Goal: Task Accomplishment & Management: Manage account settings

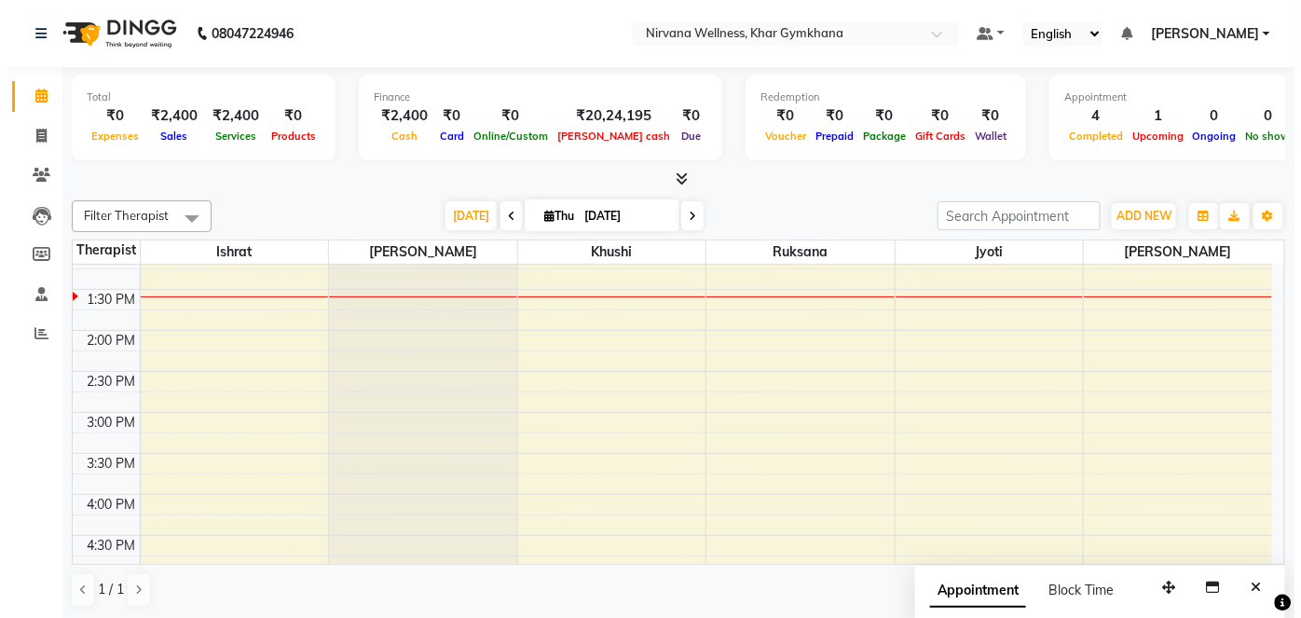
scroll to position [847, 0]
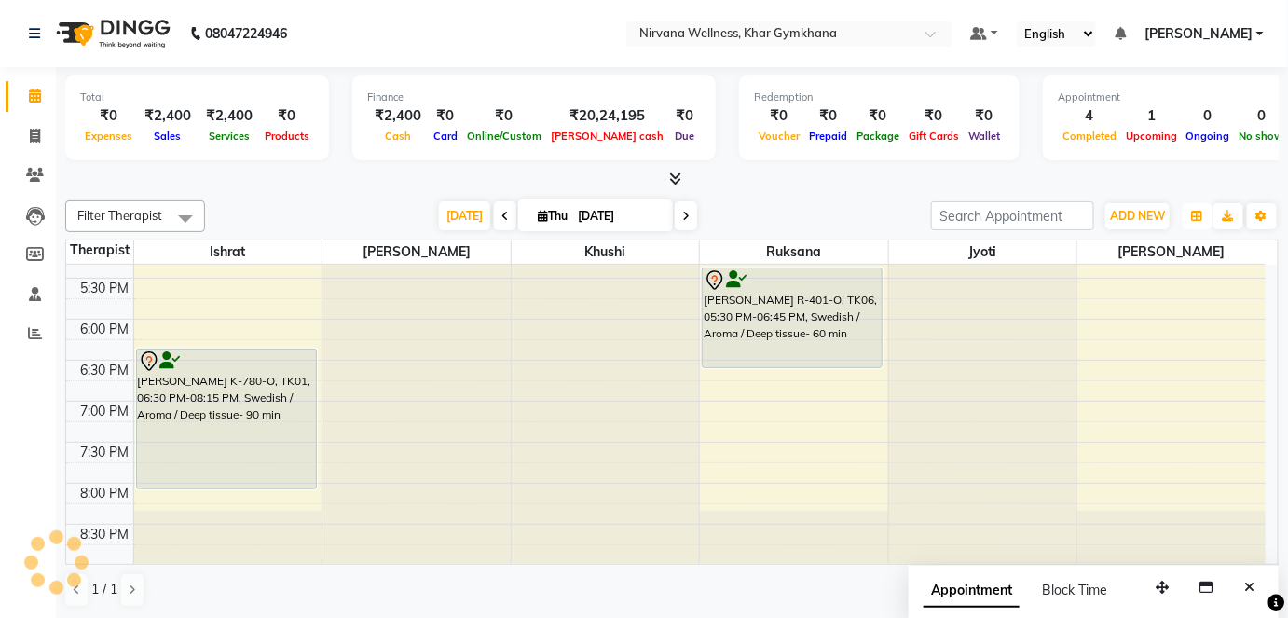
drag, startPoint x: 1196, startPoint y: 210, endPoint x: 1196, endPoint y: 293, distance: 83.9
click at [1196, 211] on icon "button" at bounding box center [1197, 216] width 11 height 11
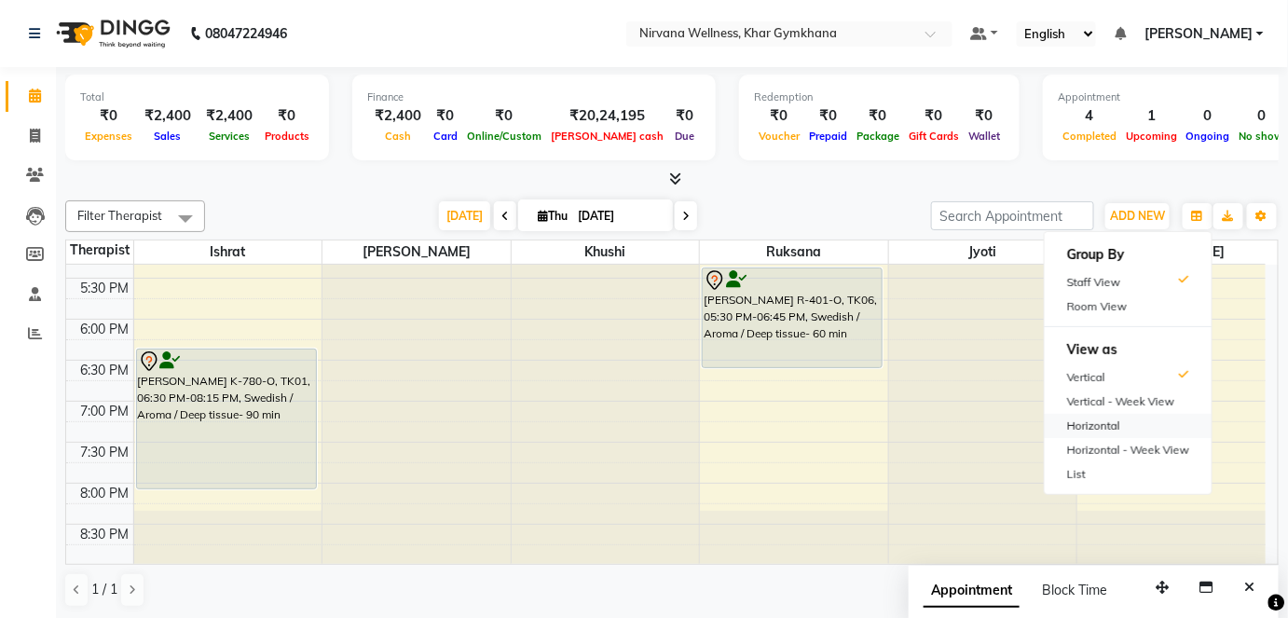
click at [1111, 428] on div "Horizontal" at bounding box center [1127, 426] width 167 height 24
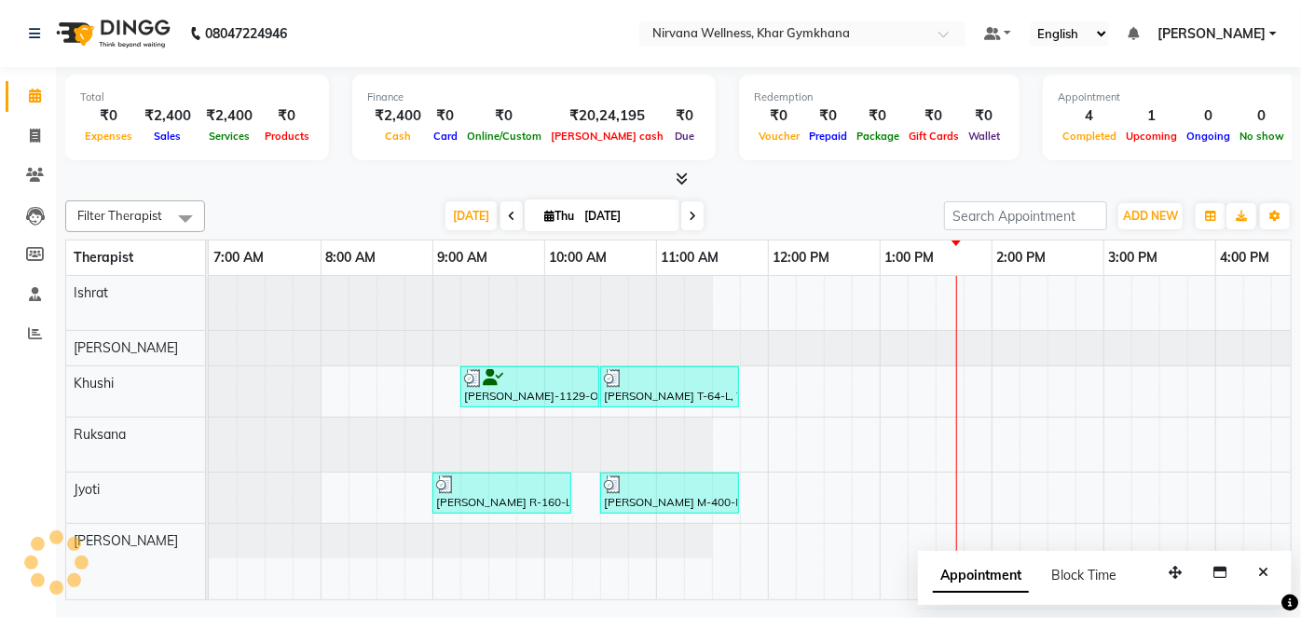
scroll to position [0, 0]
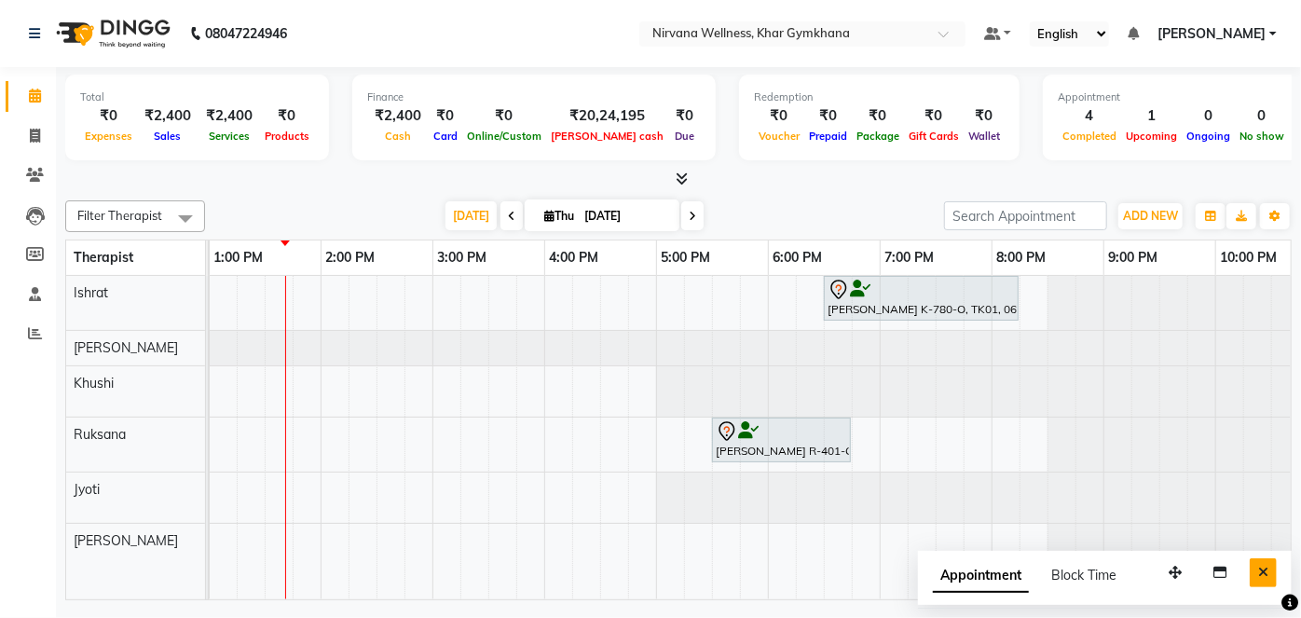
click at [1261, 570] on icon "Close" at bounding box center [1263, 572] width 10 height 13
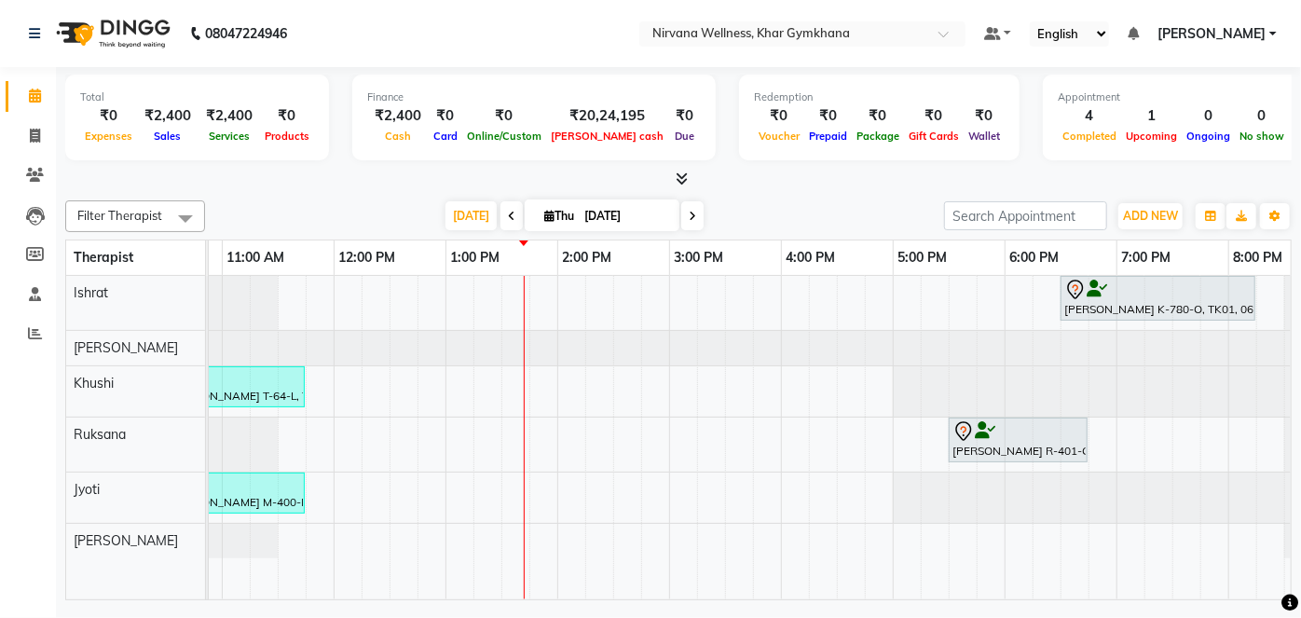
click at [735, 433] on div "[PERSON_NAME] K-780-O, TK01, 06:30 PM-08:15 PM, Swedish / Aroma / Deep tissue- …" at bounding box center [669, 437] width 1789 height 323
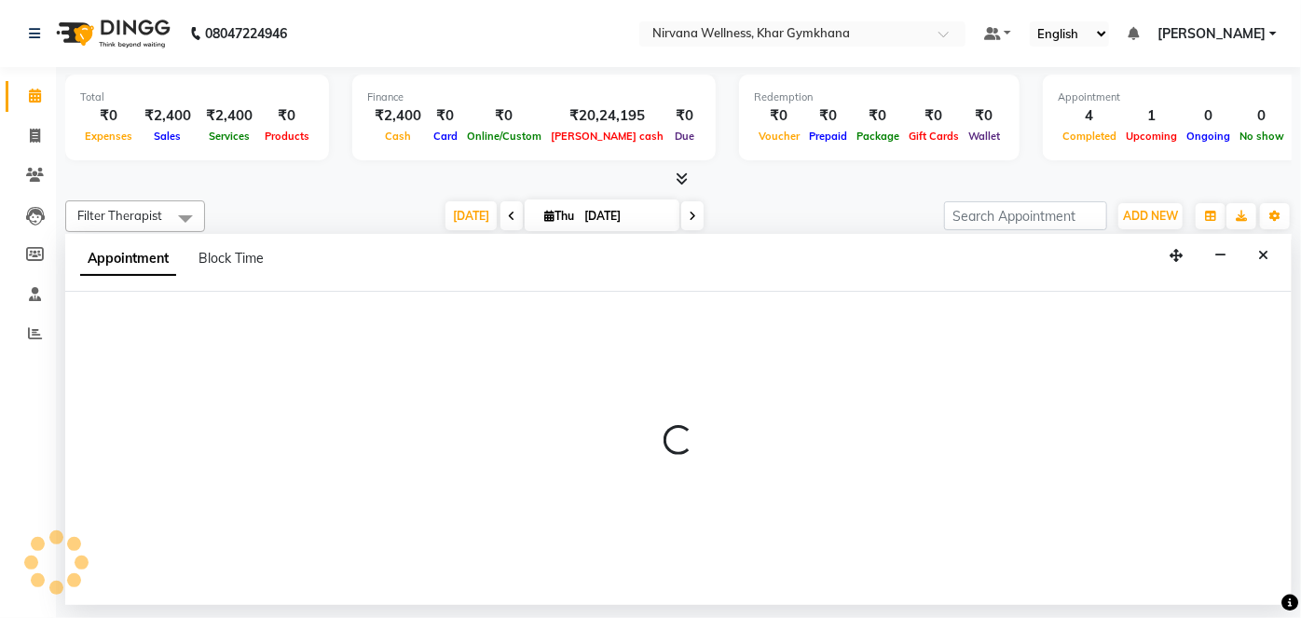
select select "72486"
select select "tentative"
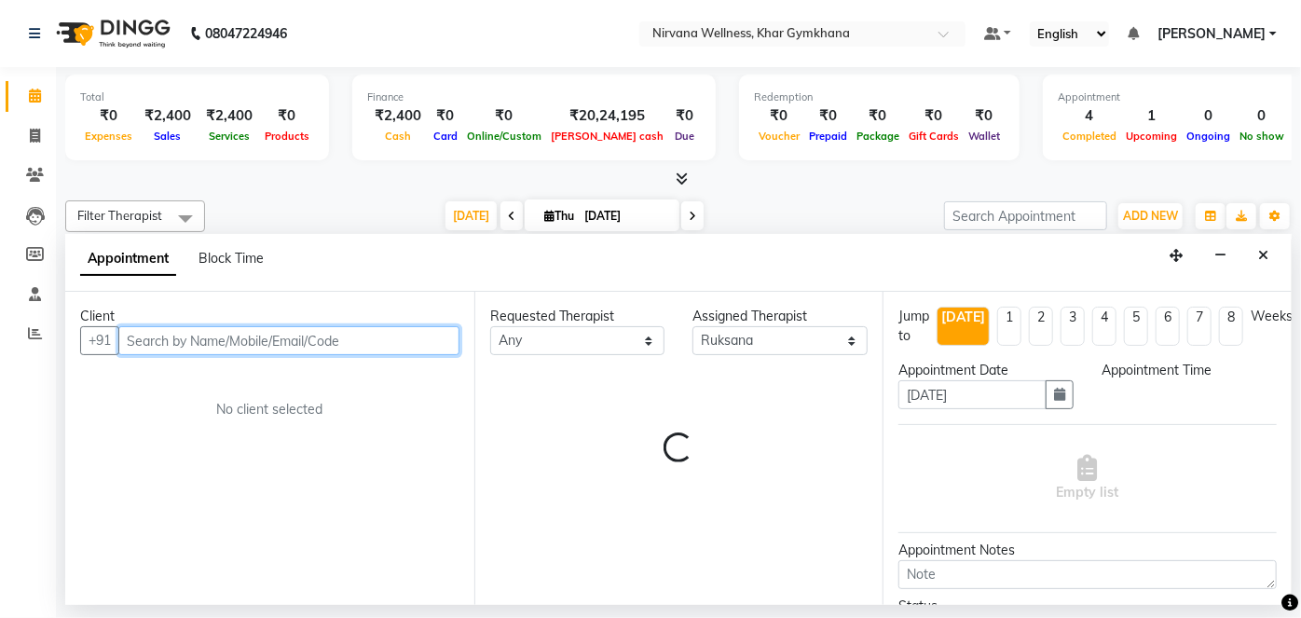
select select "930"
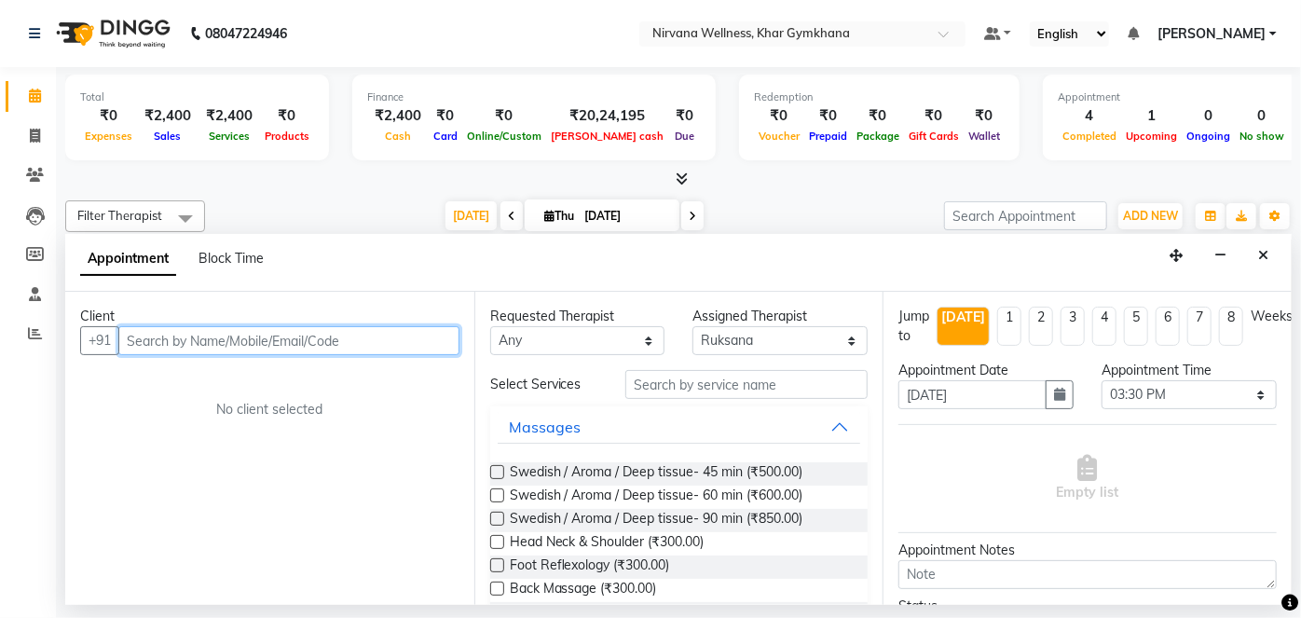
click at [335, 342] on input "text" at bounding box center [288, 340] width 341 height 29
click at [358, 343] on input "text" at bounding box center [288, 340] width 341 height 29
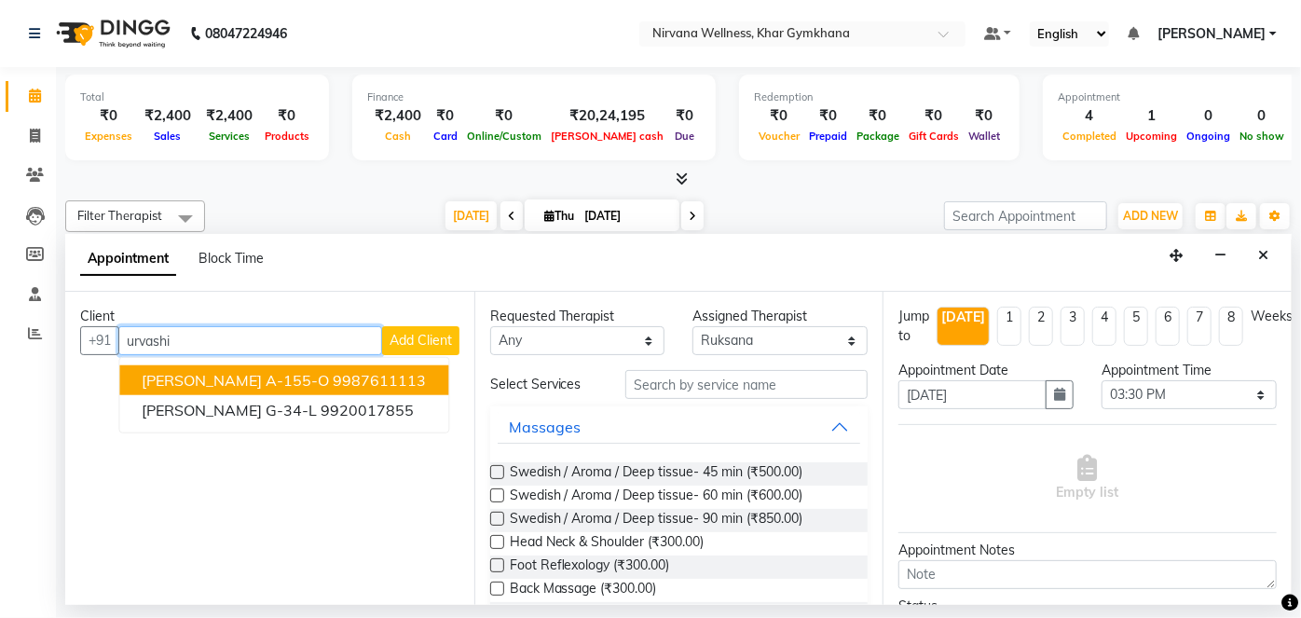
click at [351, 383] on ngb-highlight "9987611113" at bounding box center [379, 380] width 93 height 19
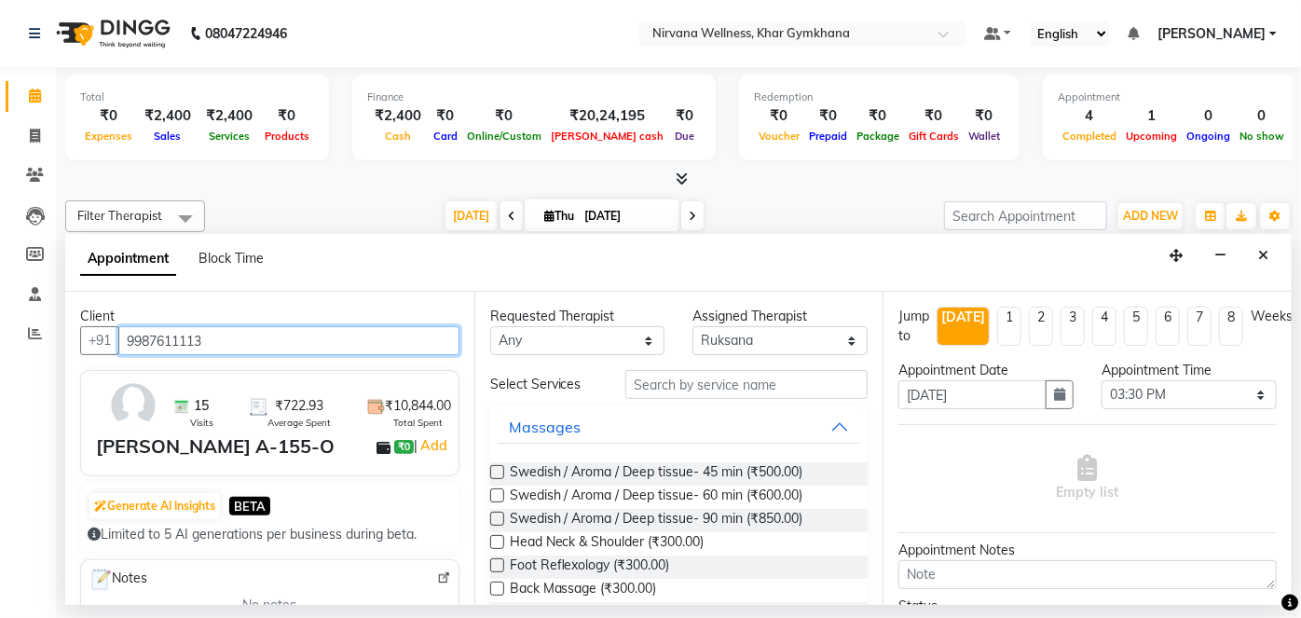
type input "9987611113"
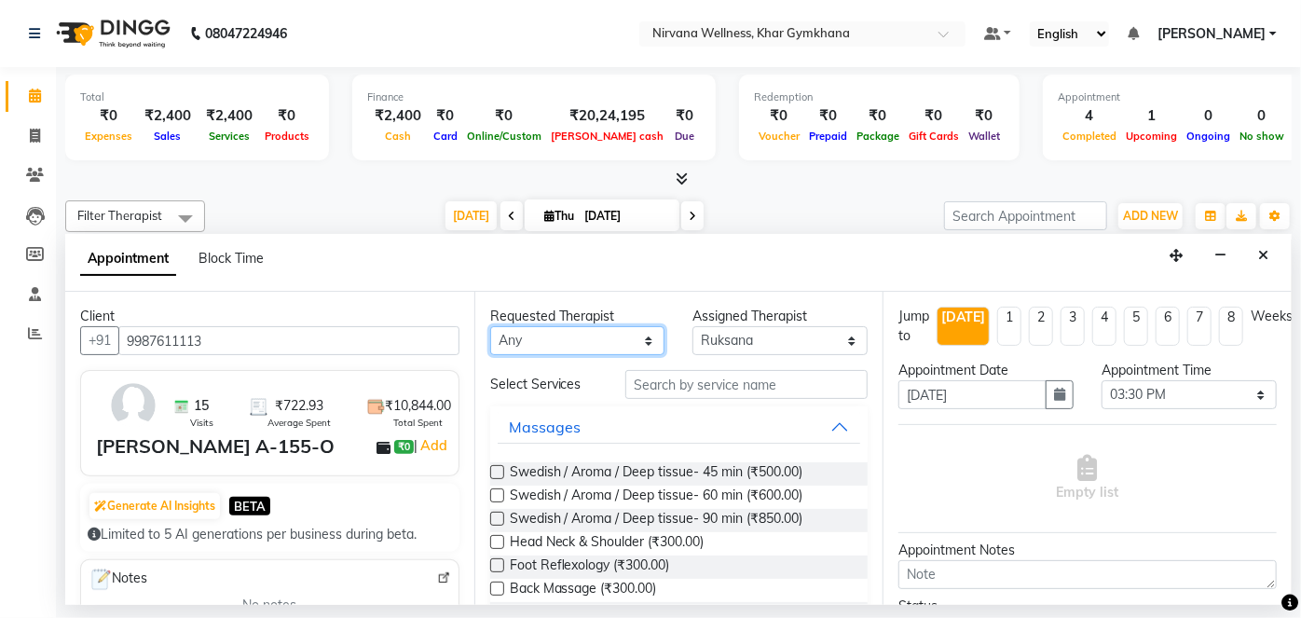
click at [633, 352] on select "Any [PERSON_NAME] Jyoti [PERSON_NAME] [PERSON_NAME]" at bounding box center [577, 340] width 175 height 29
select select "72486"
click at [490, 326] on select "Any [PERSON_NAME] Jyoti [PERSON_NAME] [PERSON_NAME]" at bounding box center [577, 340] width 175 height 29
click at [718, 518] on span "Swedish / Aroma / Deep tissue- 90 min (₹850.00)" at bounding box center [656, 520] width 293 height 23
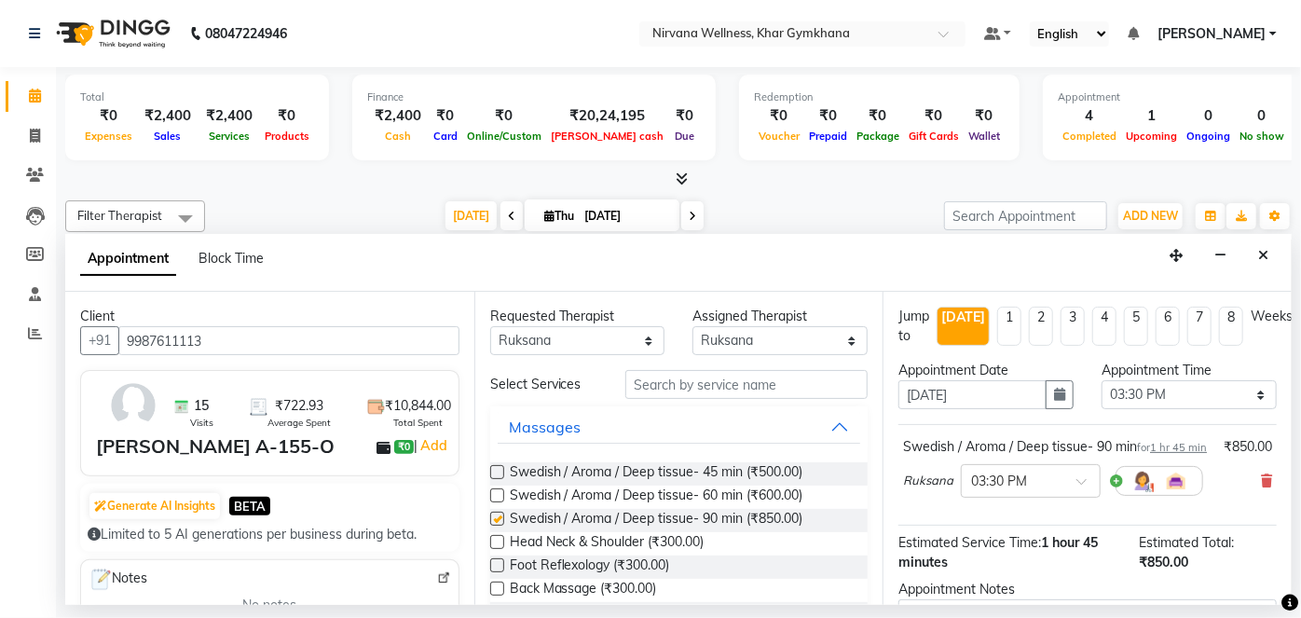
checkbox input "false"
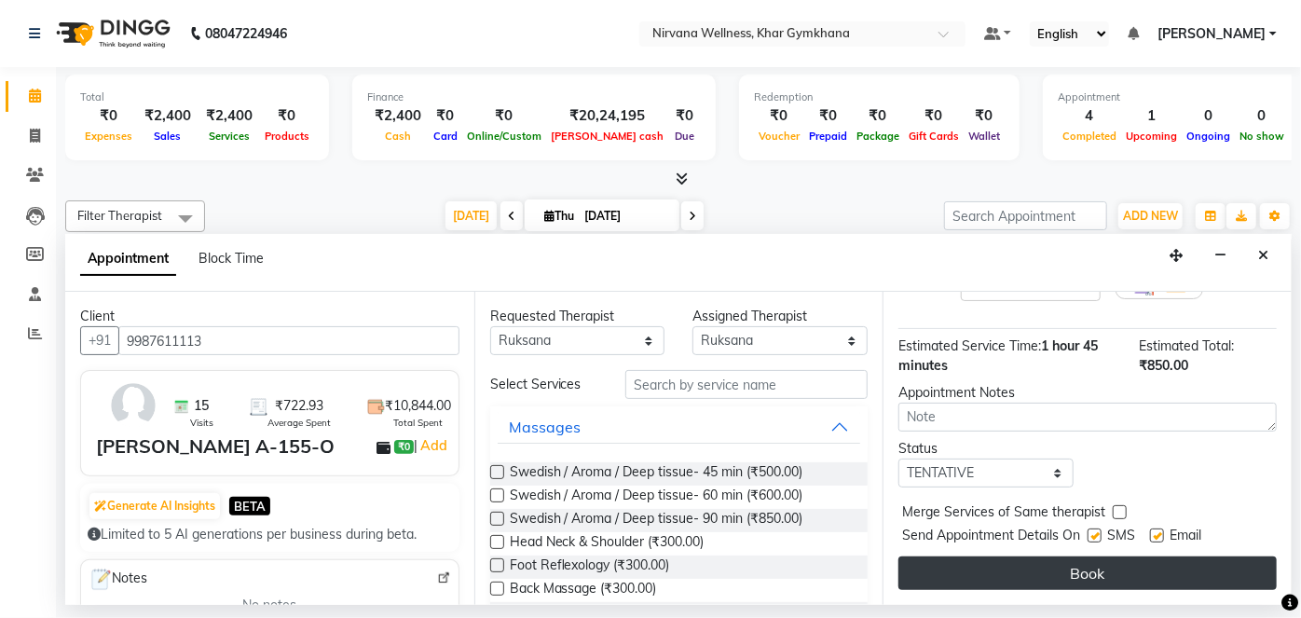
click at [1068, 568] on button "Book" at bounding box center [1087, 573] width 378 height 34
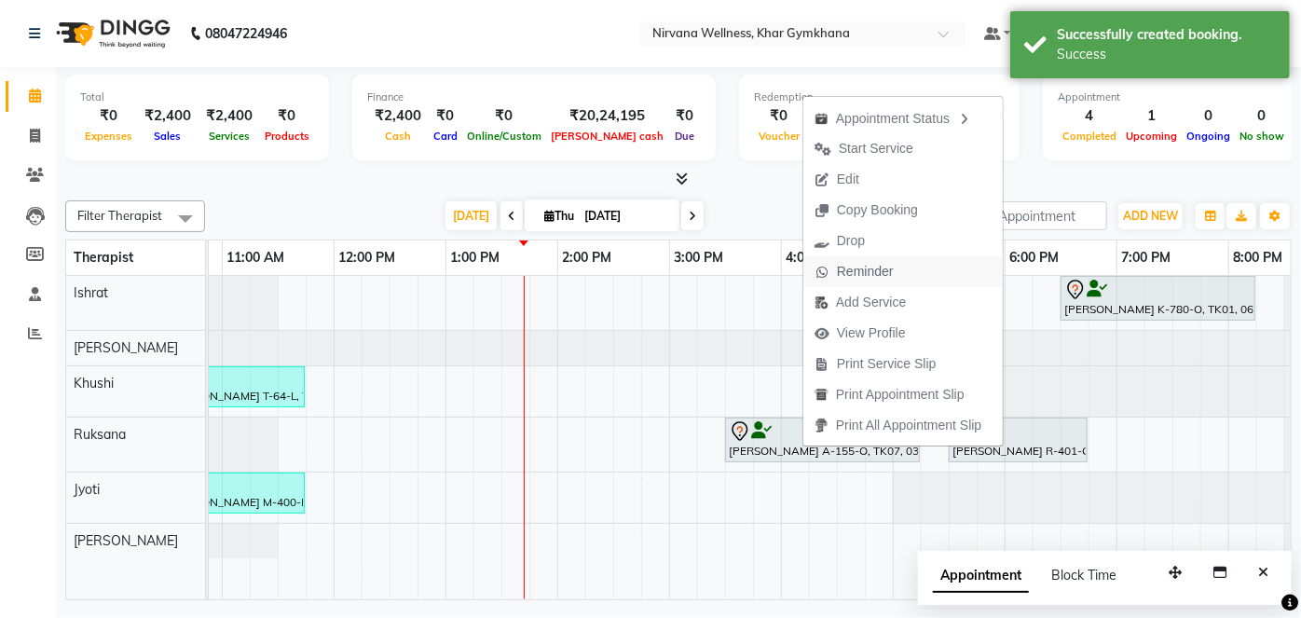
click at [870, 277] on span "Reminder" at bounding box center [865, 272] width 57 height 20
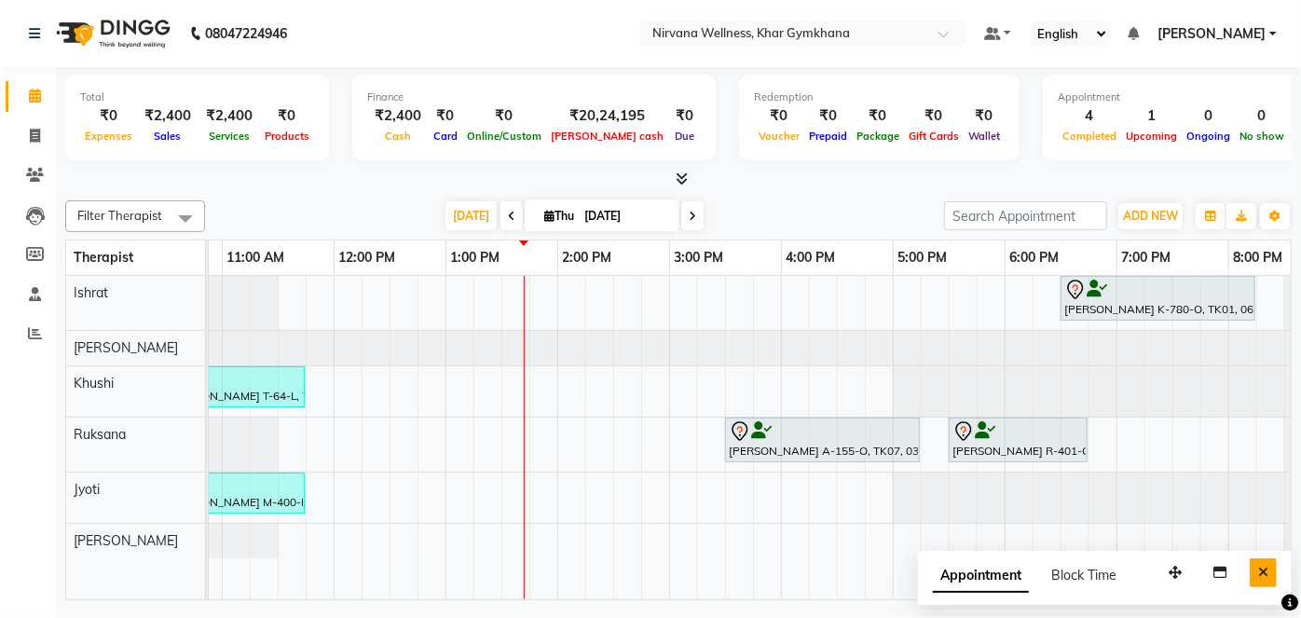
click at [1268, 574] on icon "Close" at bounding box center [1263, 572] width 10 height 13
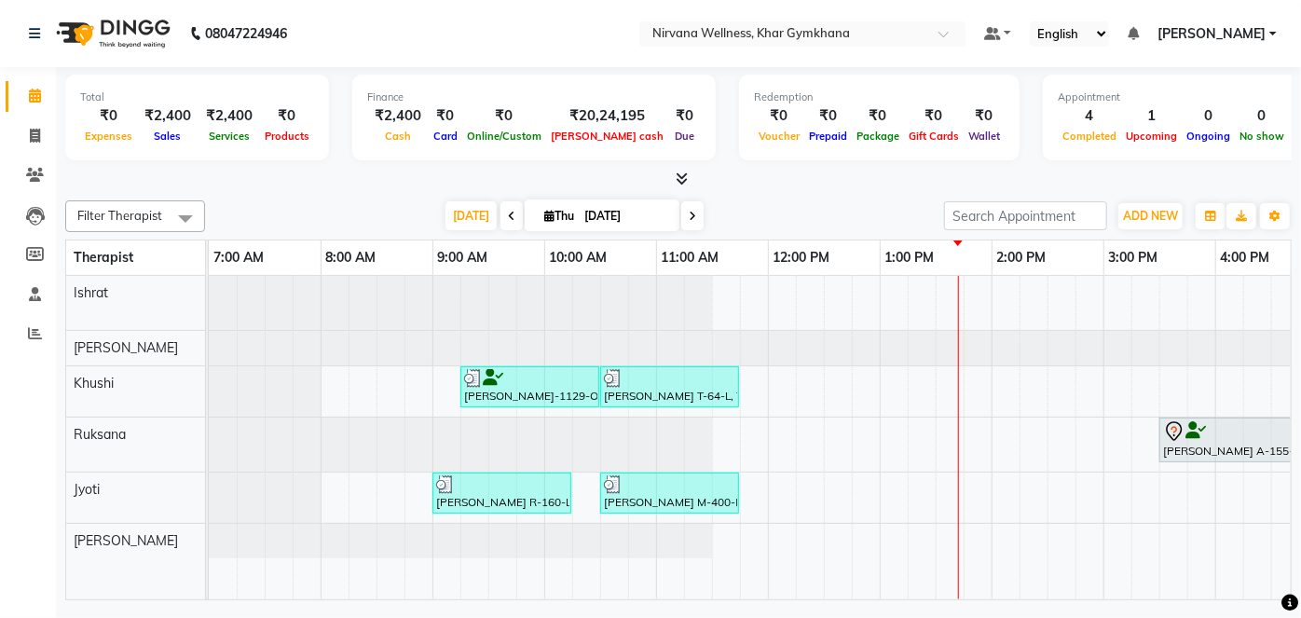
scroll to position [0, 554]
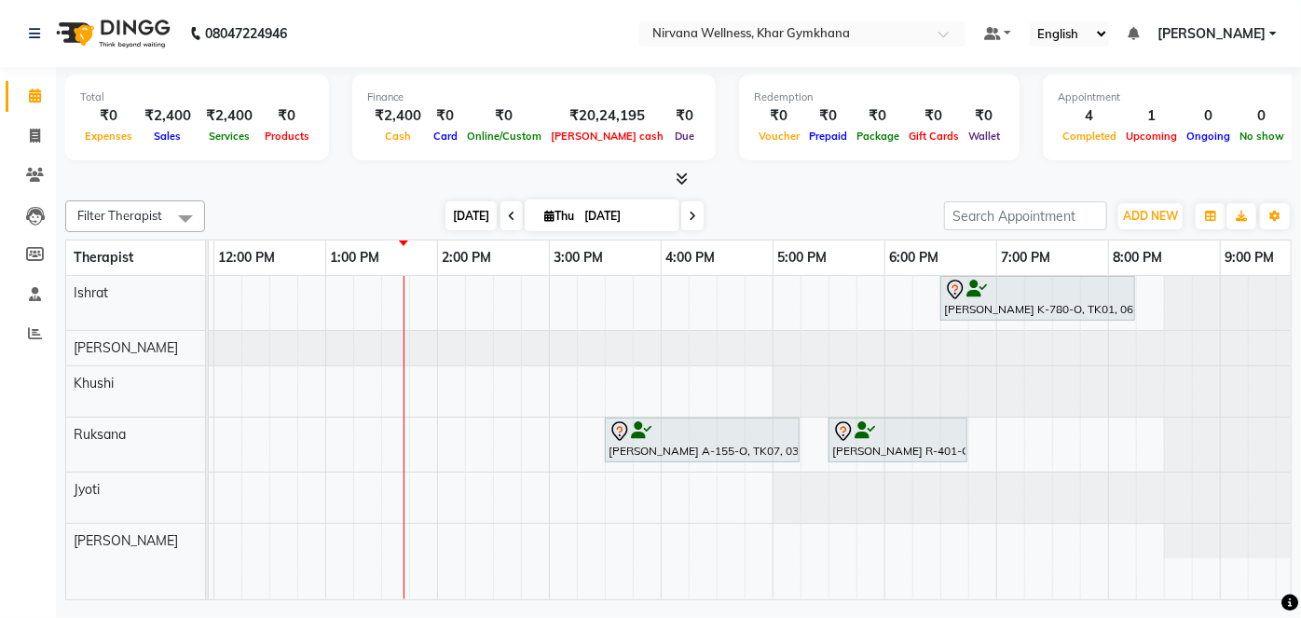
click at [455, 217] on div "Filter Therapist Select All Ishrat Jyoti [PERSON_NAME] [PERSON_NAME] [DATE] [DA…" at bounding box center [678, 396] width 1226 height 407
click at [455, 216] on span "[DATE]" at bounding box center [470, 215] width 51 height 29
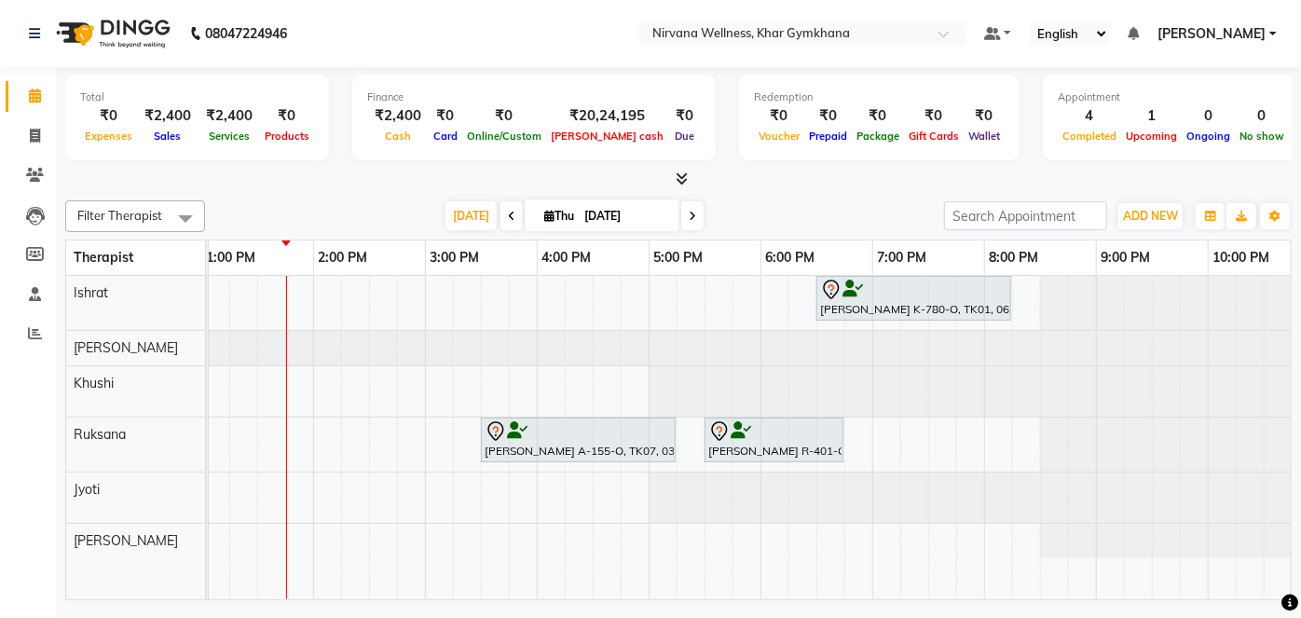
scroll to position [0, 705]
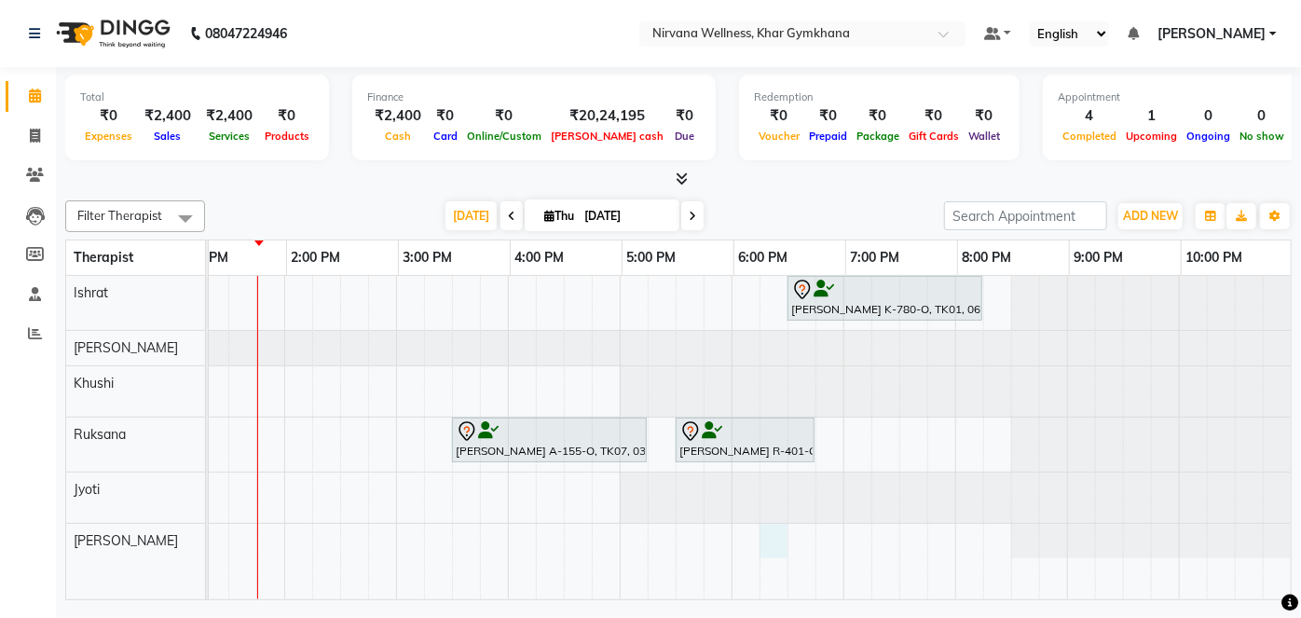
click at [755, 547] on div "[PERSON_NAME] K-780-O, TK01, 06:30 PM-08:15 PM, Swedish / Aroma / Deep tissue- …" at bounding box center [396, 437] width 1789 height 323
select select "79305"
select select "tentative"
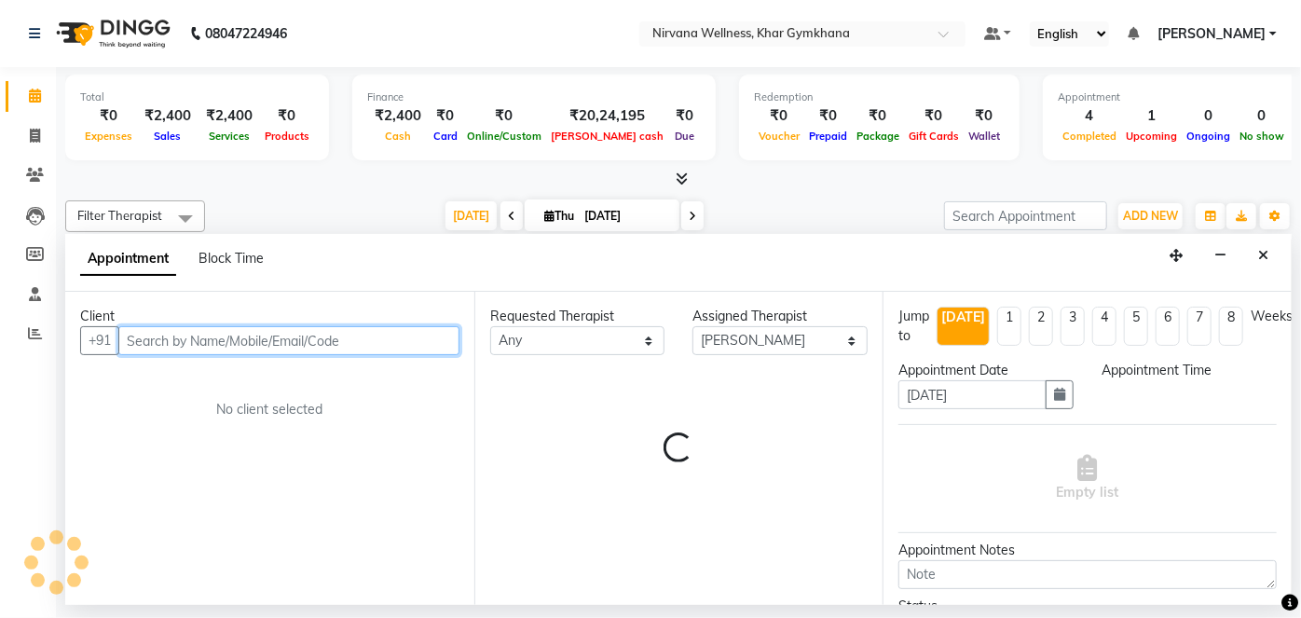
select select "1095"
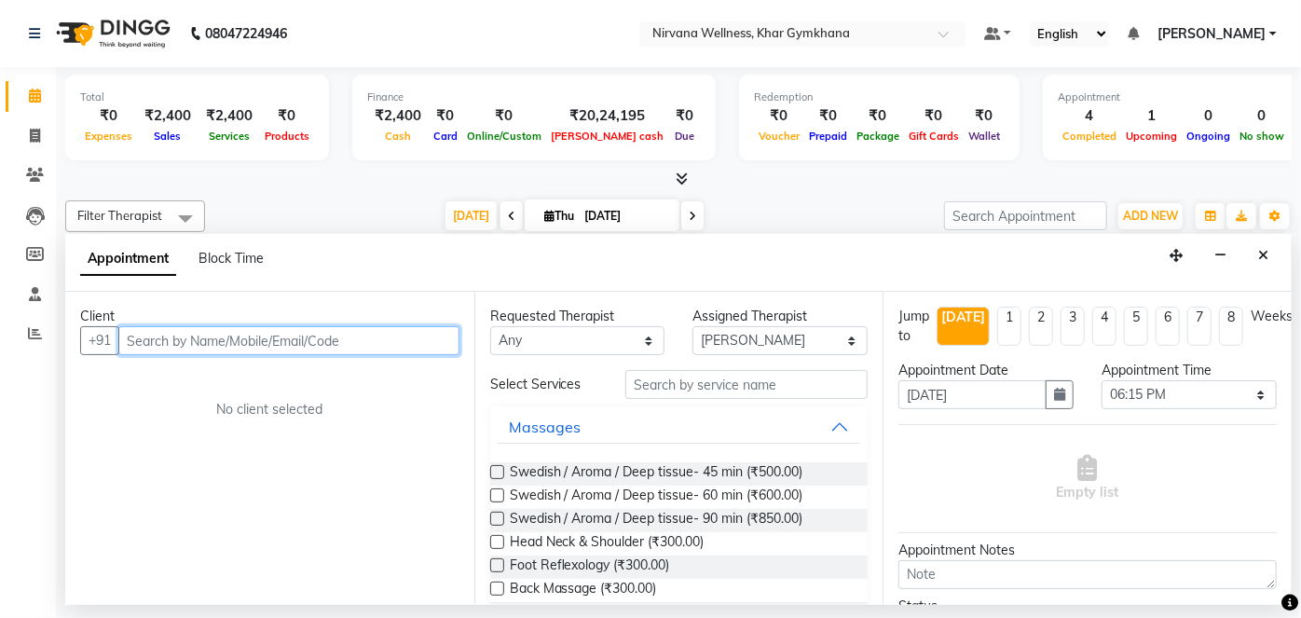
click at [330, 342] on input "text" at bounding box center [288, 340] width 341 height 29
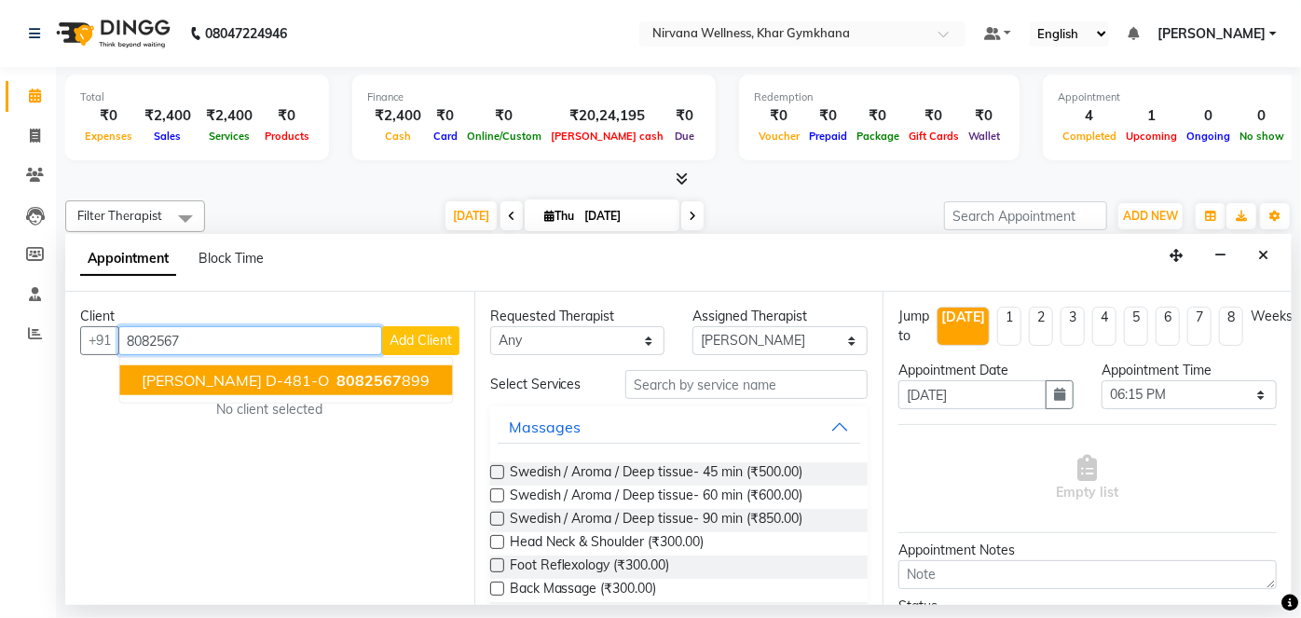
click at [260, 380] on span "[PERSON_NAME] D-481-O" at bounding box center [235, 380] width 187 height 19
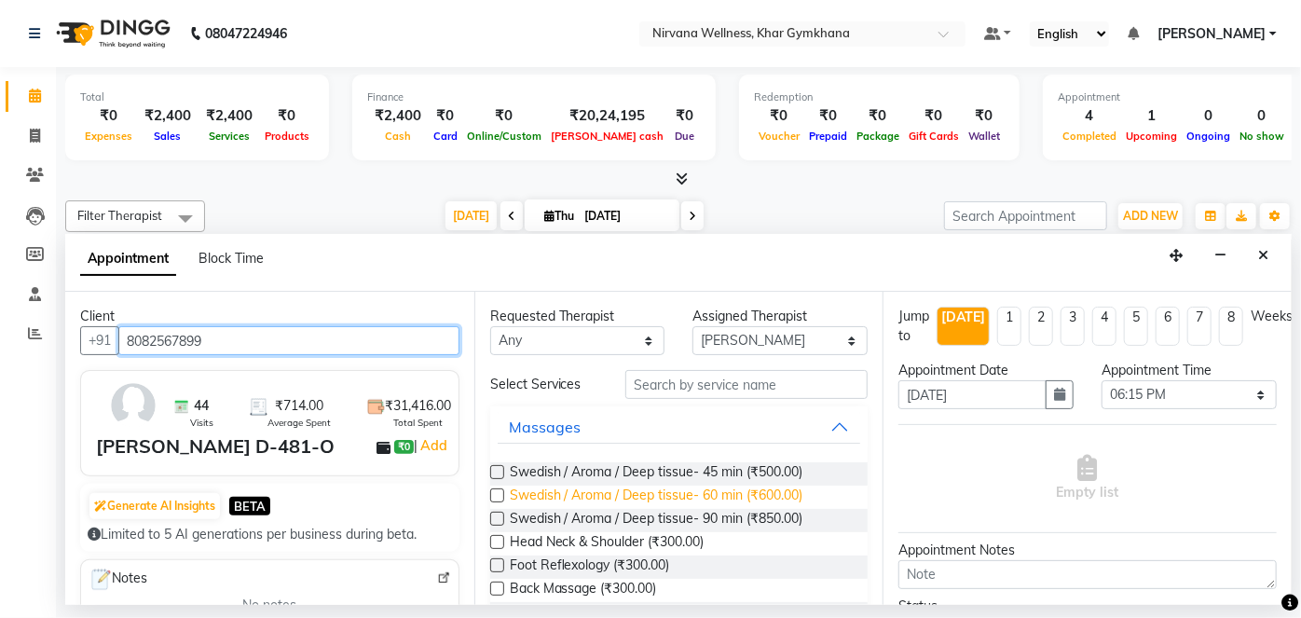
type input "8082567899"
click at [798, 490] on span "Swedish / Aroma / Deep tissue- 60 min (₹600.00)" at bounding box center [656, 496] width 293 height 23
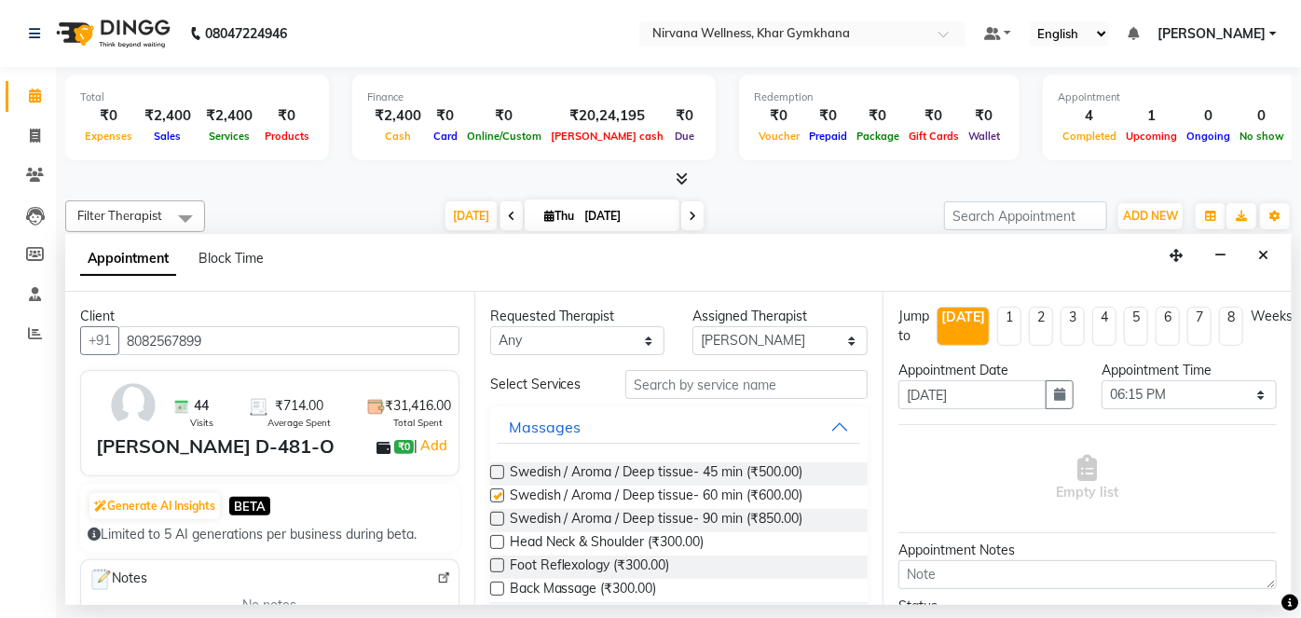
checkbox input "false"
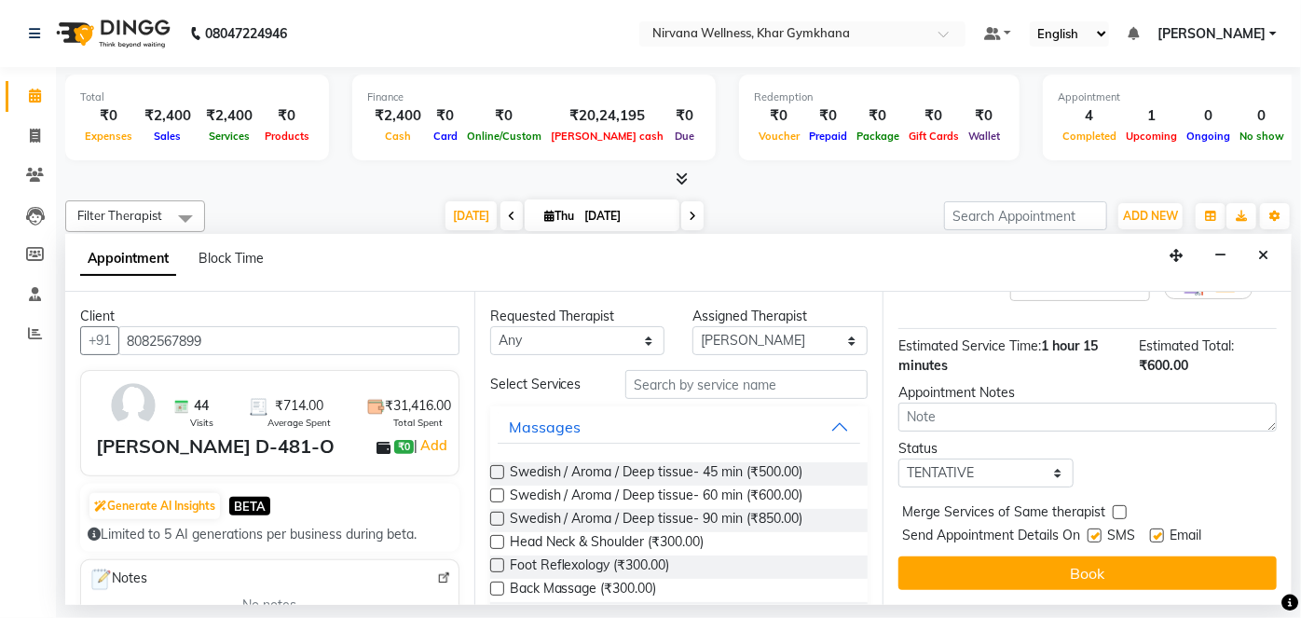
scroll to position [215, 0]
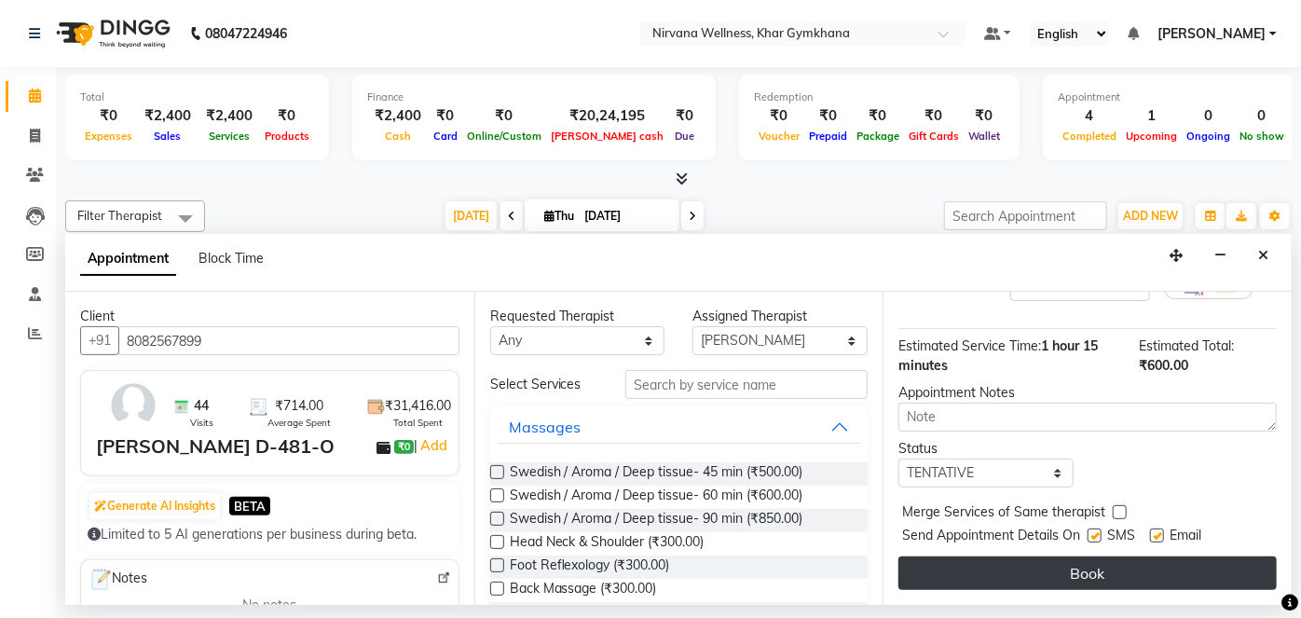
click at [1093, 566] on button "Book" at bounding box center [1087, 573] width 378 height 34
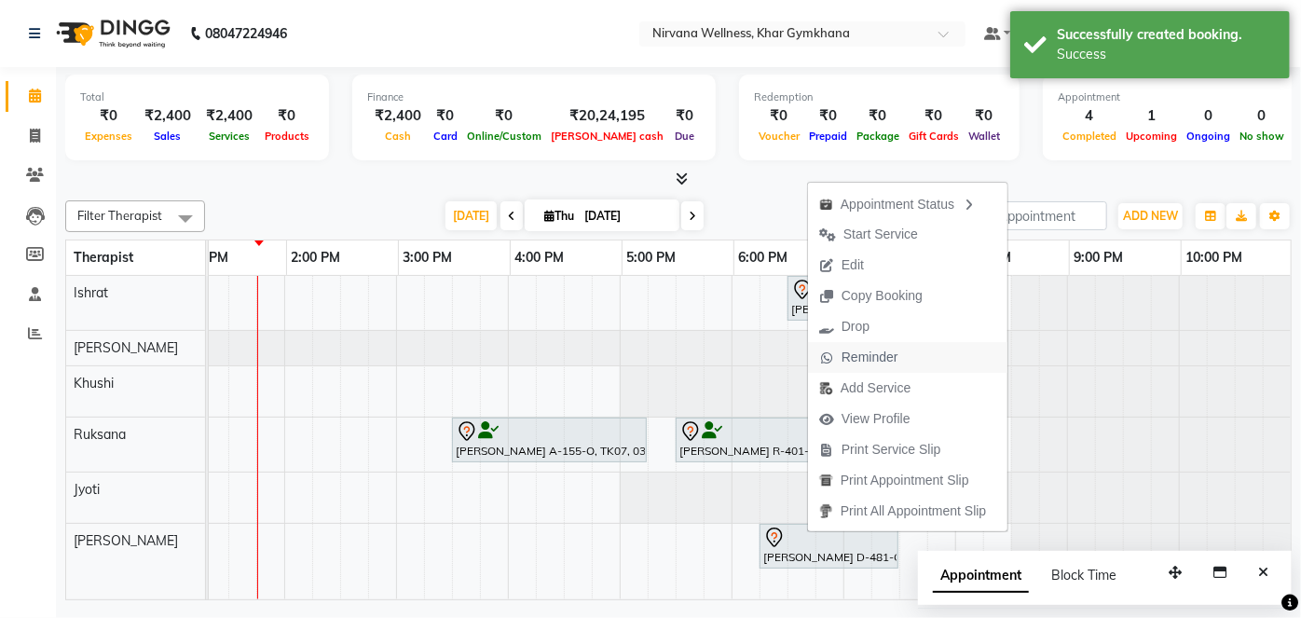
click at [837, 346] on span "Reminder" at bounding box center [859, 357] width 102 height 31
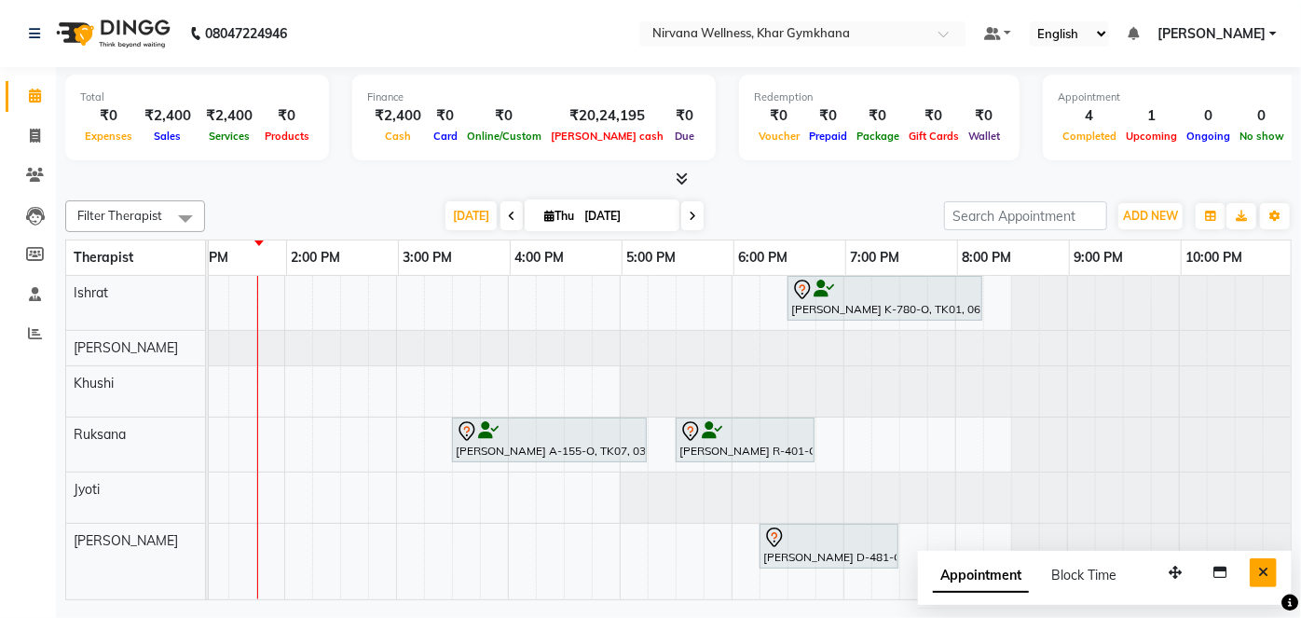
click at [1265, 574] on icon "Close" at bounding box center [1263, 572] width 10 height 13
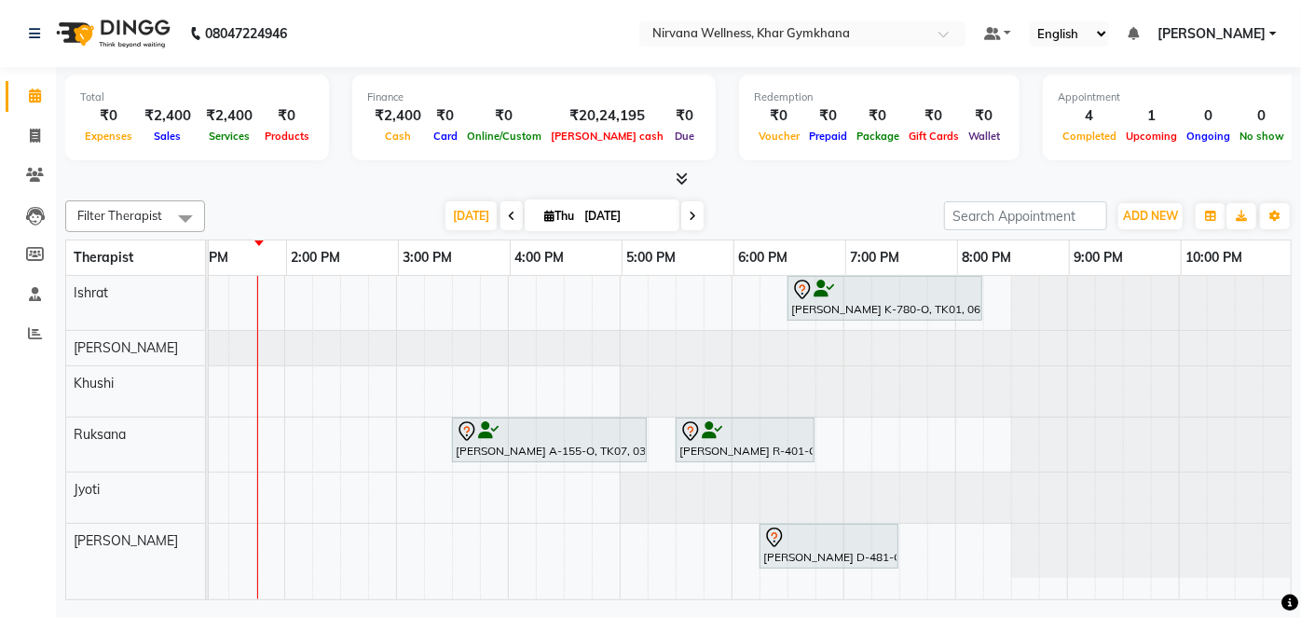
click at [671, 590] on div "[PERSON_NAME] K-780-O, TK01, 06:30 PM-08:15 PM, Swedish / Aroma / Deep tissue- …" at bounding box center [750, 437] width 1082 height 323
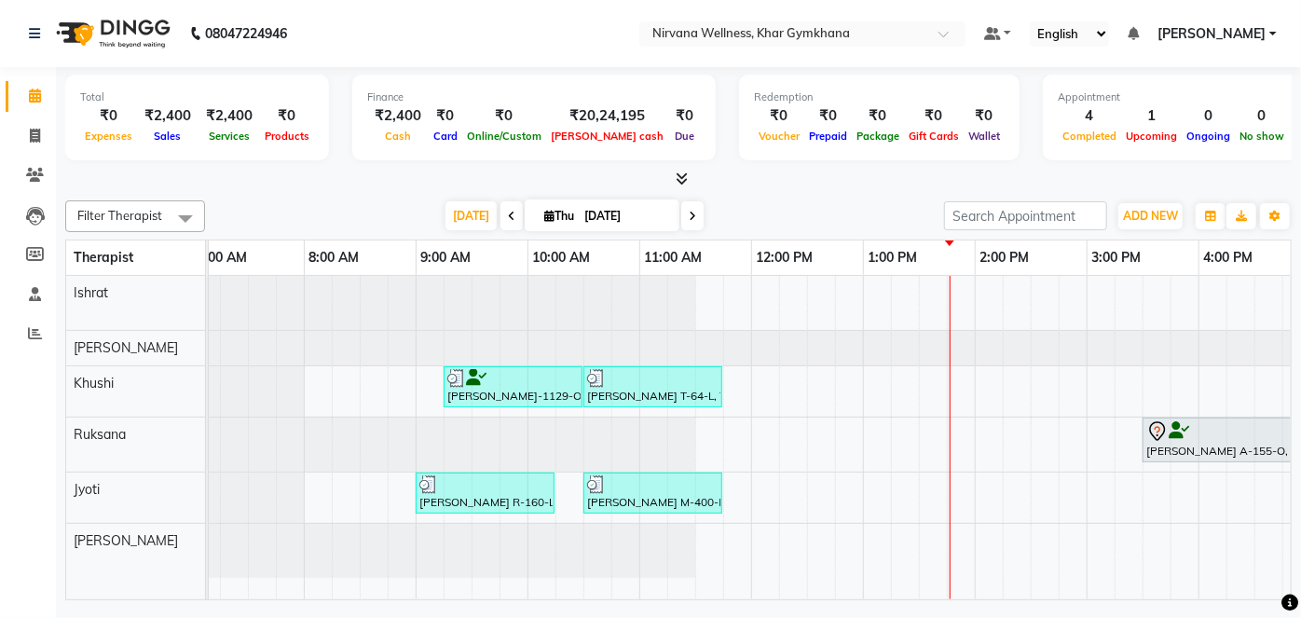
scroll to position [0, 705]
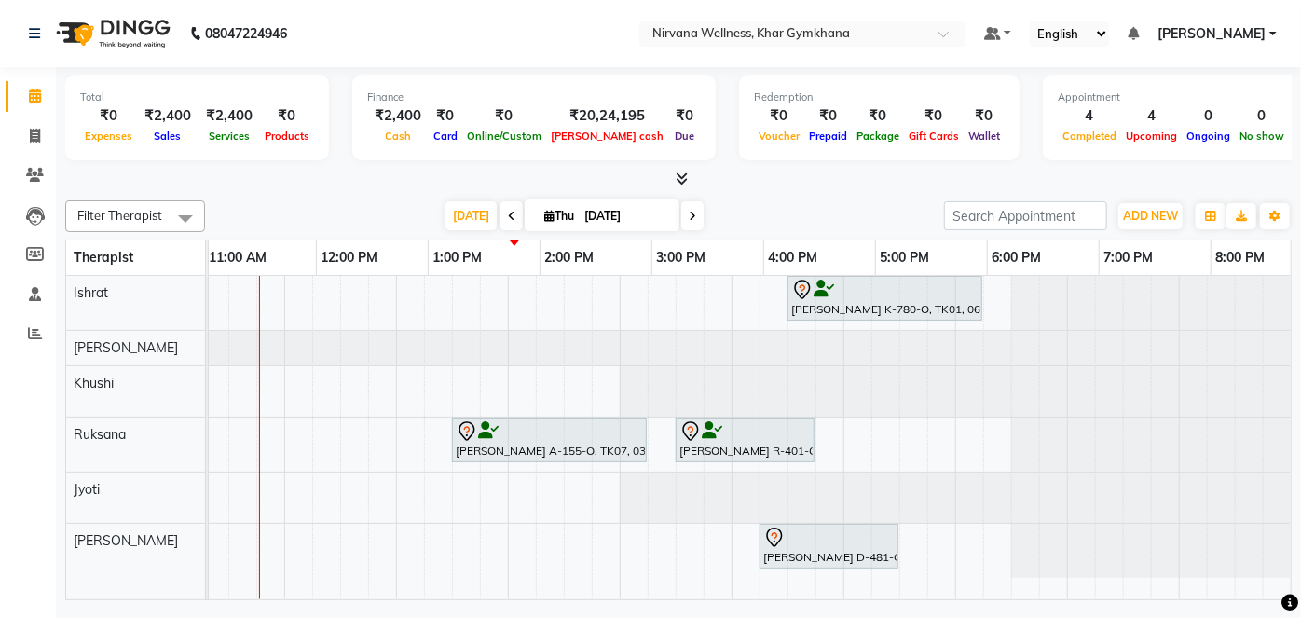
scroll to position [0, 705]
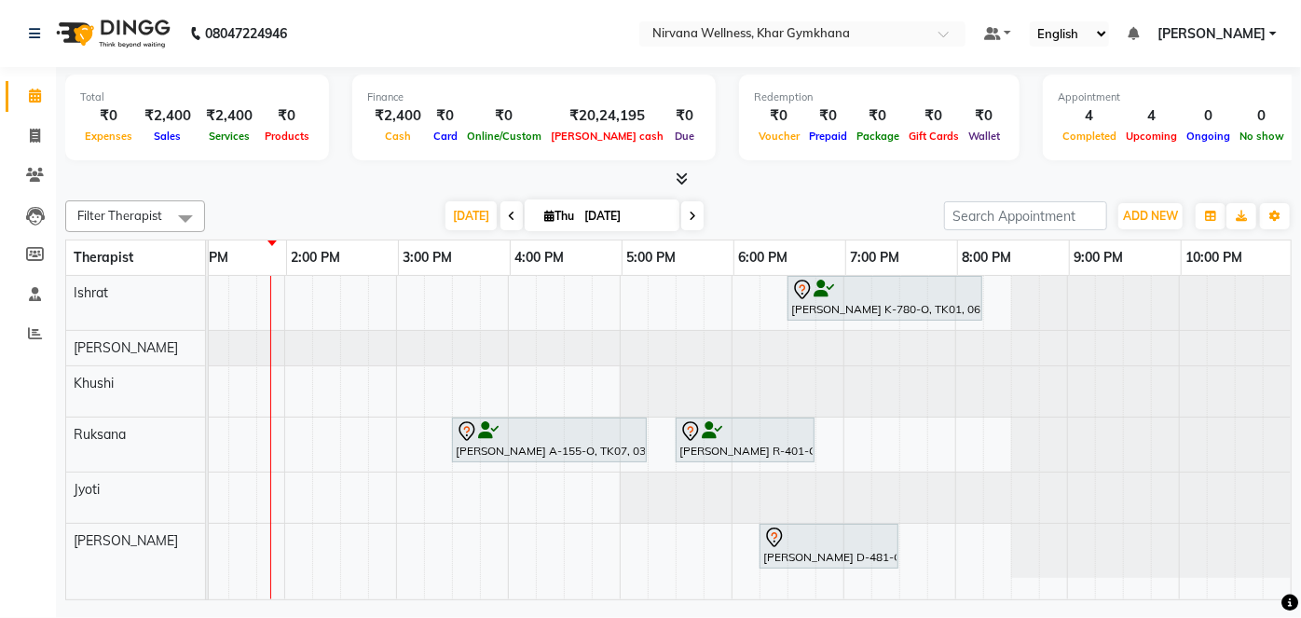
click at [668, 214] on input "[DATE]" at bounding box center [625, 216] width 93 height 28
select select "9"
select select "2025"
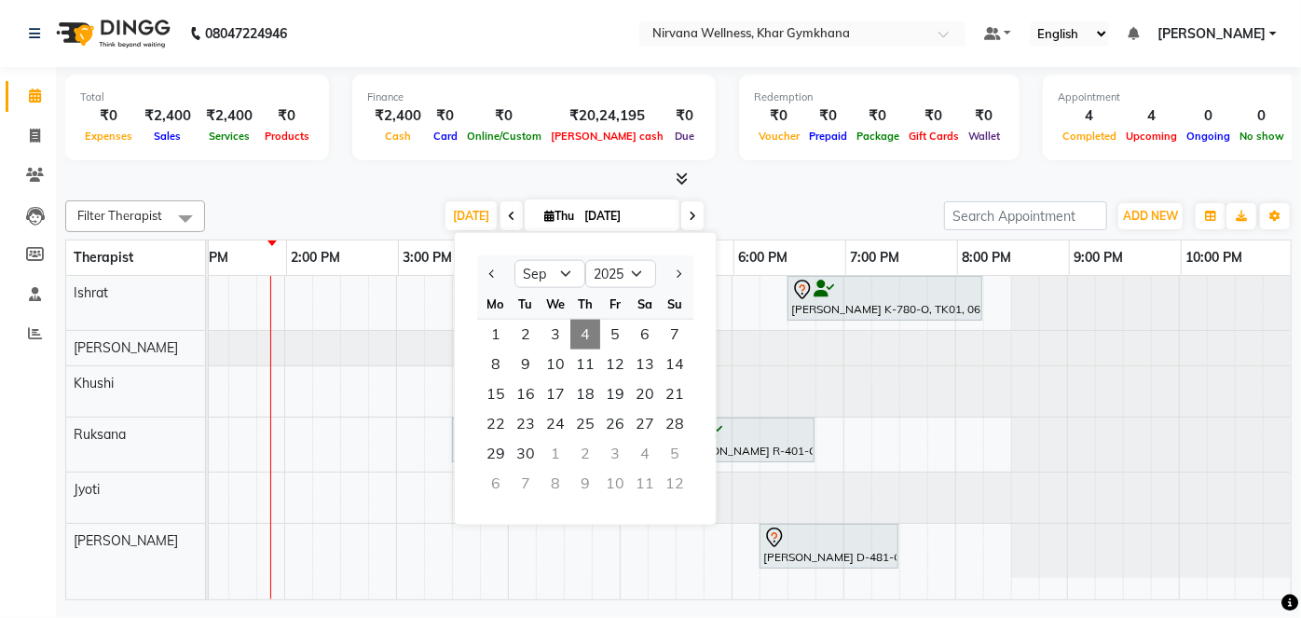
click at [689, 214] on icon at bounding box center [692, 216] width 7 height 11
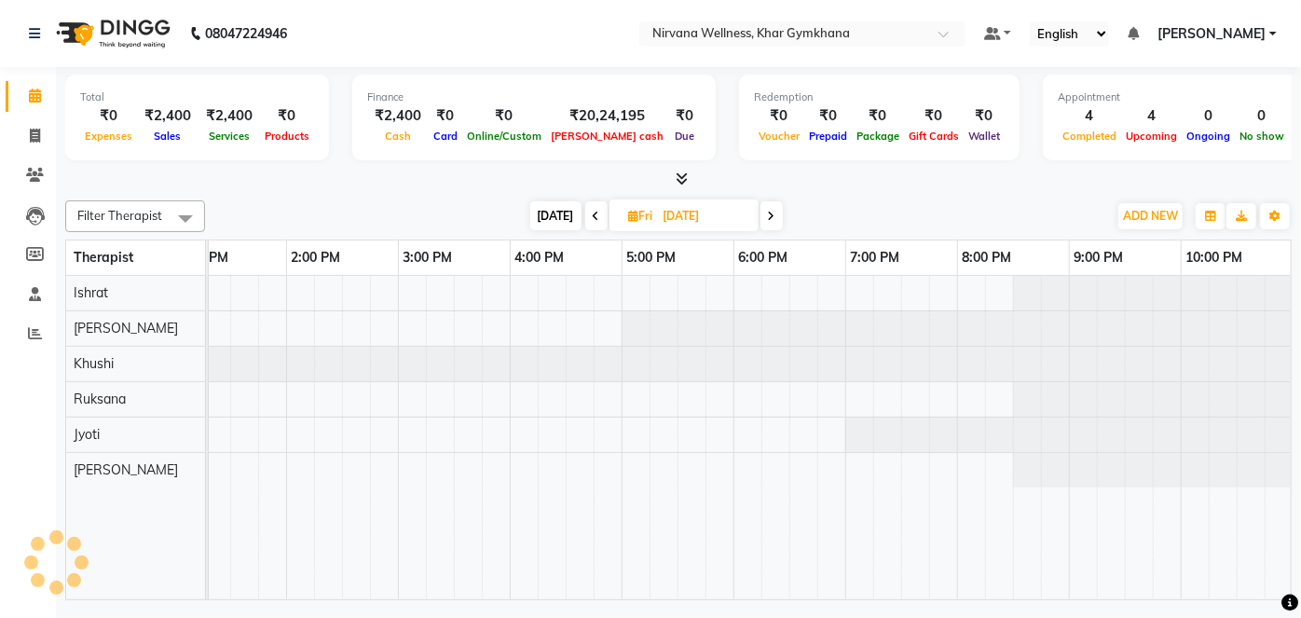
click at [772, 214] on span at bounding box center [771, 215] width 22 height 29
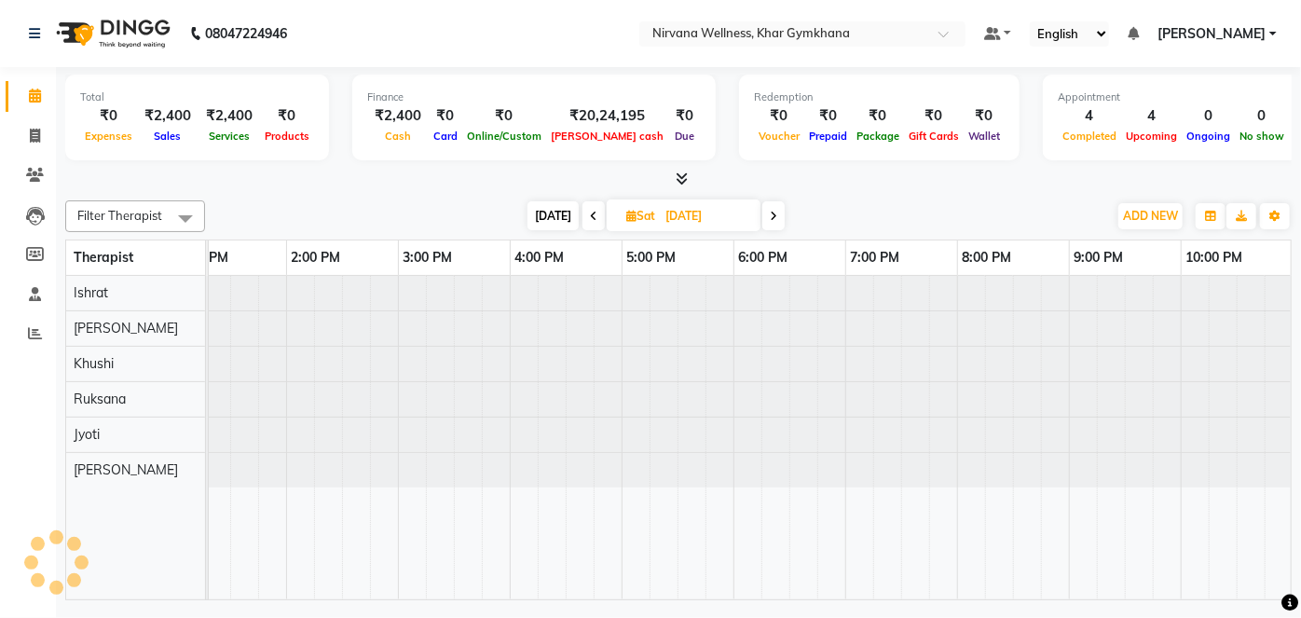
type input "06-09-2025"
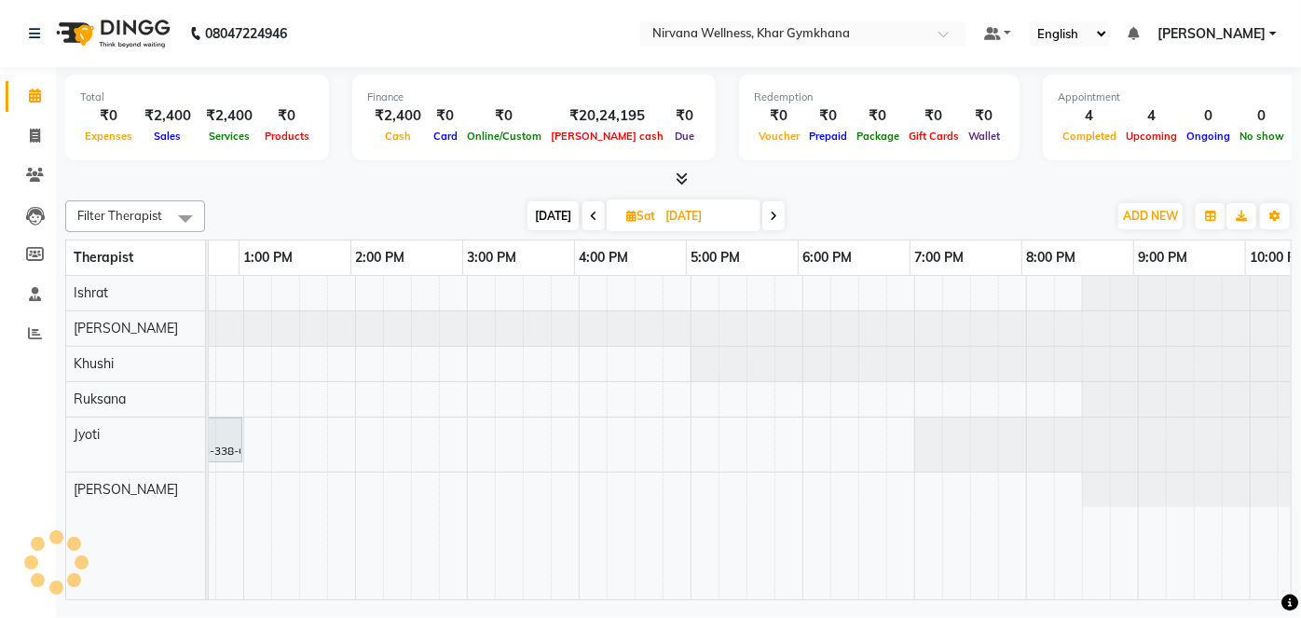
scroll to position [0, 636]
click at [826, 461] on div "Shubhangi Mehta M-338-O, 11:45 AM-01:00 PM, Swedish / Aroma / Deep tissue- 60 m…" at bounding box center [466, 437] width 1789 height 323
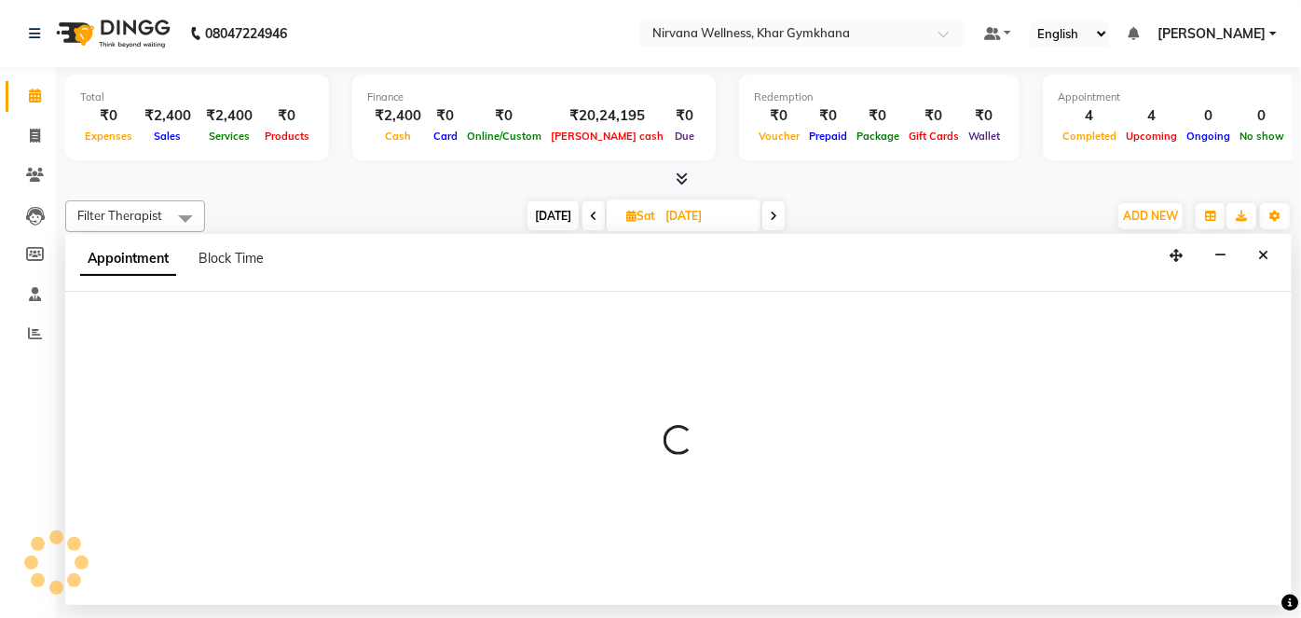
select select "78895"
select select "1080"
select select "tentative"
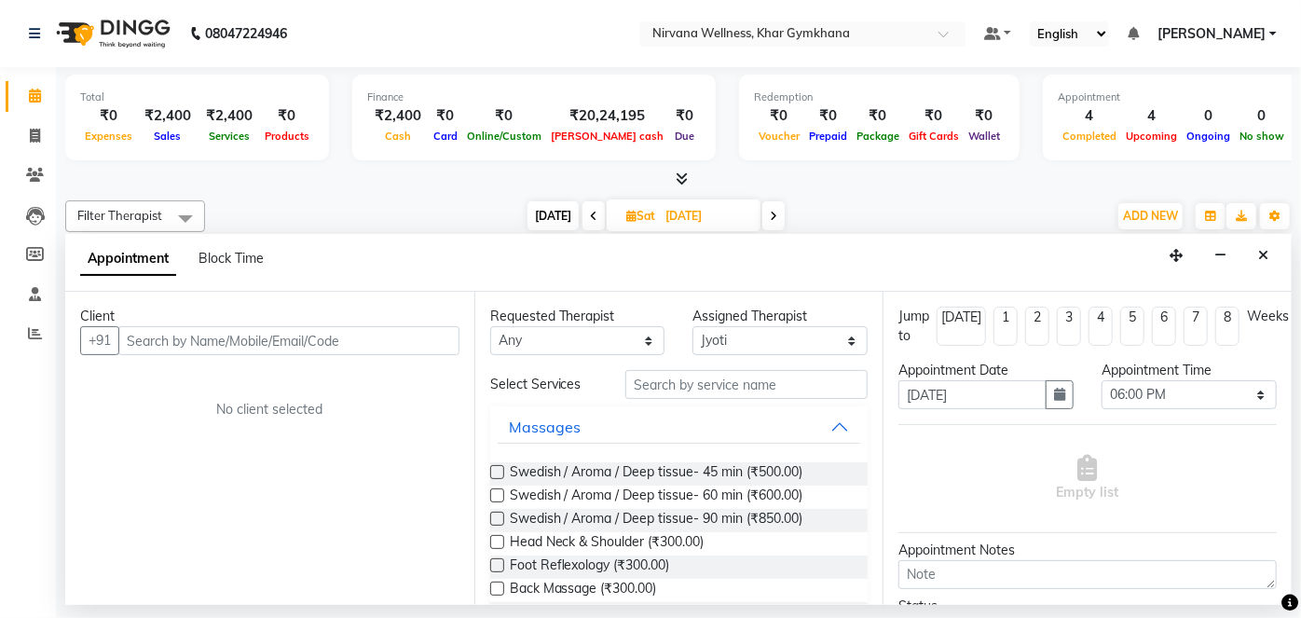
click at [362, 340] on input "text" at bounding box center [288, 340] width 341 height 29
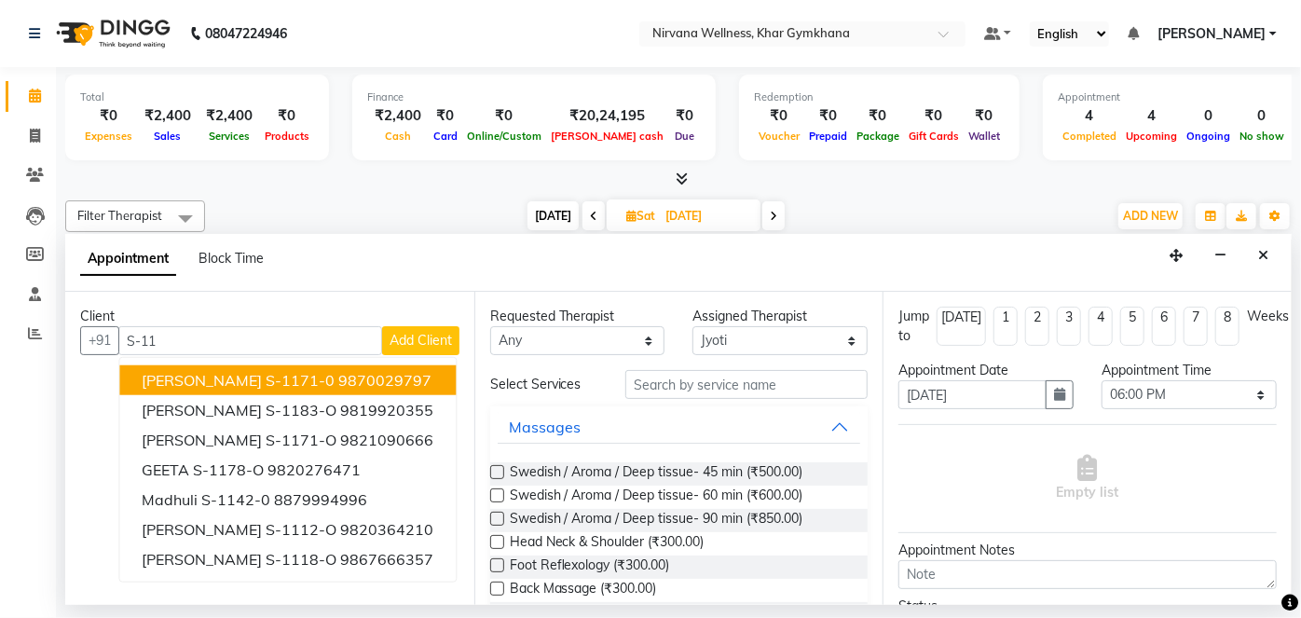
click at [256, 378] on span "Dimpy S-1171-0" at bounding box center [238, 380] width 193 height 19
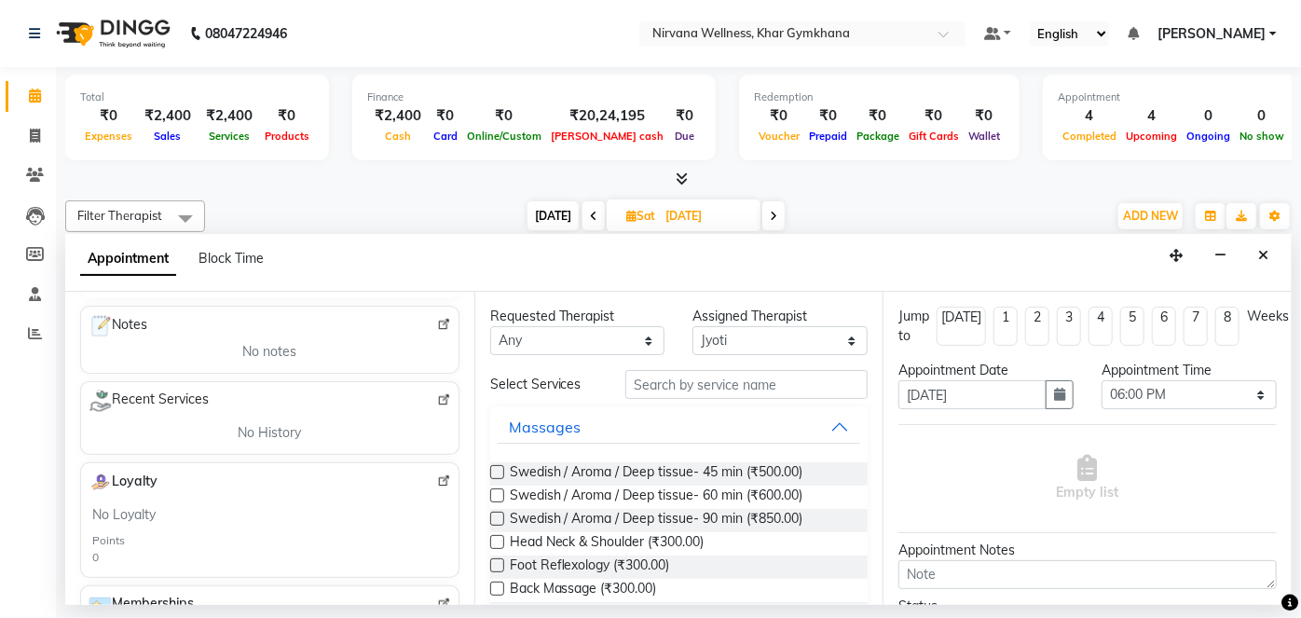
scroll to position [0, 0]
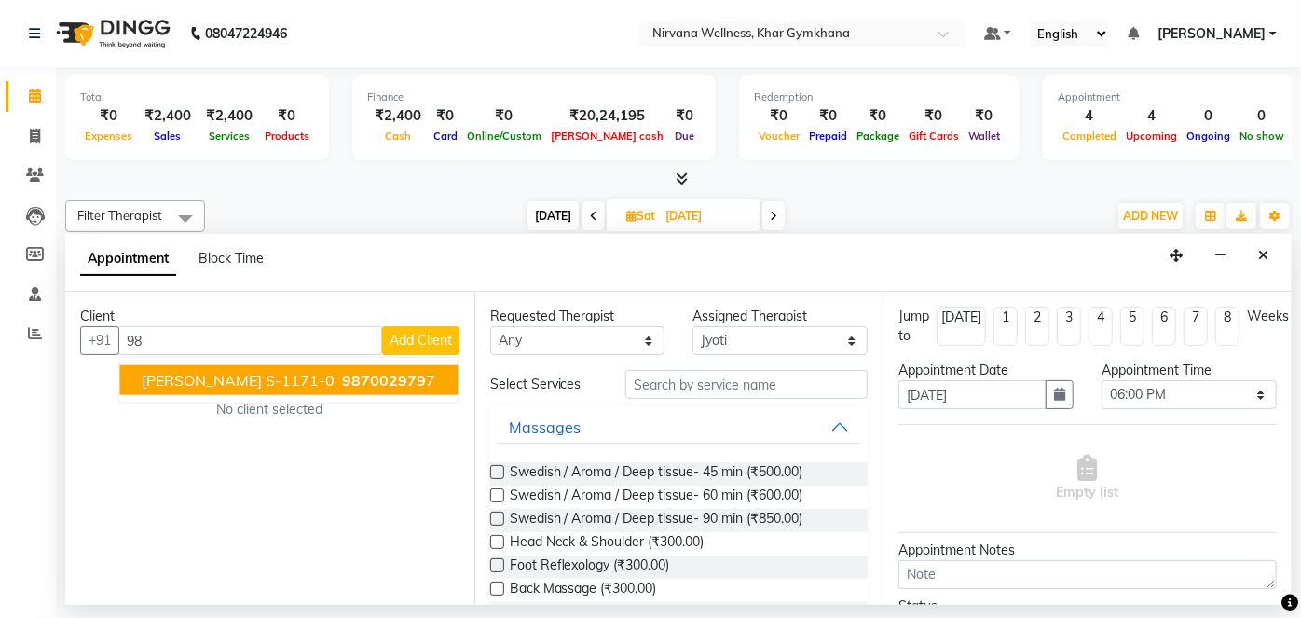
type input "9"
click at [213, 383] on span "Dimpy S-1171-0" at bounding box center [238, 380] width 193 height 19
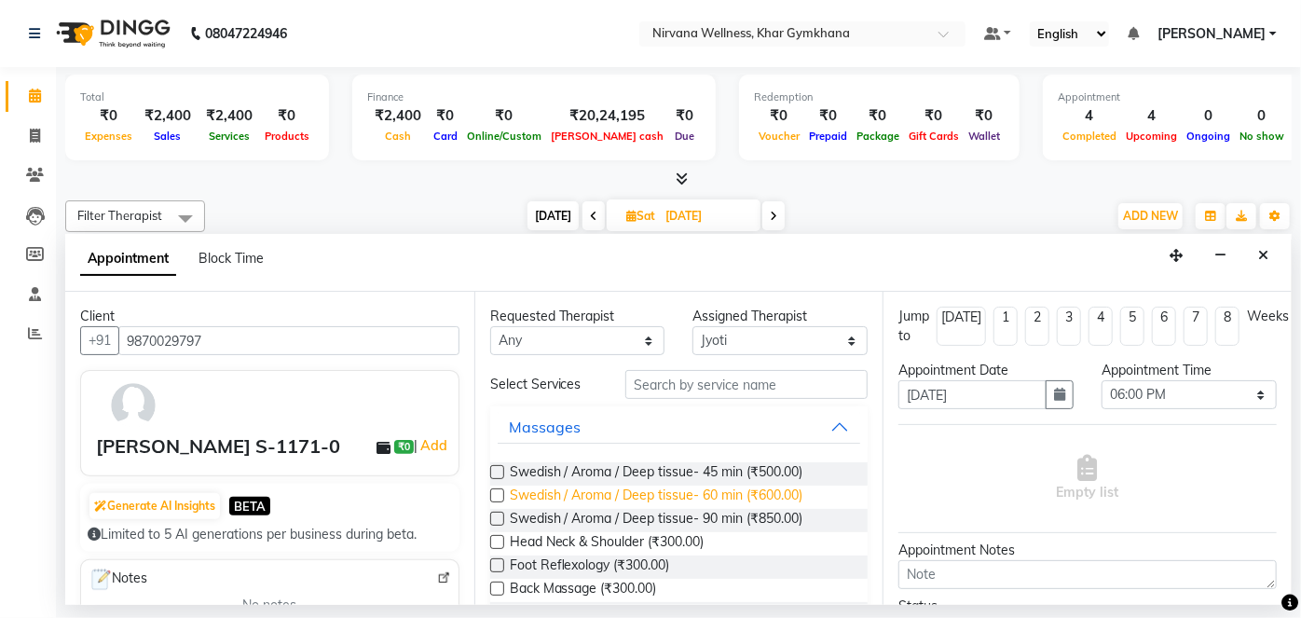
type input "9870029797"
click at [716, 496] on span "Swedish / Aroma / Deep tissue- 60 min (₹600.00)" at bounding box center [656, 496] width 293 height 23
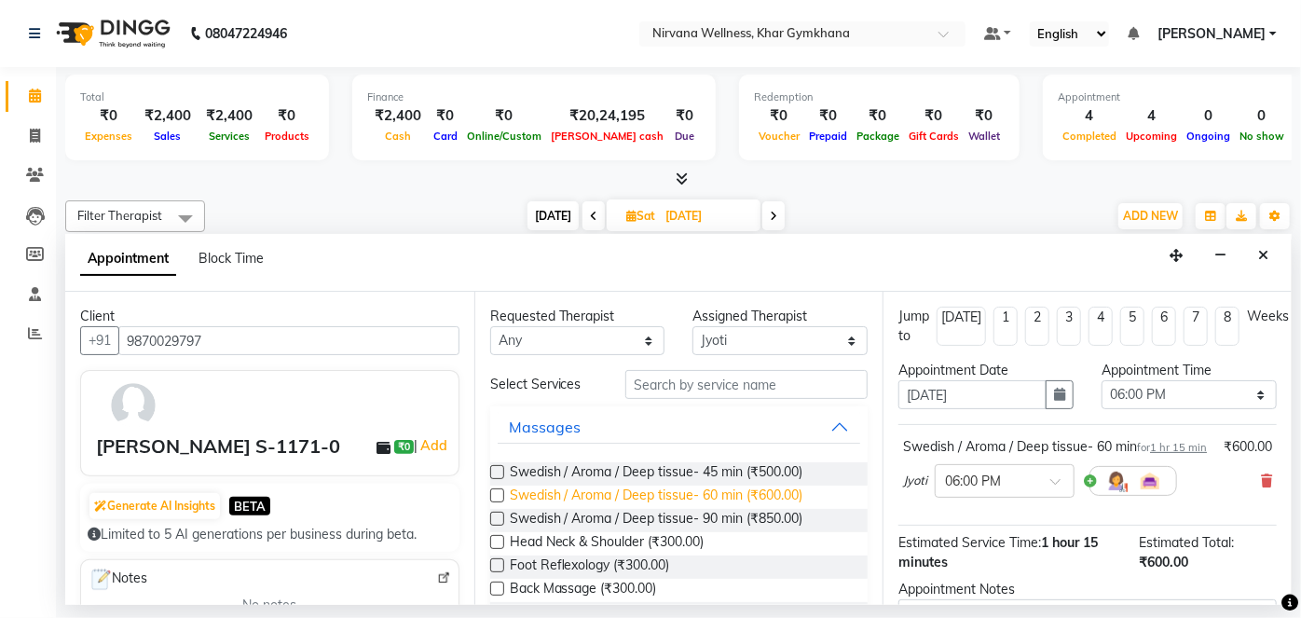
click at [716, 496] on span "Swedish / Aroma / Deep tissue- 60 min (₹600.00)" at bounding box center [656, 496] width 293 height 23
checkbox input "false"
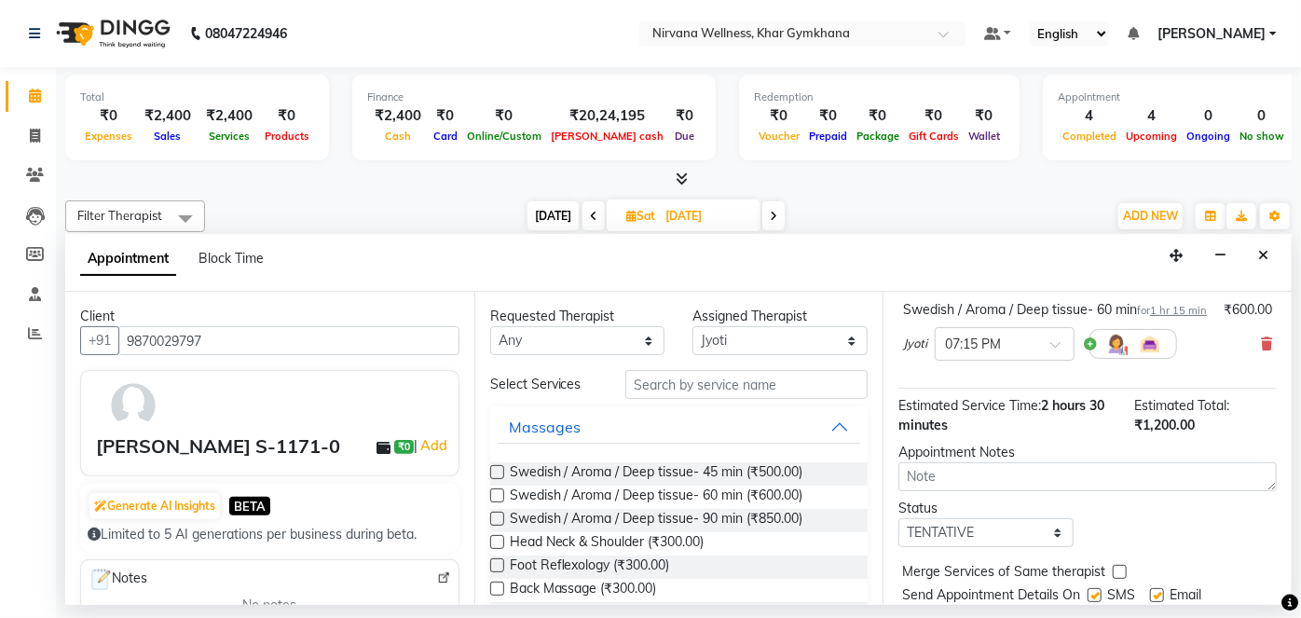
scroll to position [320, 0]
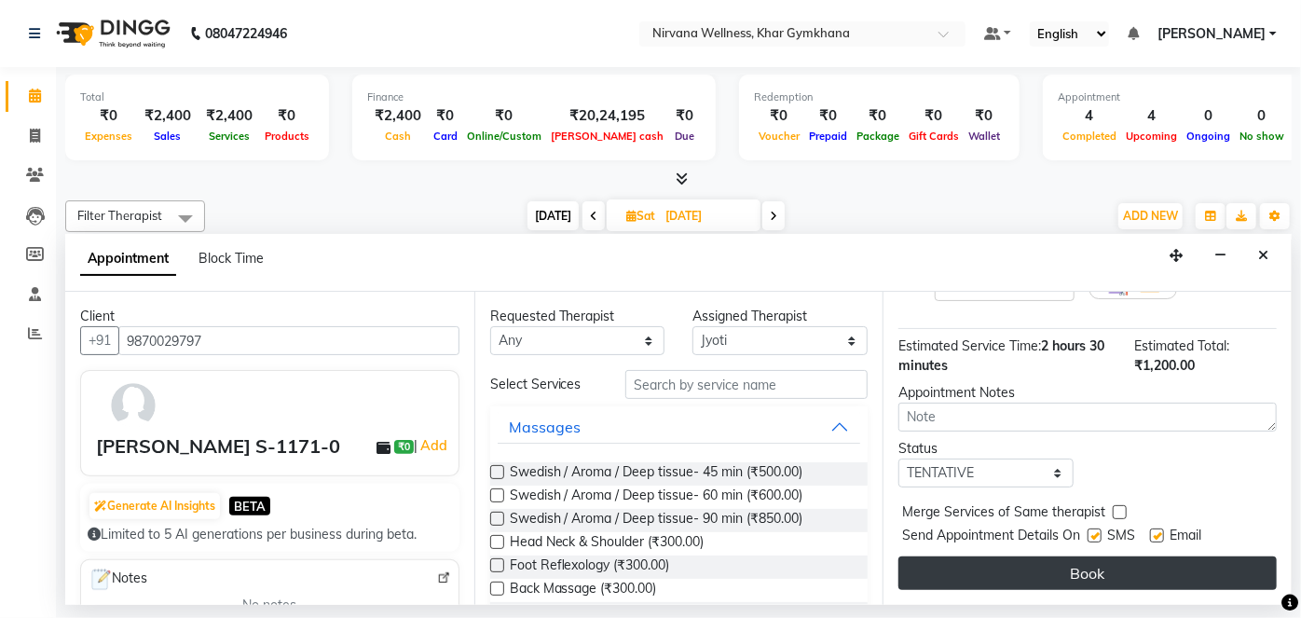
click at [1103, 559] on button "Book" at bounding box center [1087, 573] width 378 height 34
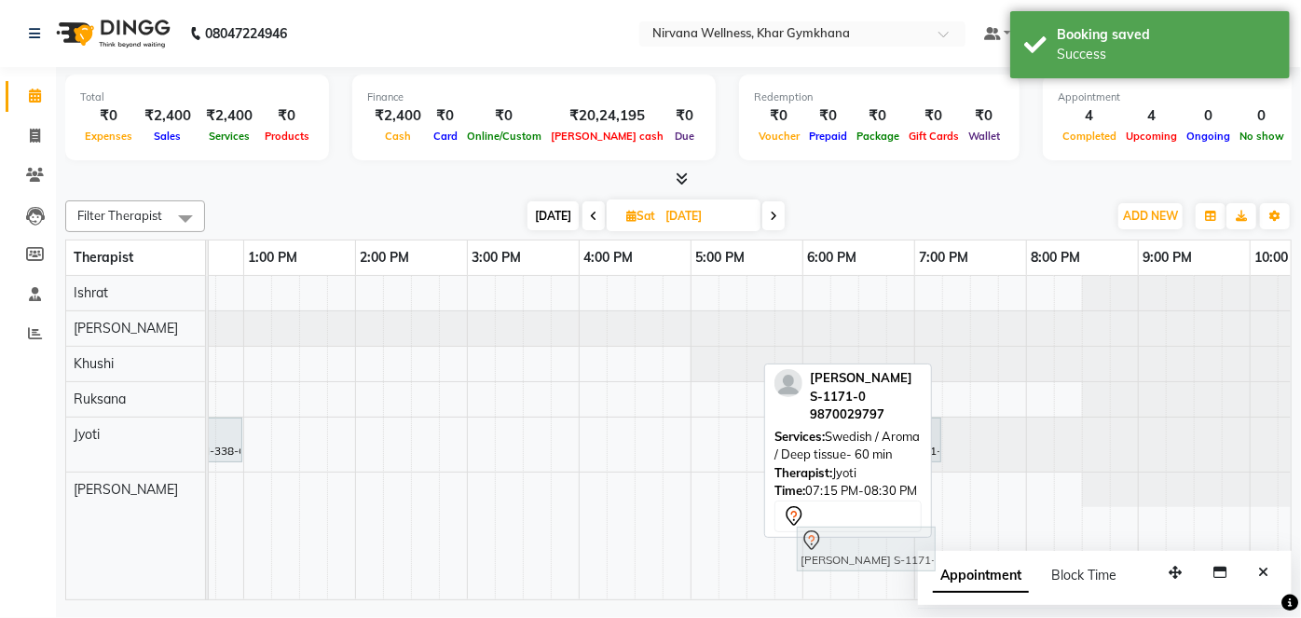
drag, startPoint x: 979, startPoint y: 428, endPoint x: 835, endPoint y: 539, distance: 182.6
click at [835, 539] on full-calendar "Therapist 7:00 AM 8:00 AM 9:00 AM 10:00 AM 11:00 AM 12:00 PM 1:00 PM 2:00 PM 3:…" at bounding box center [678, 419] width 1226 height 361
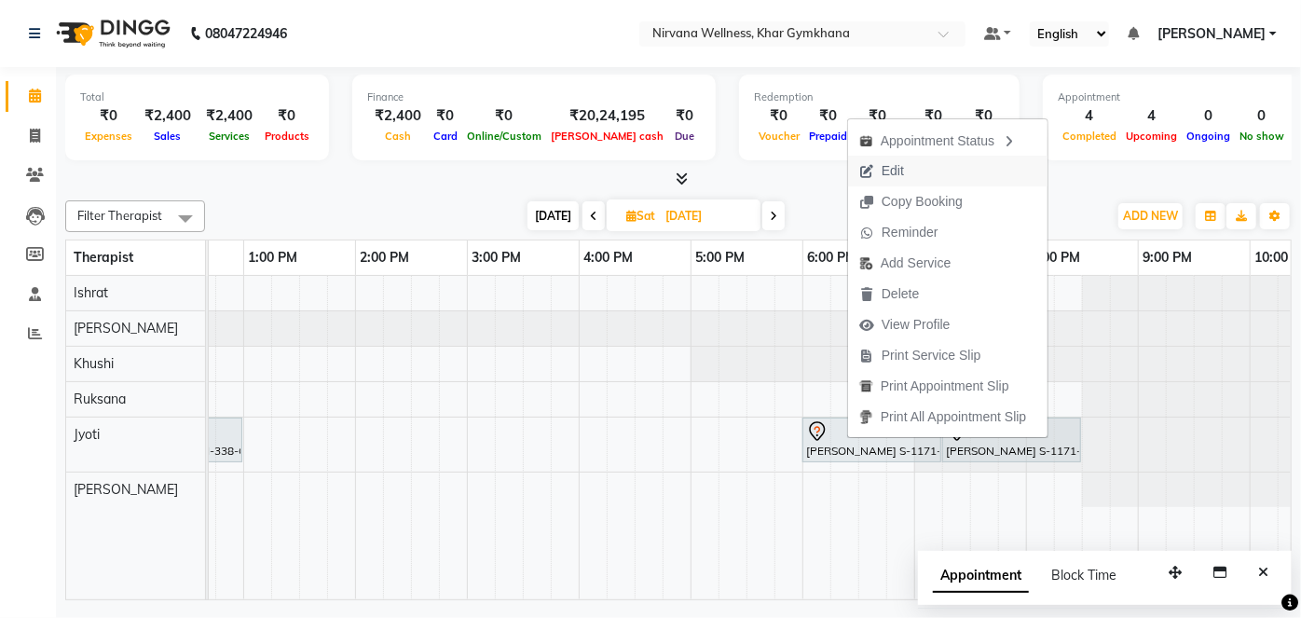
click at [878, 175] on span "Edit" at bounding box center [881, 171] width 67 height 31
select select "1080"
select select "tentative"
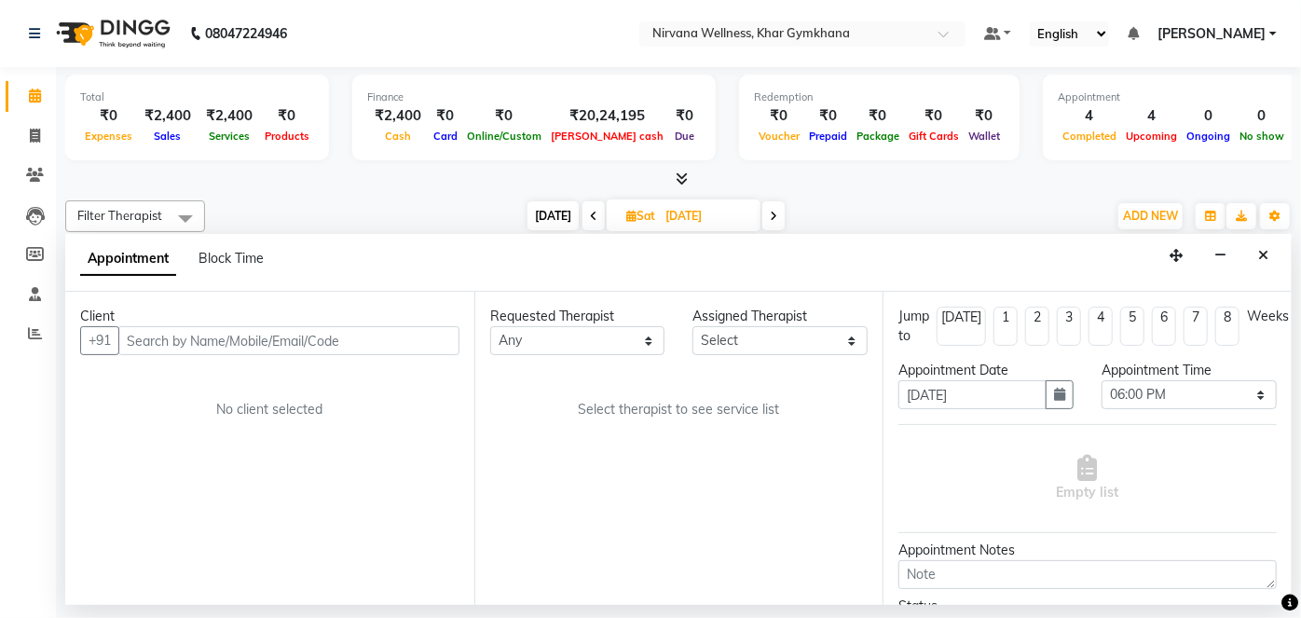
select select "78895"
select select "3392"
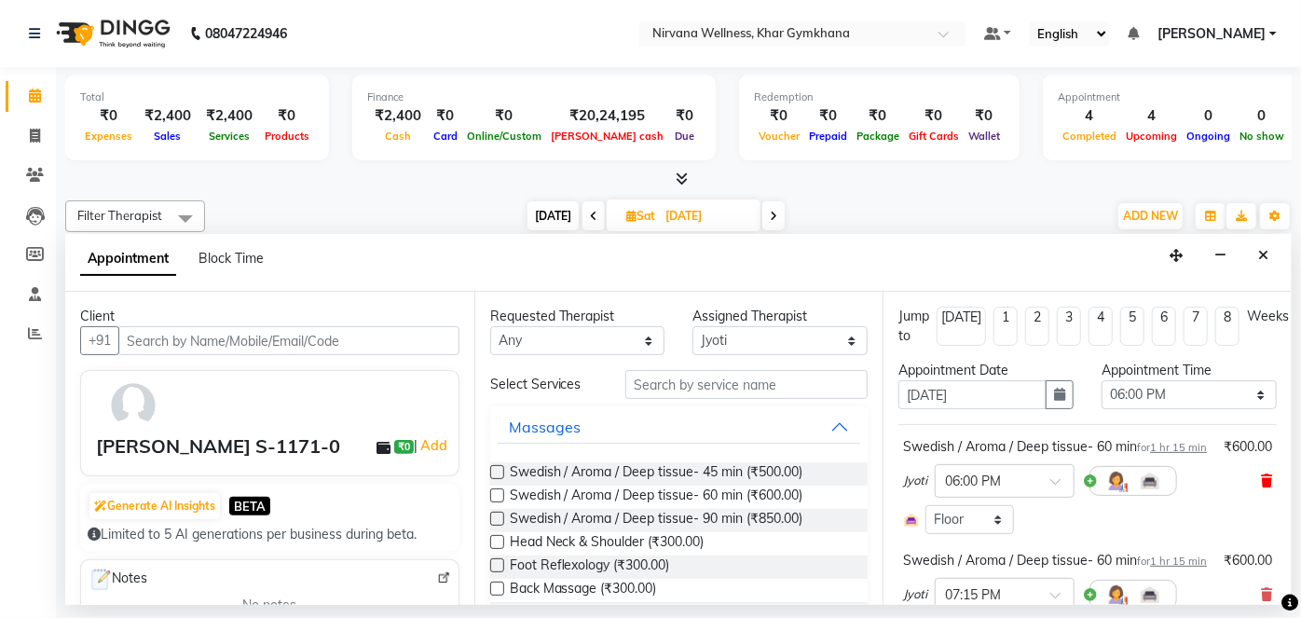
click at [1261, 487] on icon at bounding box center [1266, 480] width 11 height 13
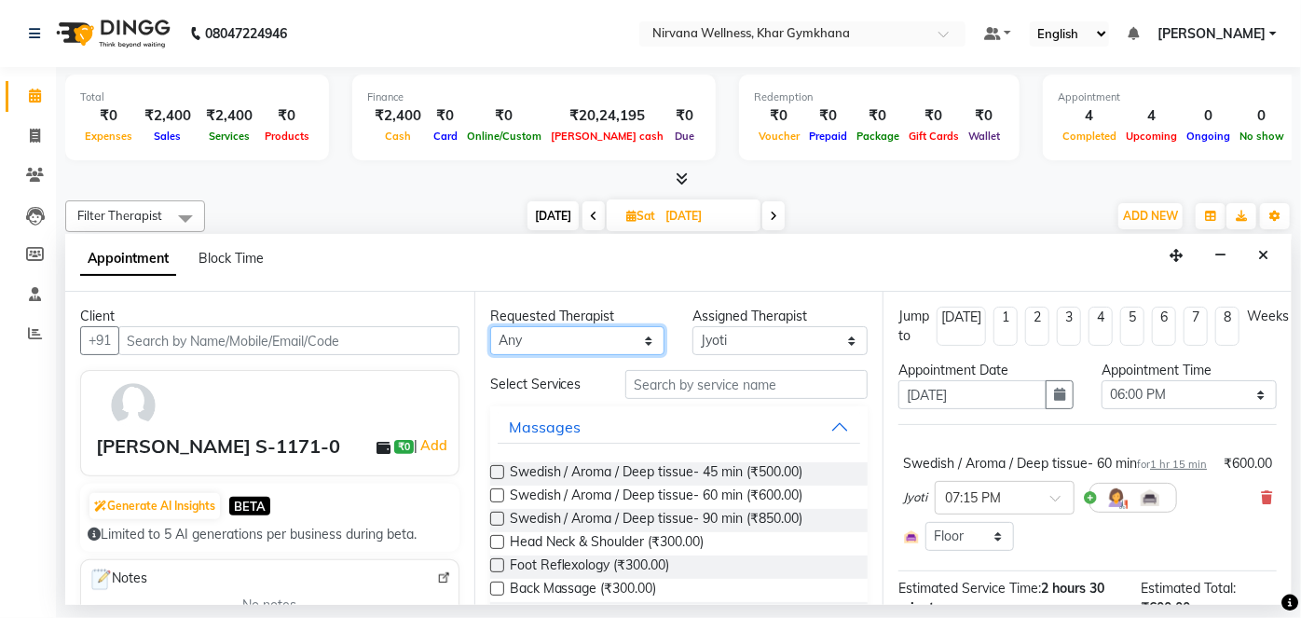
click at [605, 350] on select "Any [PERSON_NAME] Jyoti [PERSON_NAME] [PERSON_NAME]" at bounding box center [577, 340] width 175 height 29
select select "79305"
click at [490, 326] on select "Any [PERSON_NAME] Jyoti [PERSON_NAME] [PERSON_NAME]" at bounding box center [577, 340] width 175 height 29
select select "79305"
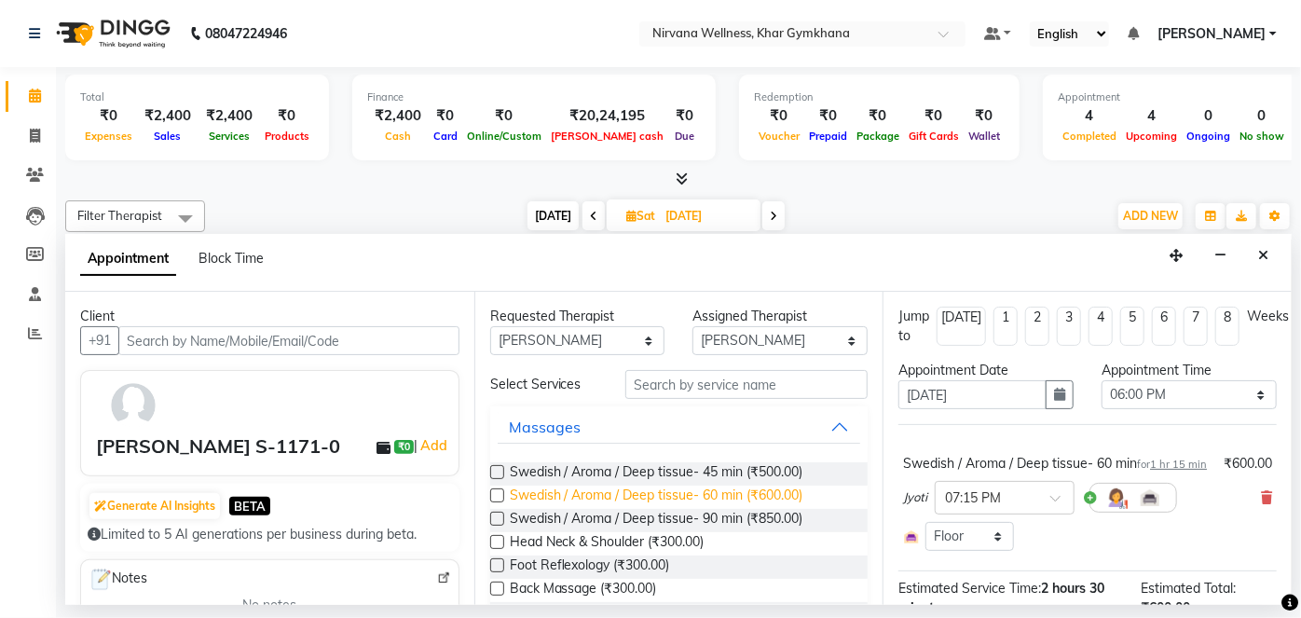
click at [772, 490] on span "Swedish / Aroma / Deep tissue- 60 min (₹600.00)" at bounding box center [656, 496] width 293 height 23
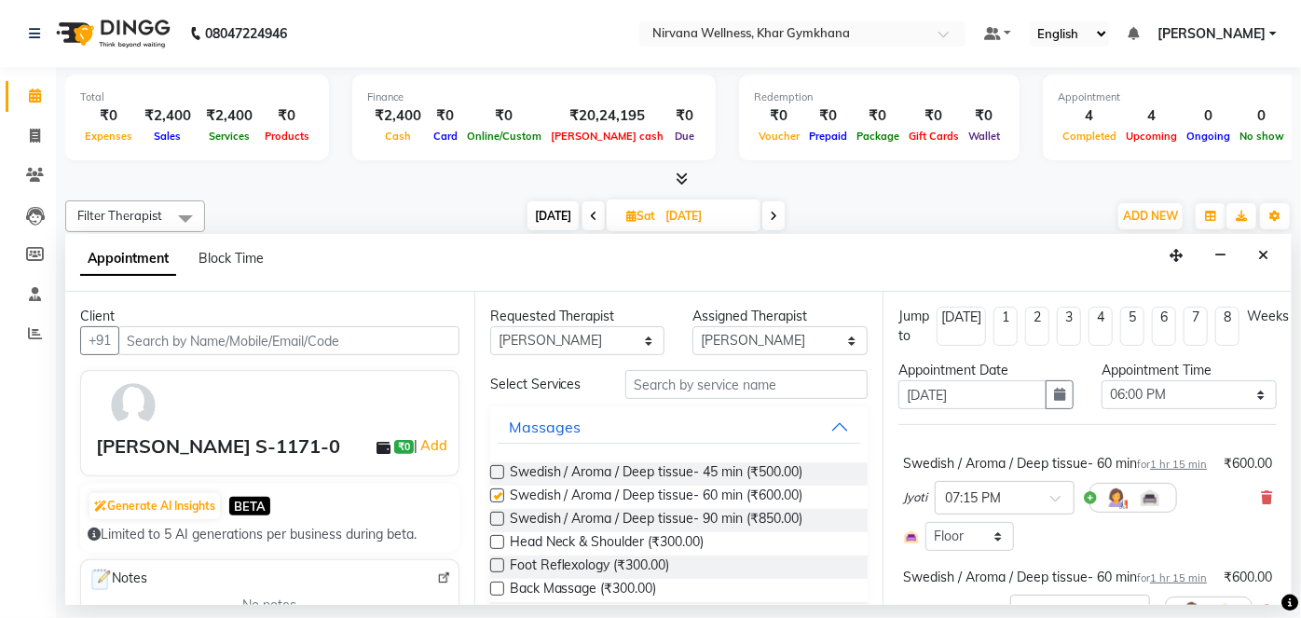
checkbox input "false"
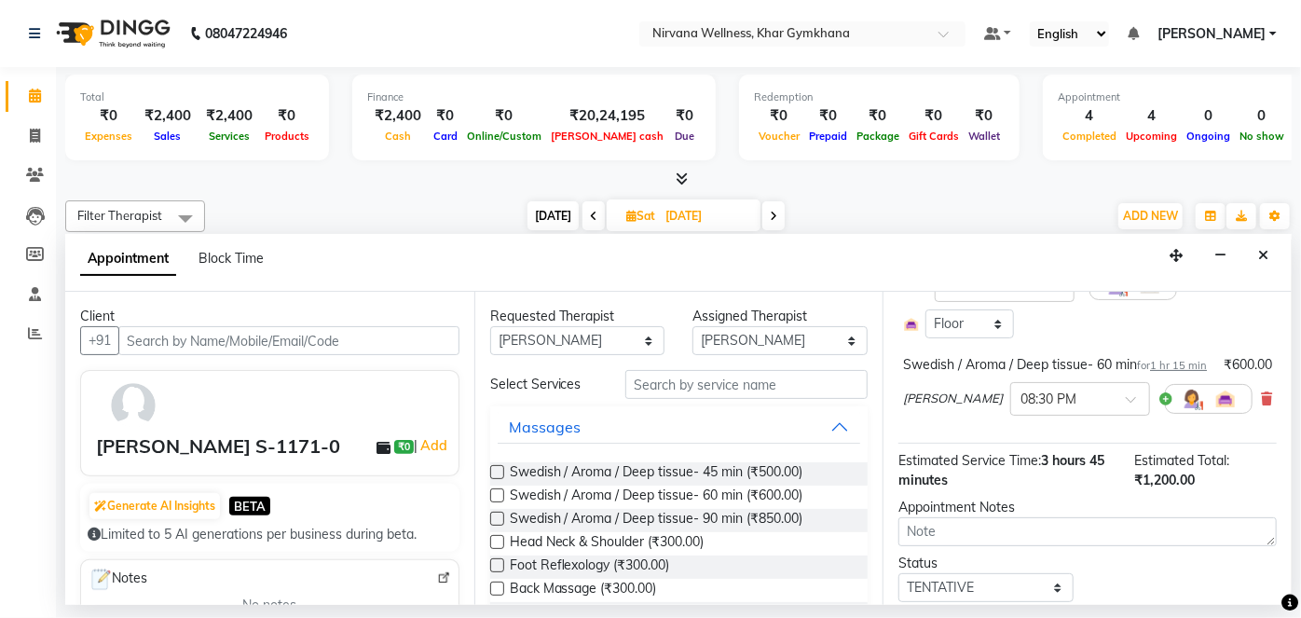
scroll to position [311, 0]
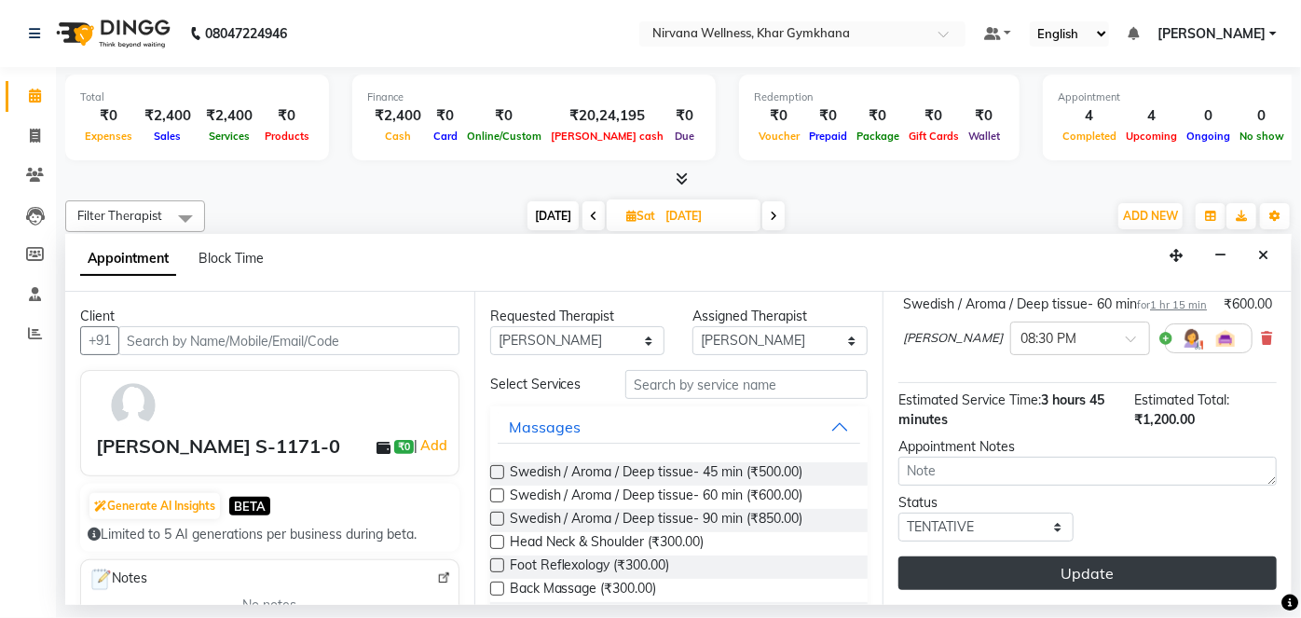
click at [1069, 577] on button "Update" at bounding box center [1087, 573] width 378 height 34
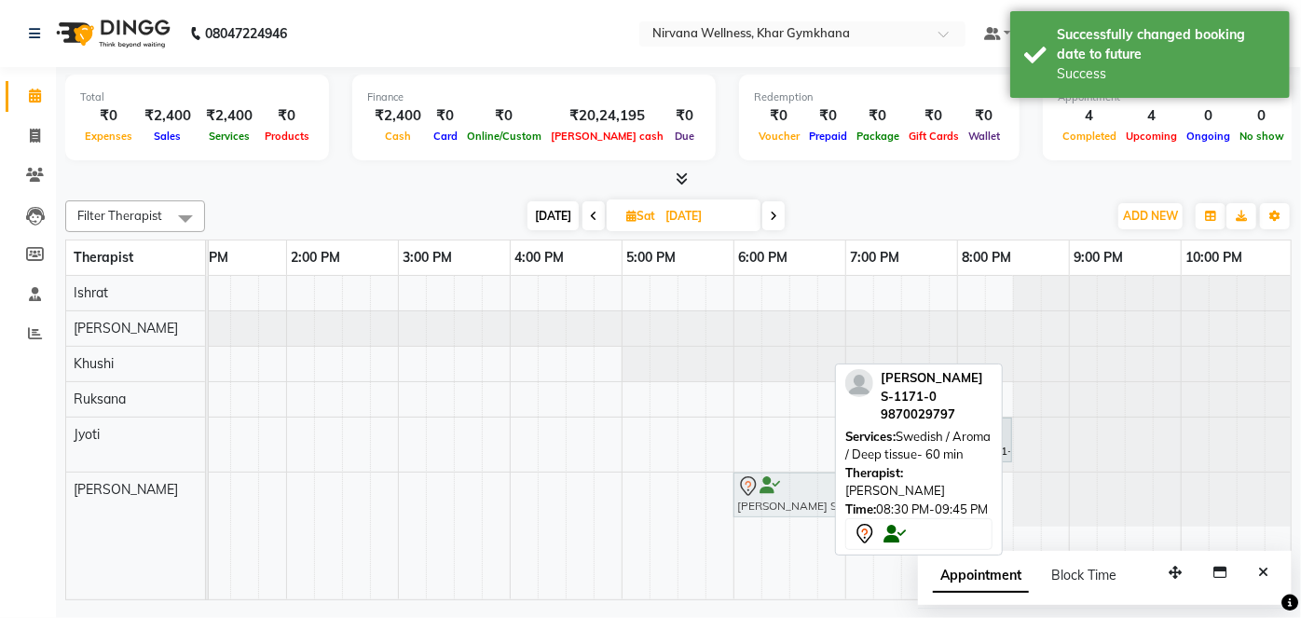
drag, startPoint x: 1076, startPoint y: 494, endPoint x: 786, endPoint y: 508, distance: 290.1
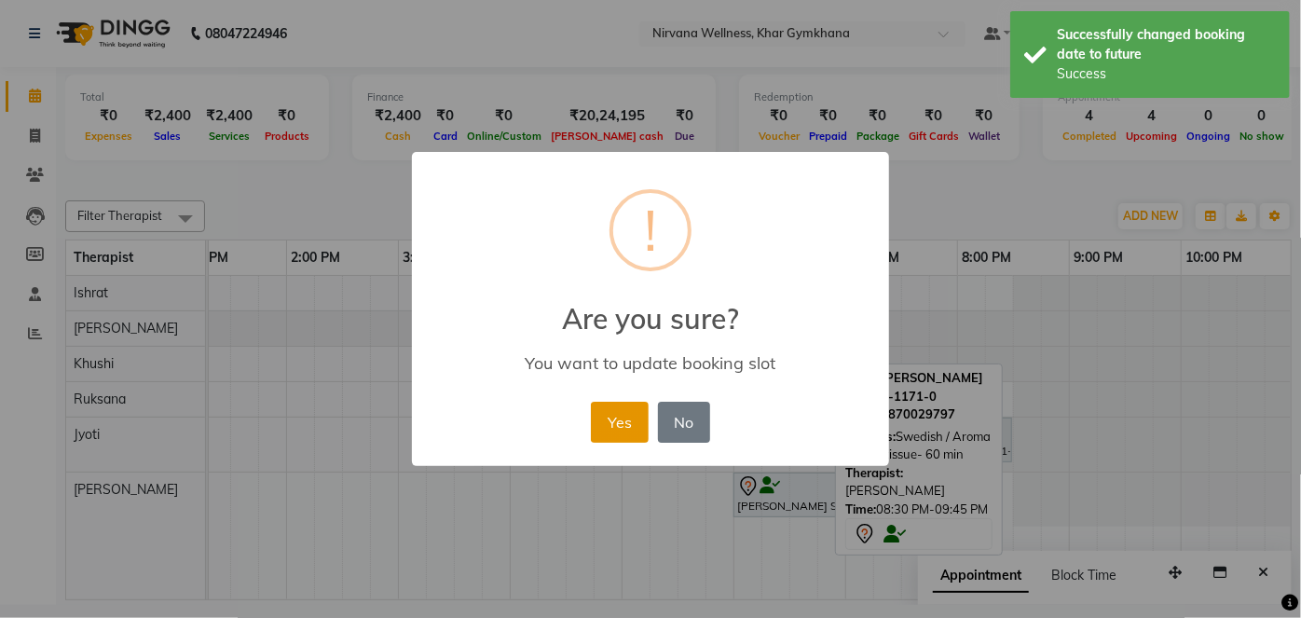
drag, startPoint x: 594, startPoint y: 429, endPoint x: 612, endPoint y: 428, distance: 17.7
click at [595, 429] on button "Yes" at bounding box center [619, 422] width 57 height 41
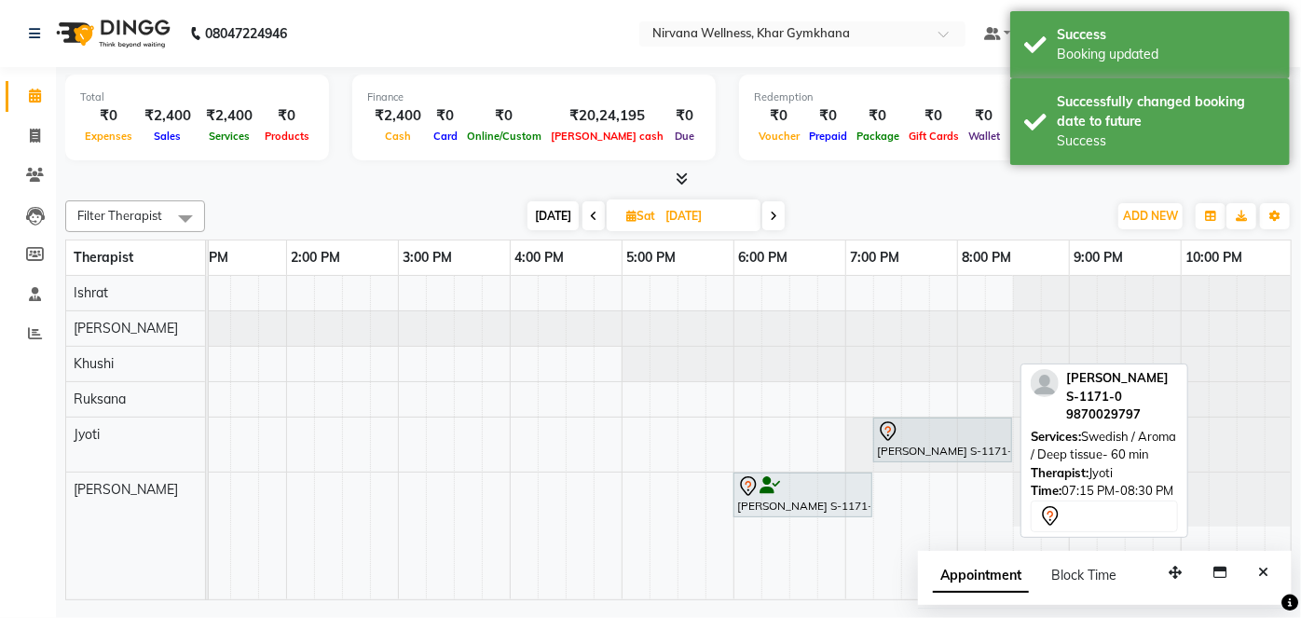
drag, startPoint x: 1011, startPoint y: 438, endPoint x: 969, endPoint y: 428, distance: 43.2
click at [777, 428] on div "Shubhangi Mehta M-338-O, 11:45 AM-01:00 PM, Swedish / Aroma / Deep tissue- 60 m…" at bounding box center [397, 437] width 1789 height 323
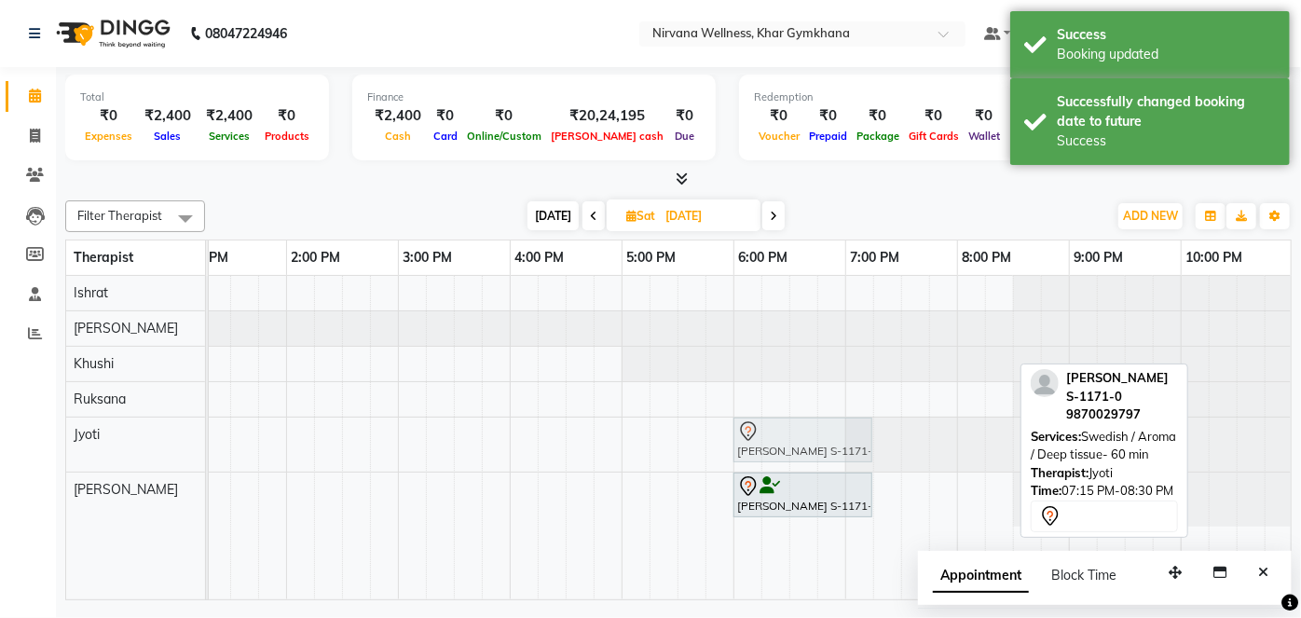
drag, startPoint x: 998, startPoint y: 429, endPoint x: 856, endPoint y: 433, distance: 141.7
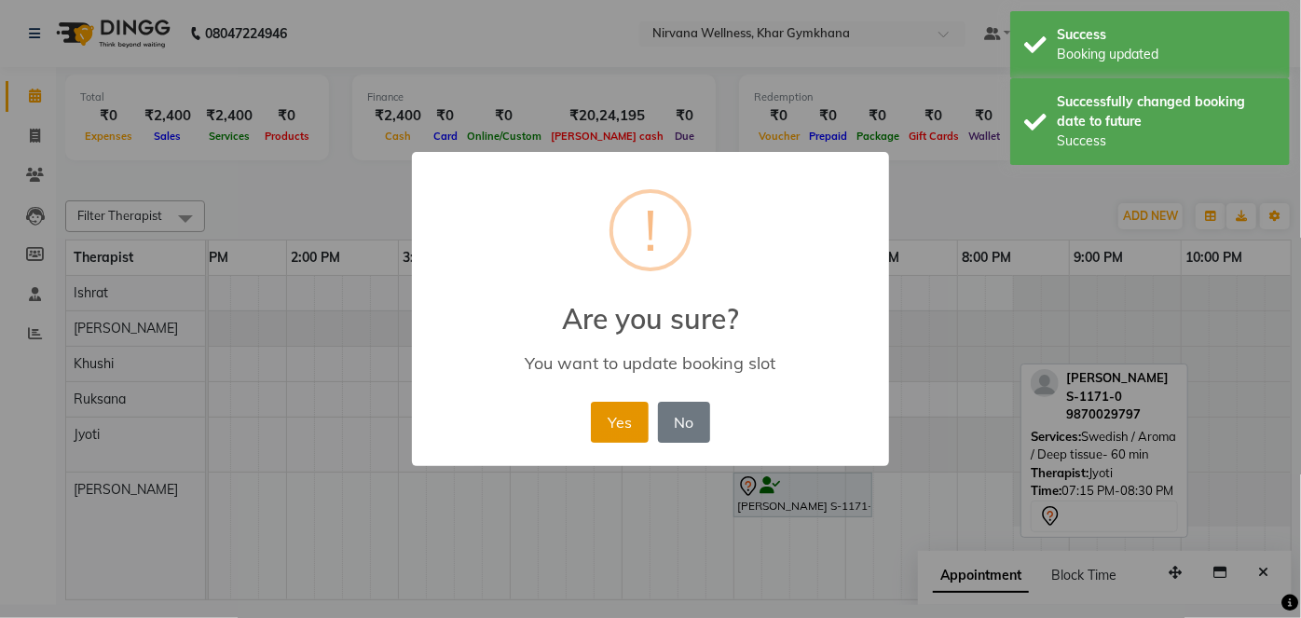
click at [611, 410] on button "Yes" at bounding box center [619, 422] width 57 height 41
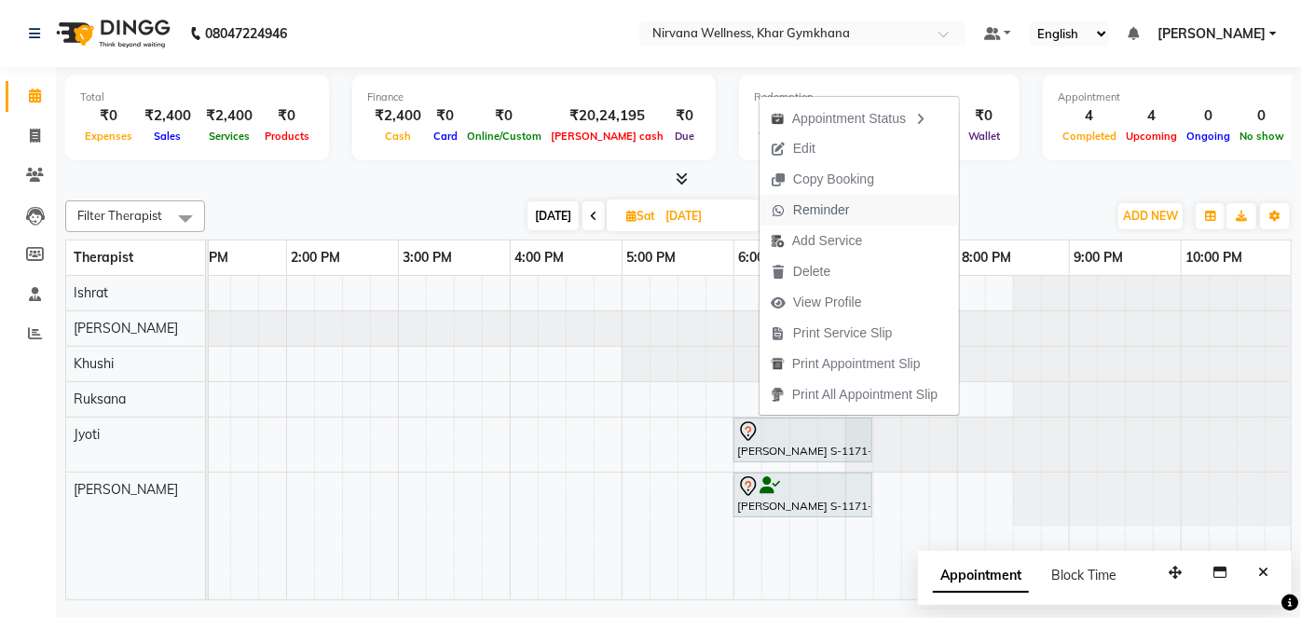
click at [799, 204] on span "Reminder" at bounding box center [821, 210] width 57 height 20
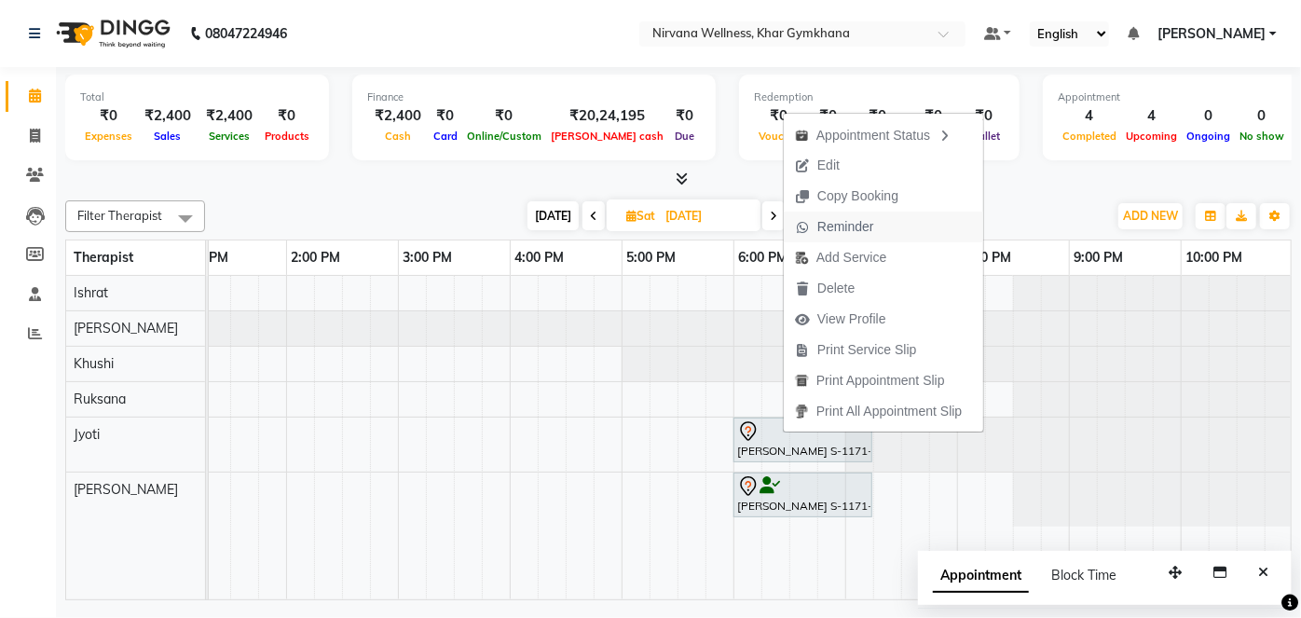
click at [852, 240] on span "Reminder" at bounding box center [835, 227] width 102 height 31
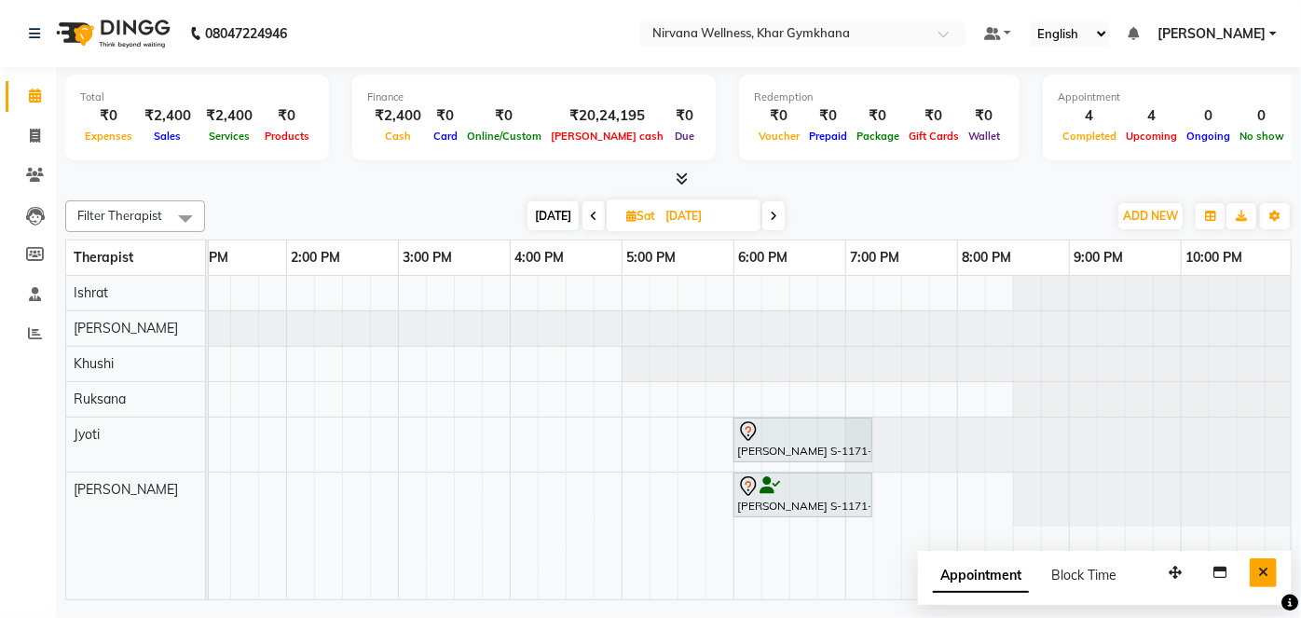
click at [1269, 571] on button "Close" at bounding box center [1262, 572] width 27 height 29
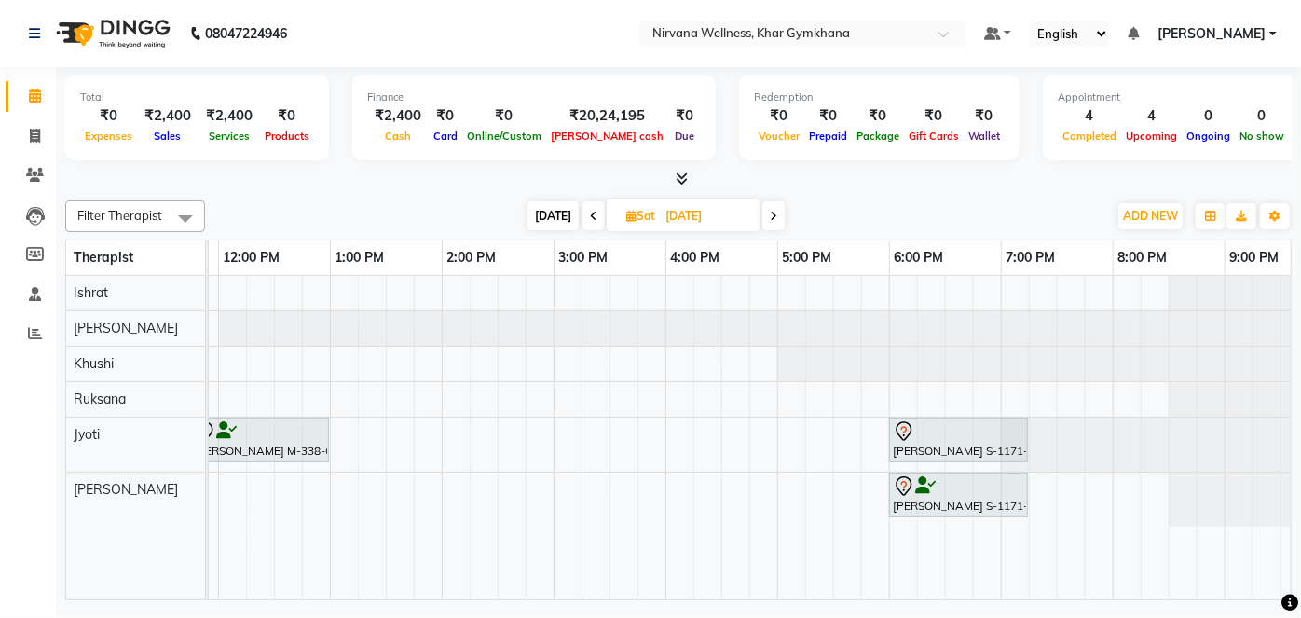
scroll to position [0, 705]
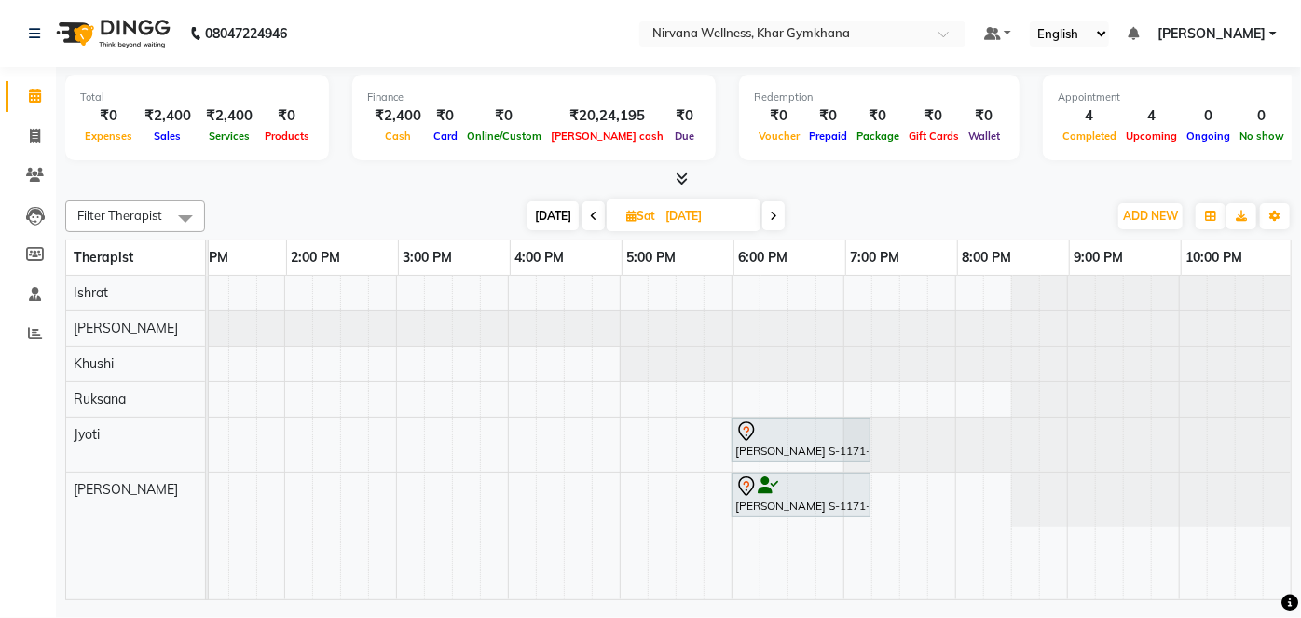
click at [554, 215] on span "[DATE]" at bounding box center [552, 215] width 51 height 29
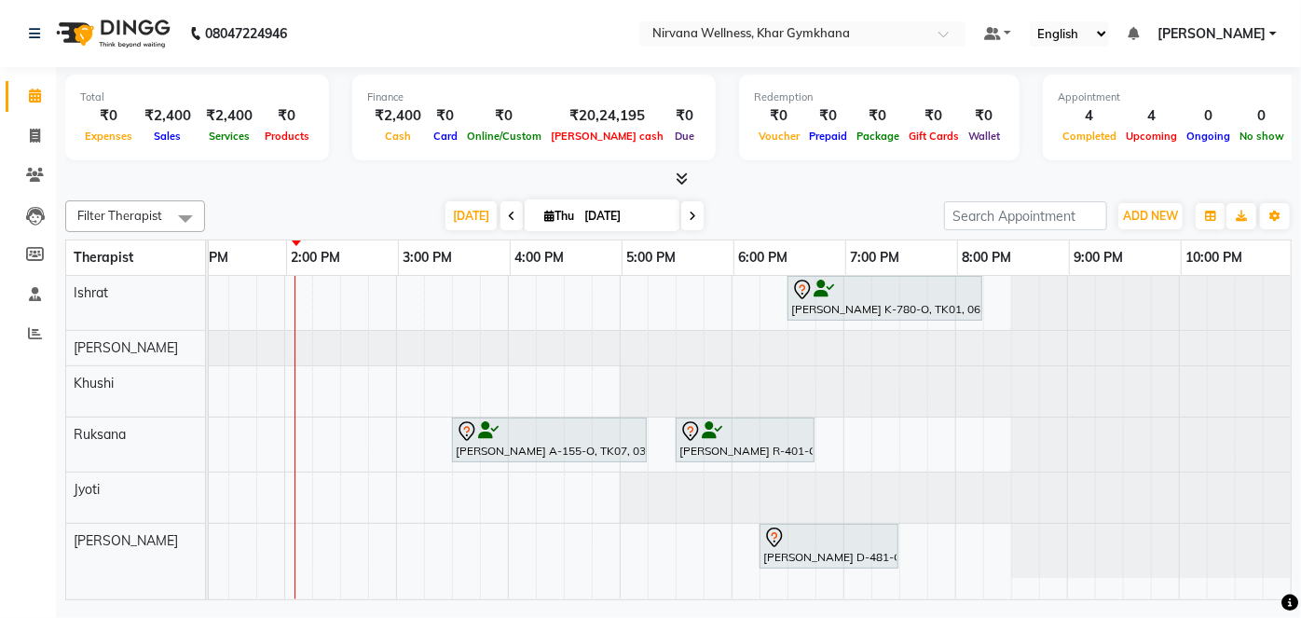
drag, startPoint x: 1002, startPoint y: 580, endPoint x: 1003, endPoint y: 590, distance: 9.5
click at [1011, 581] on td at bounding box center [1025, 437] width 28 height 323
click at [462, 213] on span "[DATE]" at bounding box center [470, 215] width 51 height 29
click at [474, 218] on span "[DATE]" at bounding box center [470, 215] width 51 height 29
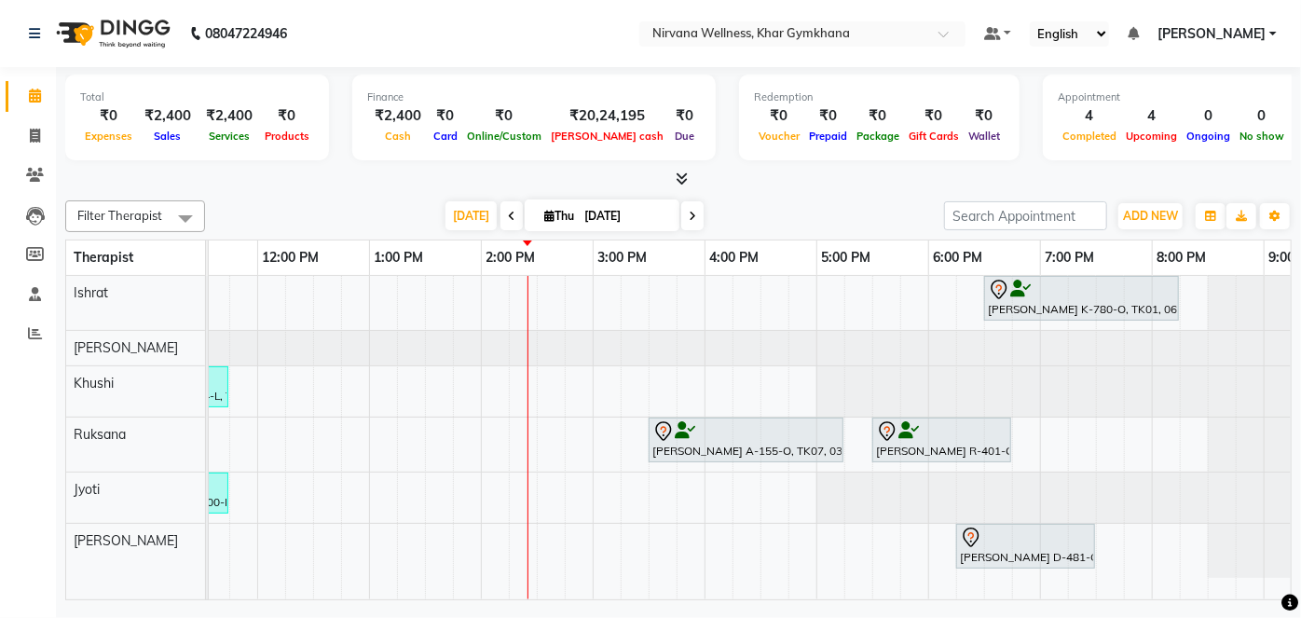
scroll to position [0, 494]
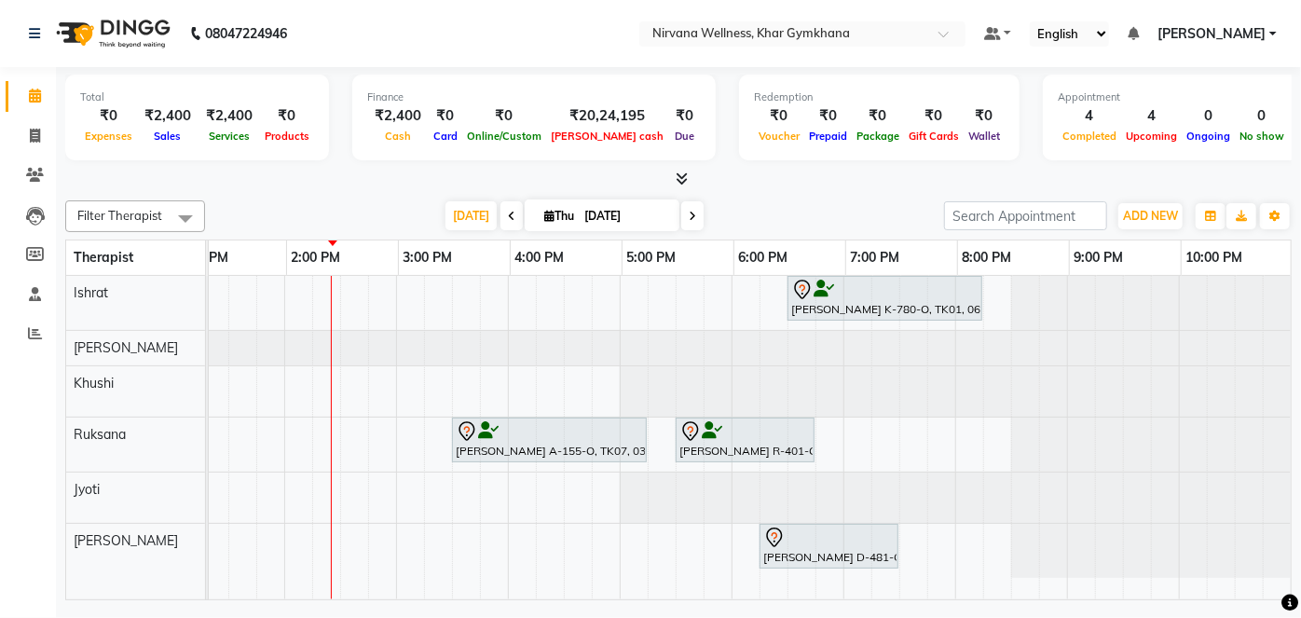
drag, startPoint x: 688, startPoint y: 575, endPoint x: 689, endPoint y: 585, distance: 10.4
click at [689, 579] on td at bounding box center [689, 437] width 28 height 323
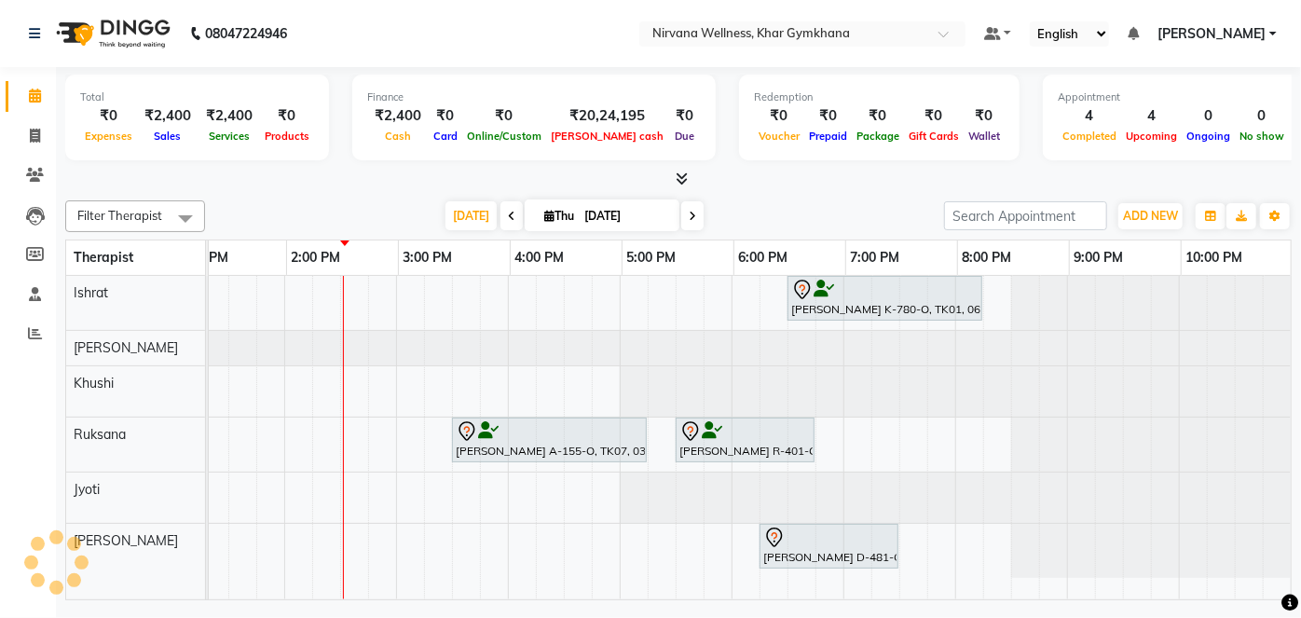
click at [693, 219] on span at bounding box center [692, 215] width 22 height 29
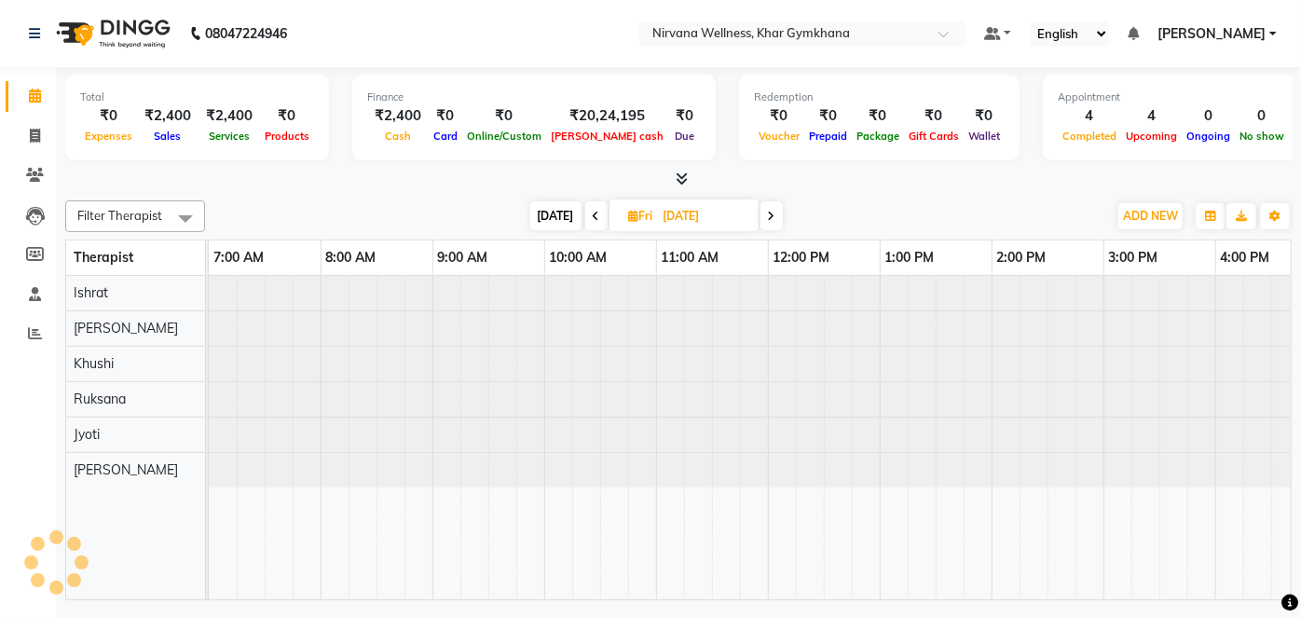
drag, startPoint x: 768, startPoint y: 209, endPoint x: 772, endPoint y: 231, distance: 22.8
click at [769, 211] on icon at bounding box center [771, 216] width 7 height 11
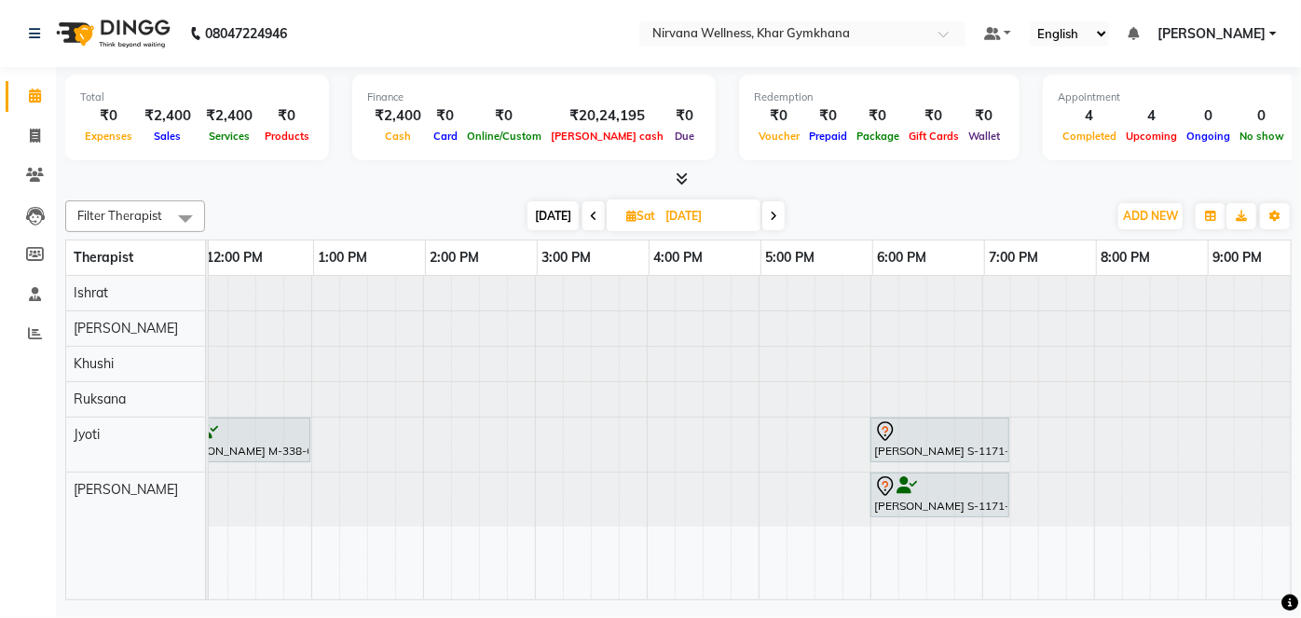
scroll to position [0, 568]
click at [542, 214] on span "[DATE]" at bounding box center [552, 215] width 51 height 29
type input "[DATE]"
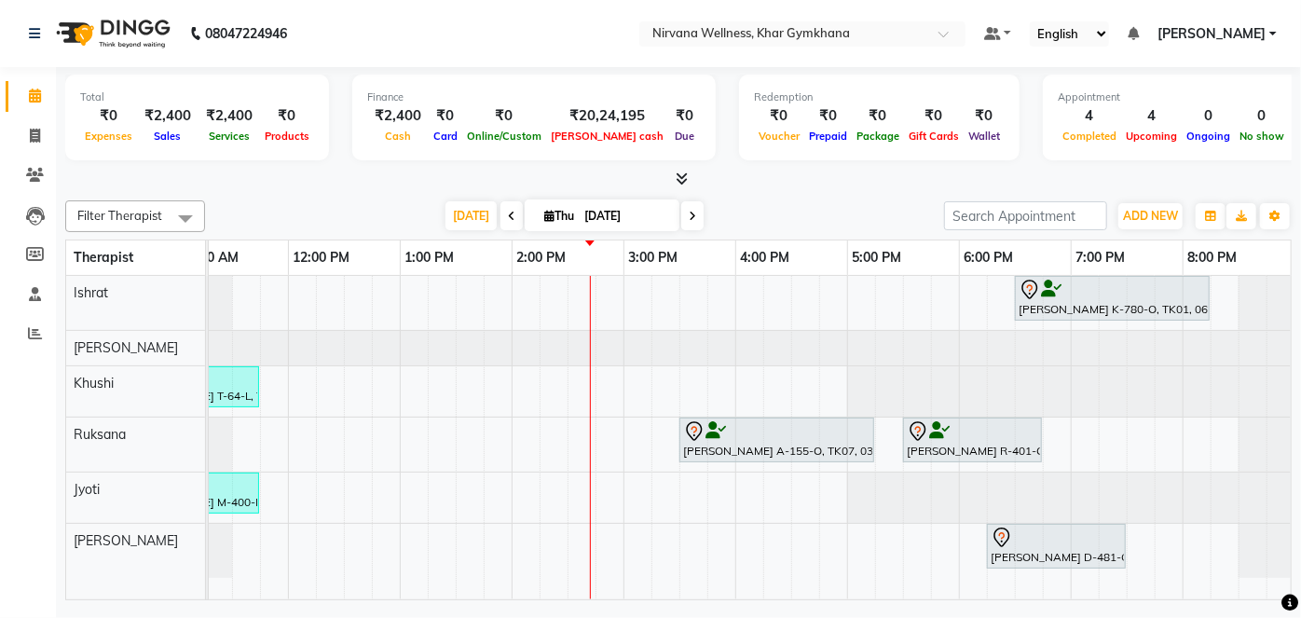
scroll to position [0, 640]
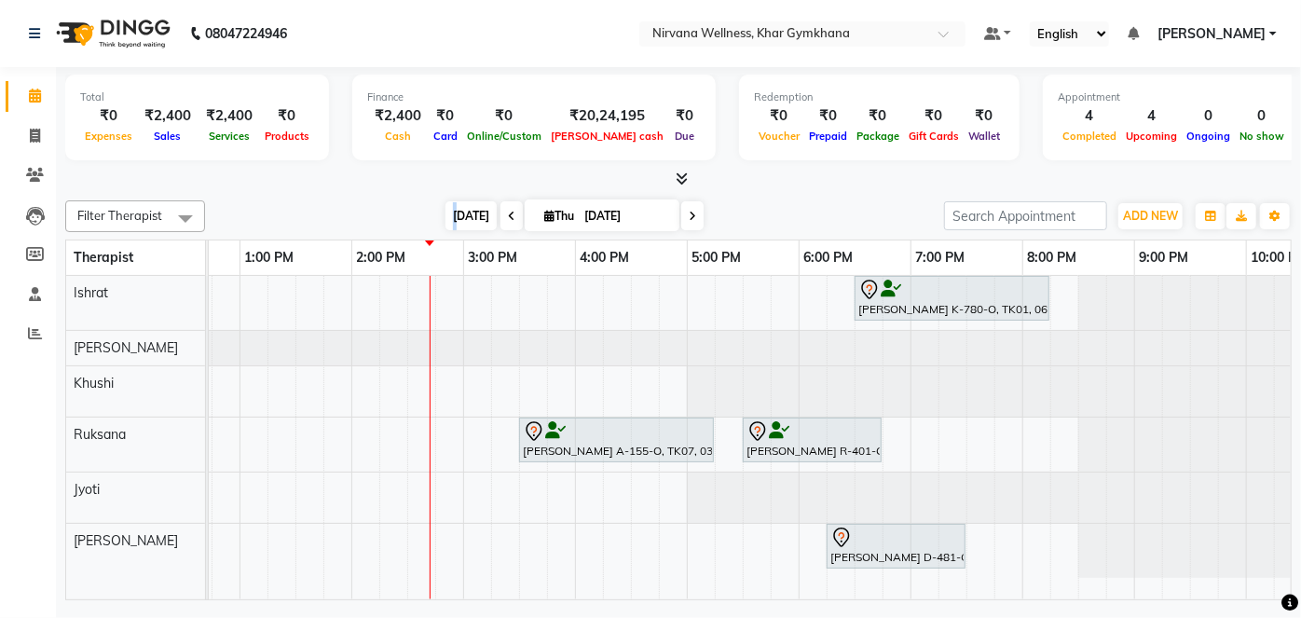
click at [455, 214] on div "Filter Therapist Select All Ishrat Jyoti [PERSON_NAME] [PERSON_NAME] [DATE] [DA…" at bounding box center [678, 396] width 1226 height 407
click at [455, 214] on span "[DATE]" at bounding box center [470, 215] width 51 height 29
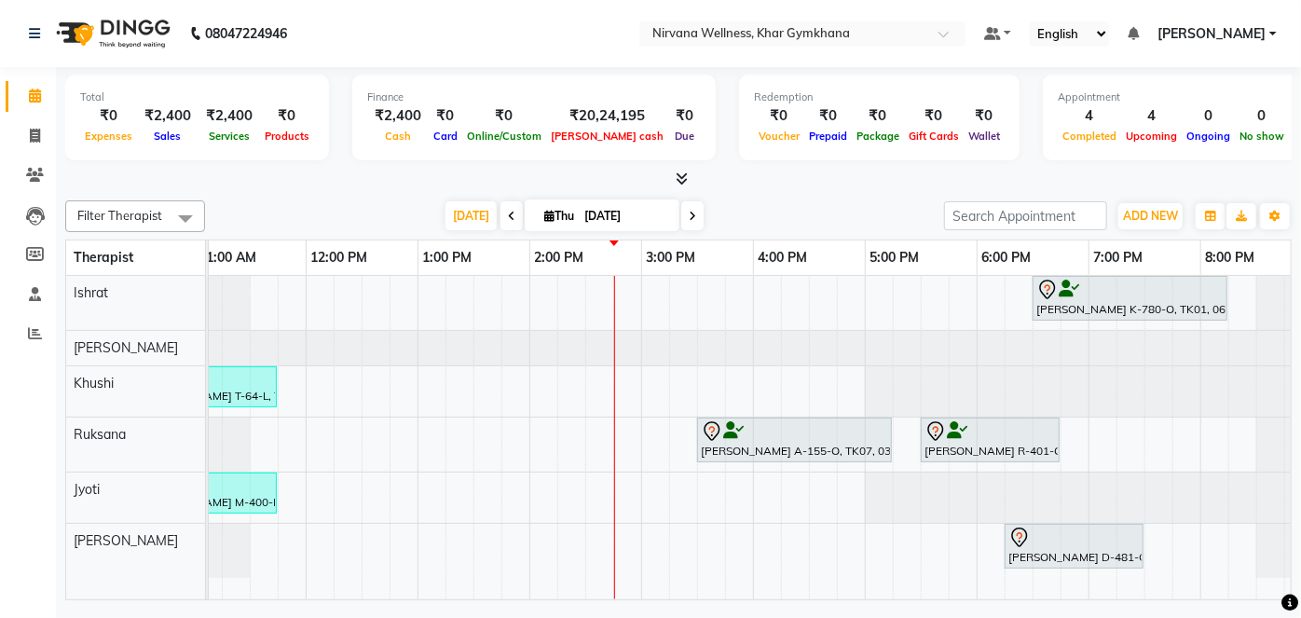
scroll to position [0, 455]
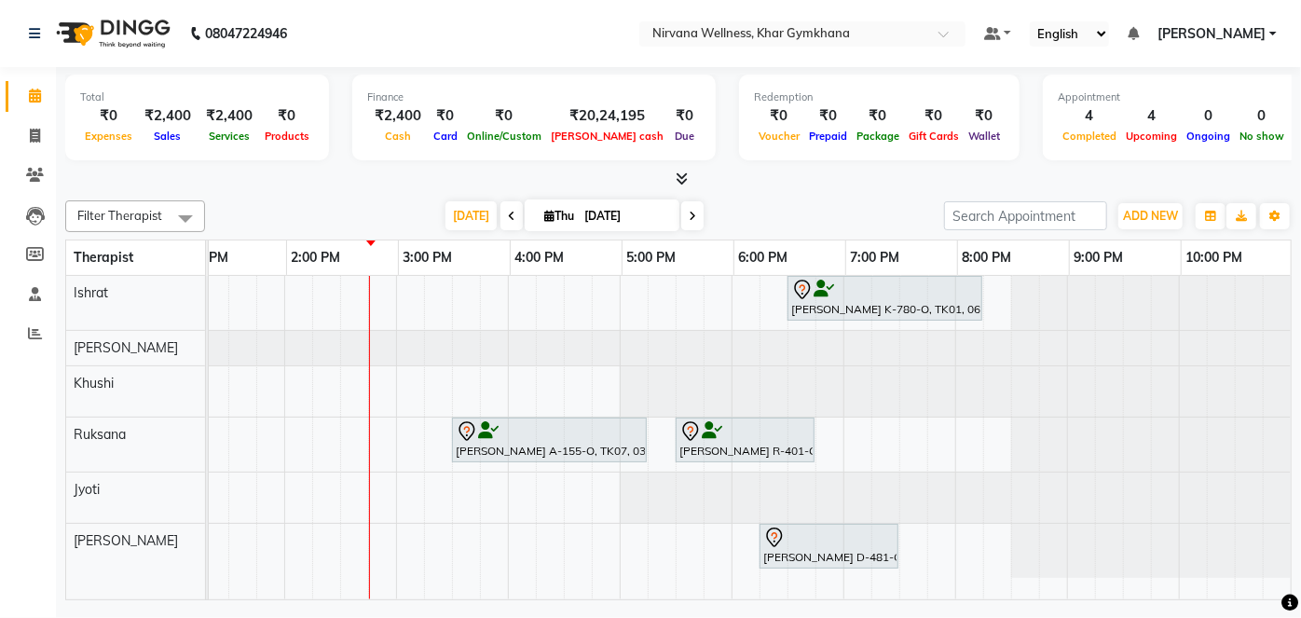
click at [1291, 581] on div "Total ₹0 Expenses ₹2,400 Sales ₹2,400 Services ₹0 Products Finance ₹2,400 Cash …" at bounding box center [678, 336] width 1245 height 538
click at [922, 189] on div "Total ₹0 Expenses ₹2,400 Sales ₹2,400 Services ₹0 Products Finance ₹2,400 Cash …" at bounding box center [678, 336] width 1245 height 538
click at [842, 196] on div "Filter Therapist Select All Ishrat Jyoti [PERSON_NAME] [PERSON_NAME] [DATE] [DA…" at bounding box center [678, 396] width 1226 height 407
click at [1276, 573] on div at bounding box center [1151, 551] width 280 height 54
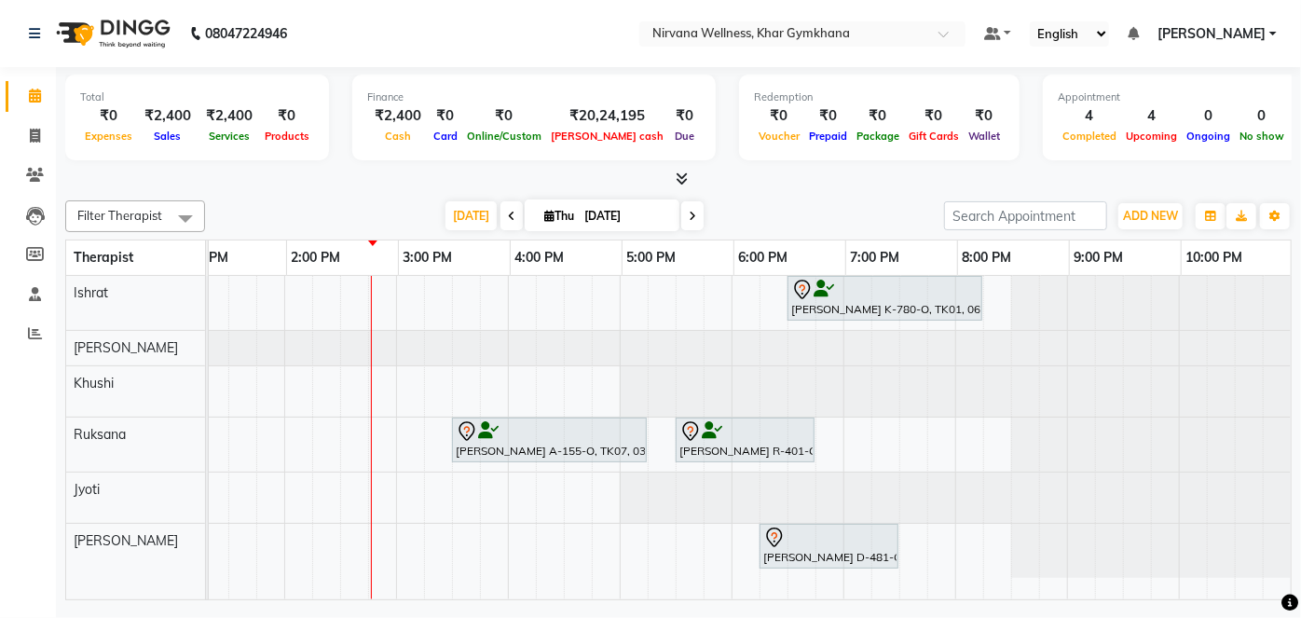
click at [1278, 572] on div "[PERSON_NAME] K-780-O, TK01, 06:30 PM-08:15 PM, Swedish / Aroma / Deep tissue- …" at bounding box center [750, 437] width 1082 height 323
drag, startPoint x: 809, startPoint y: 574, endPoint x: 802, endPoint y: 589, distance: 16.3
click at [815, 580] on td at bounding box center [829, 437] width 28 height 323
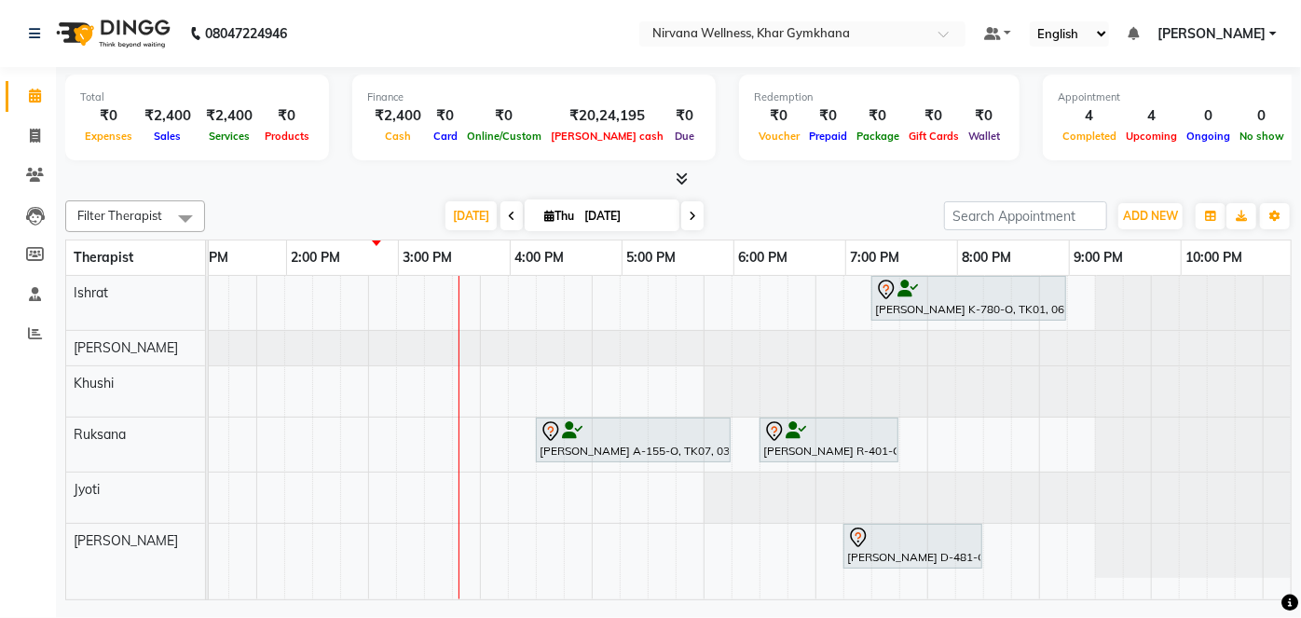
scroll to position [0, 619]
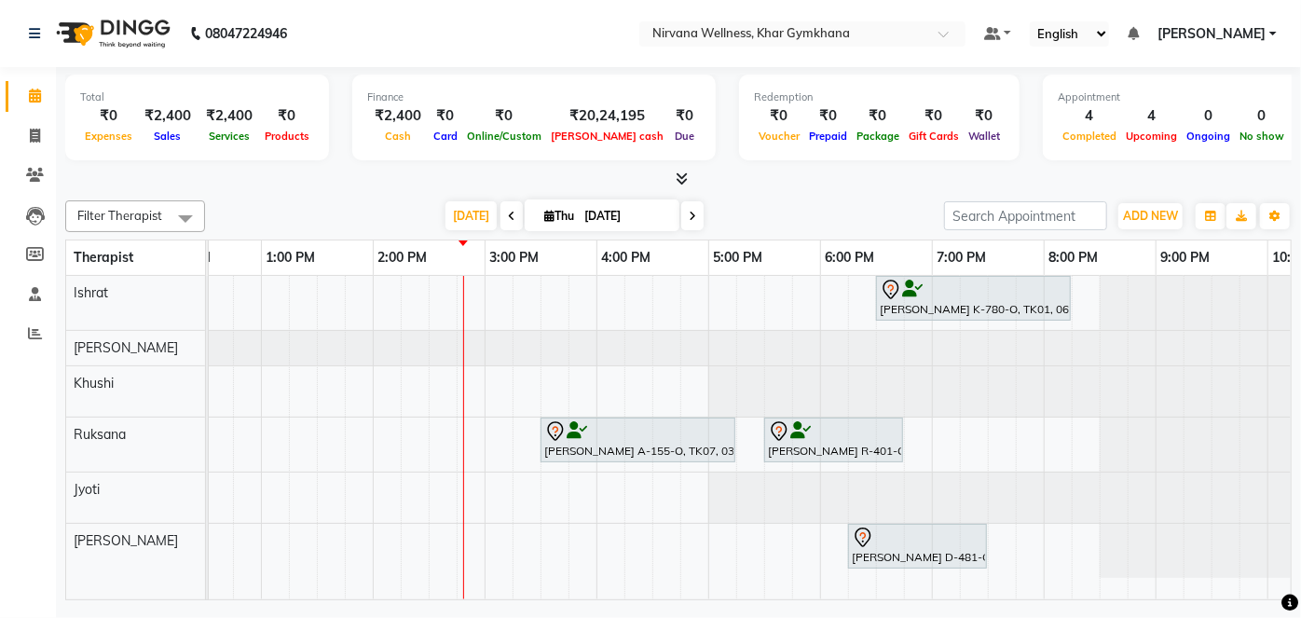
click at [773, 295] on div "[PERSON_NAME] K-780-O, TK01, 06:30 PM-08:15 PM, Swedish / Aroma / Deep tissue- …" at bounding box center [484, 437] width 1789 height 323
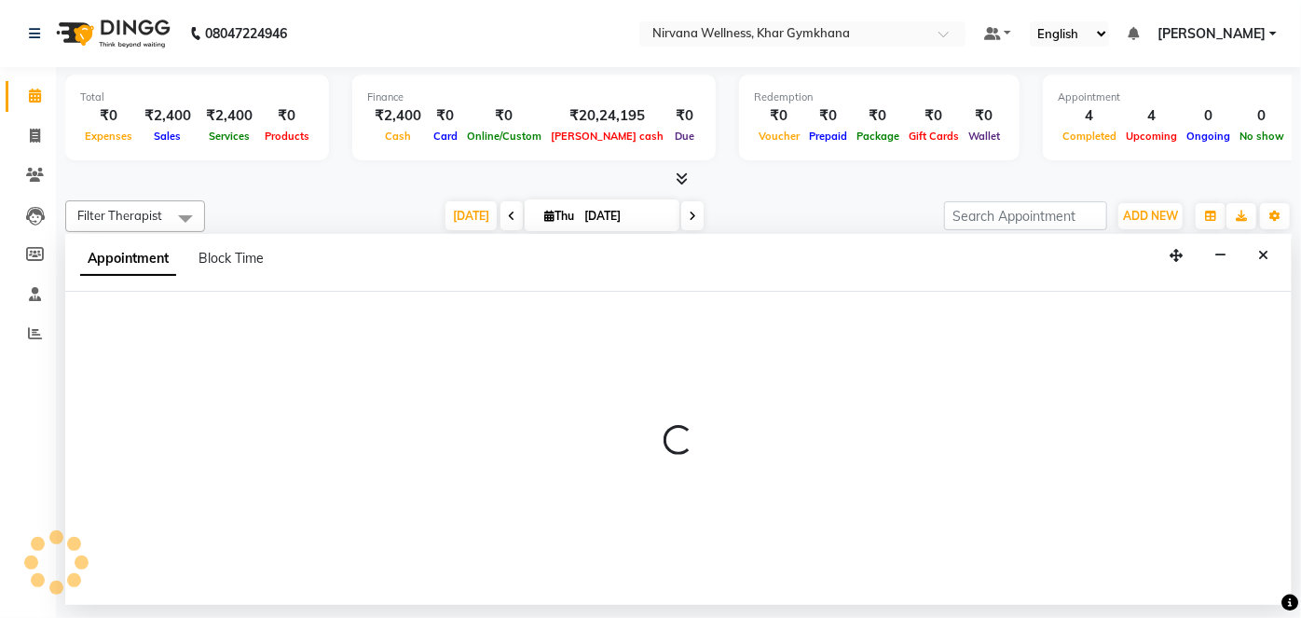
select select "67021"
select select "1050"
select select "tentative"
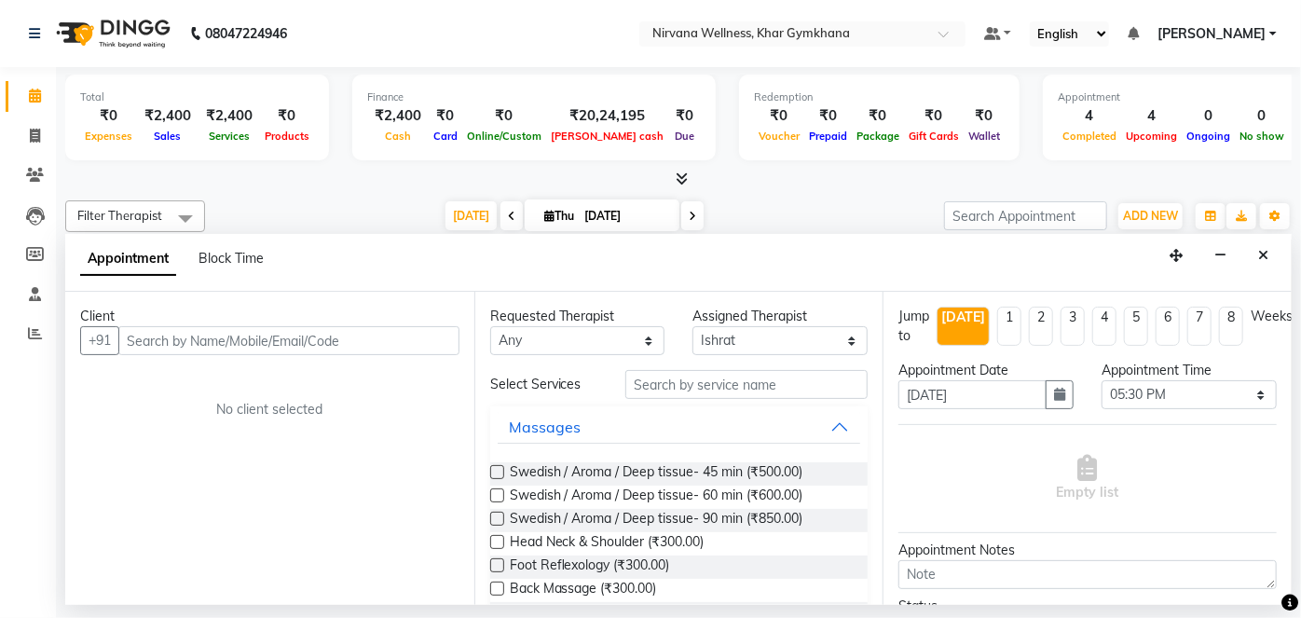
click at [300, 336] on input "text" at bounding box center [288, 340] width 341 height 29
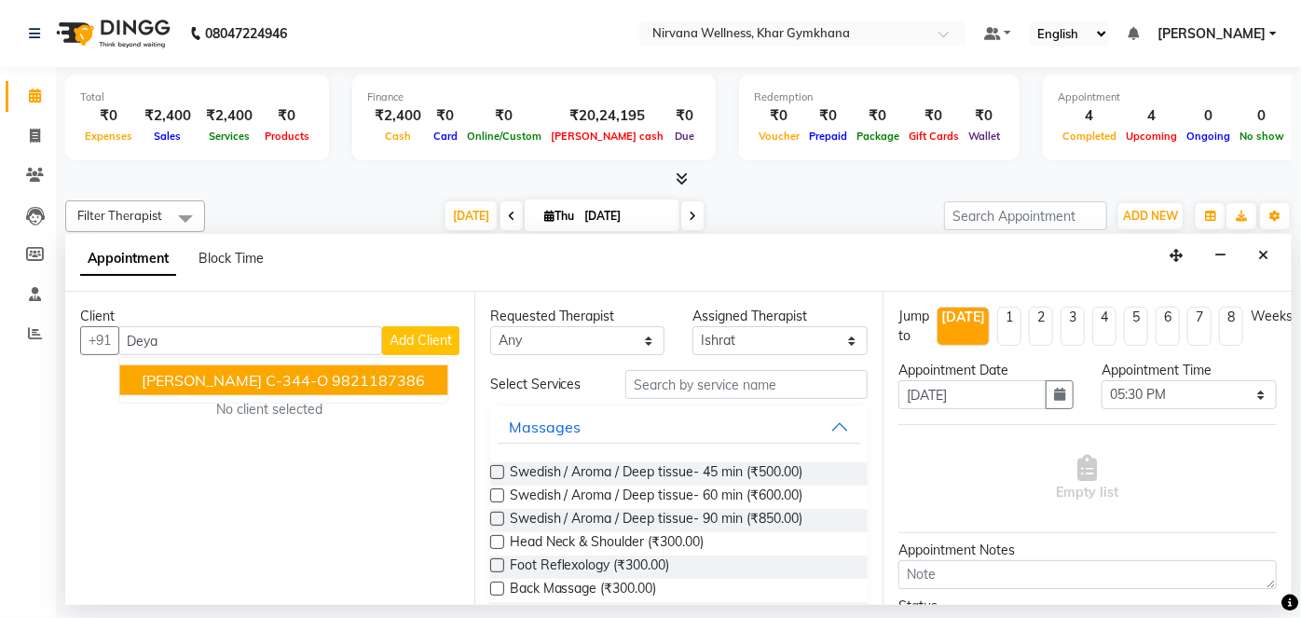
click at [328, 371] on span "Deyasini Choudhury C-344-O" at bounding box center [235, 380] width 186 height 19
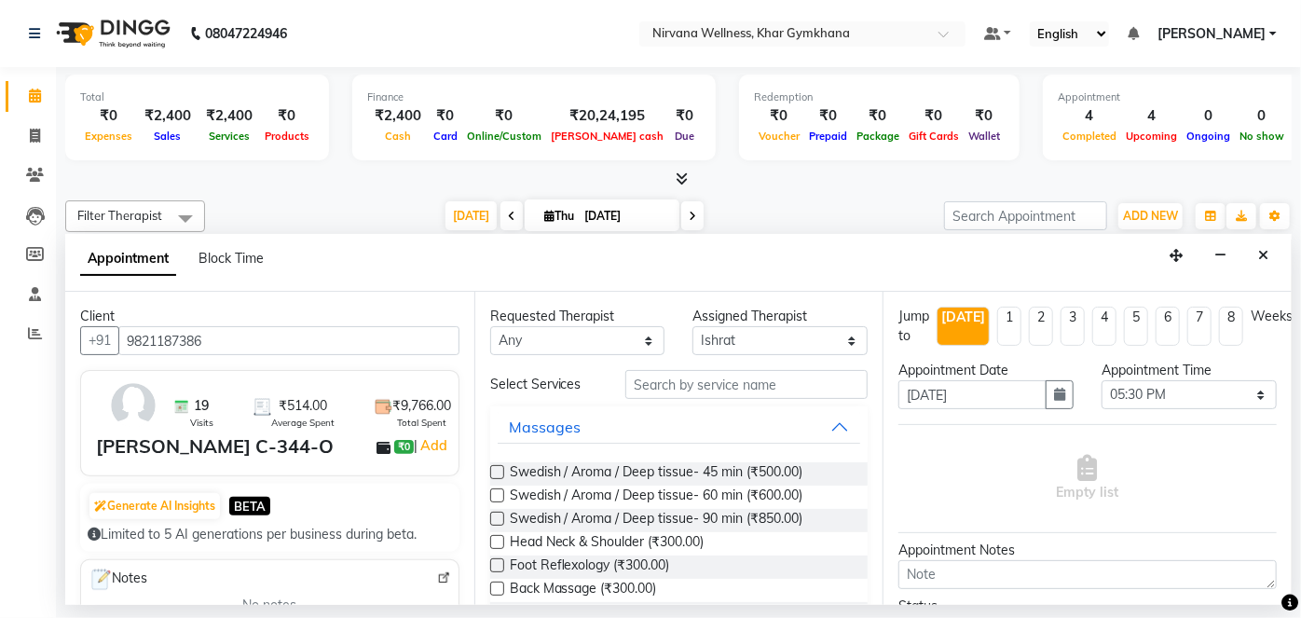
type input "9821187386"
click at [672, 534] on span "Head Neck & Shoulder (₹300.00)" at bounding box center [607, 543] width 195 height 23
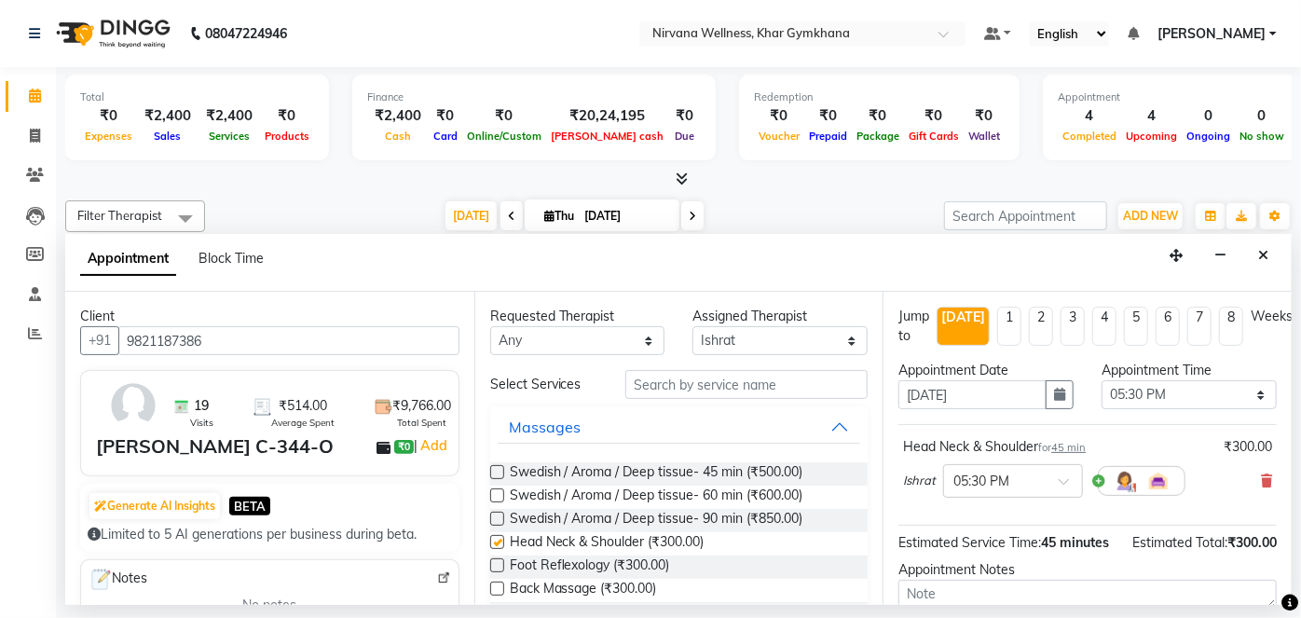
checkbox input "false"
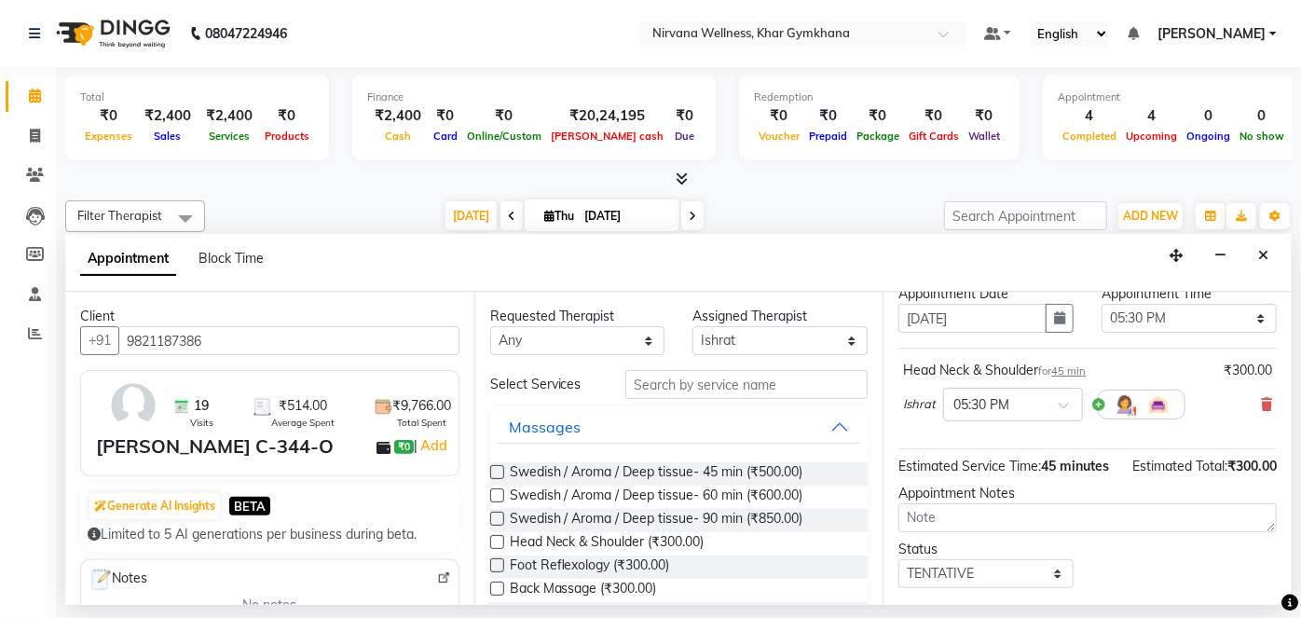
scroll to position [196, 0]
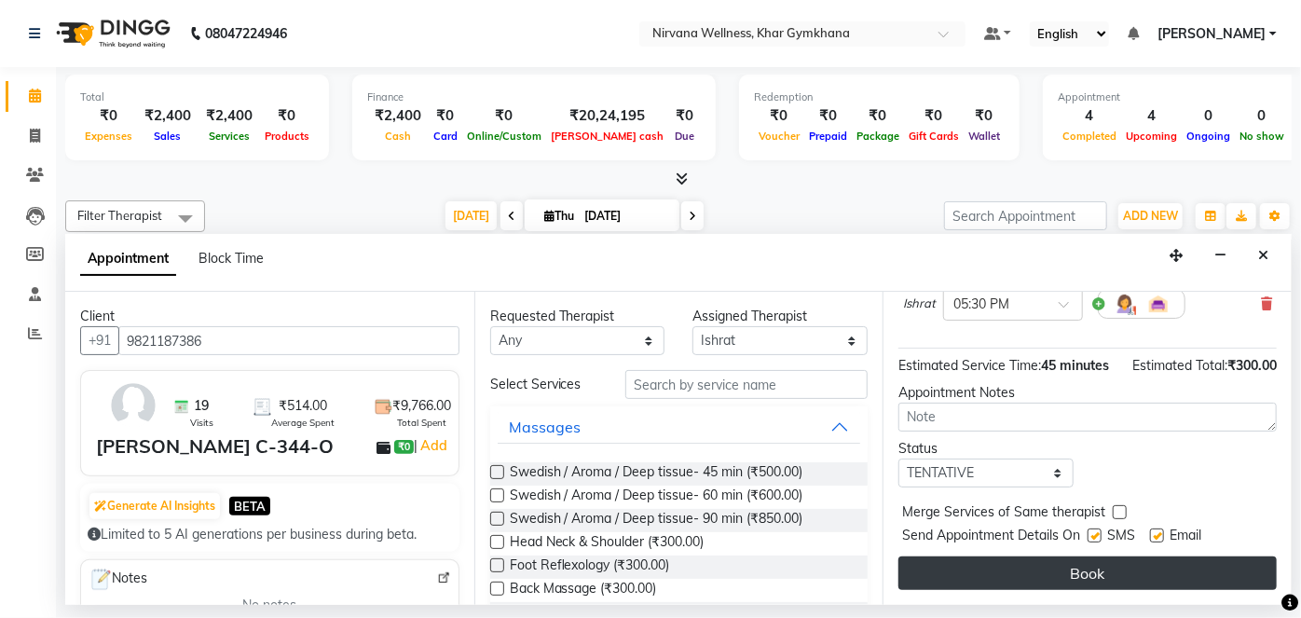
click at [989, 573] on button "Book" at bounding box center [1087, 573] width 378 height 34
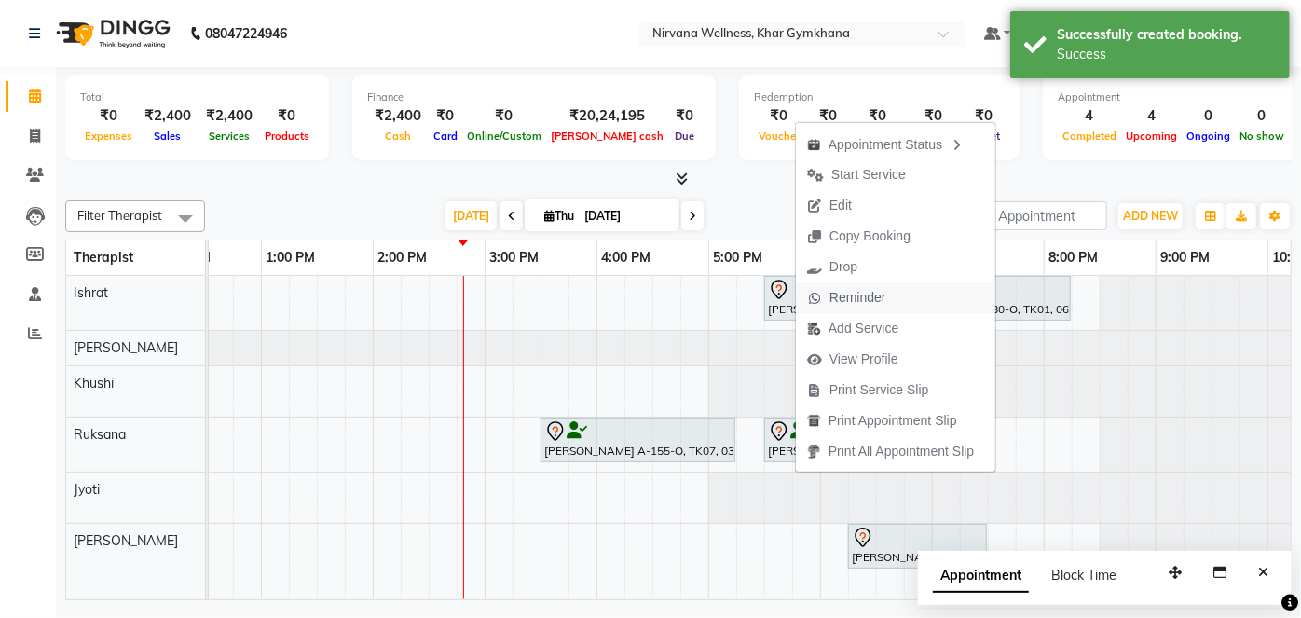
click at [839, 299] on span "Reminder" at bounding box center [857, 298] width 57 height 20
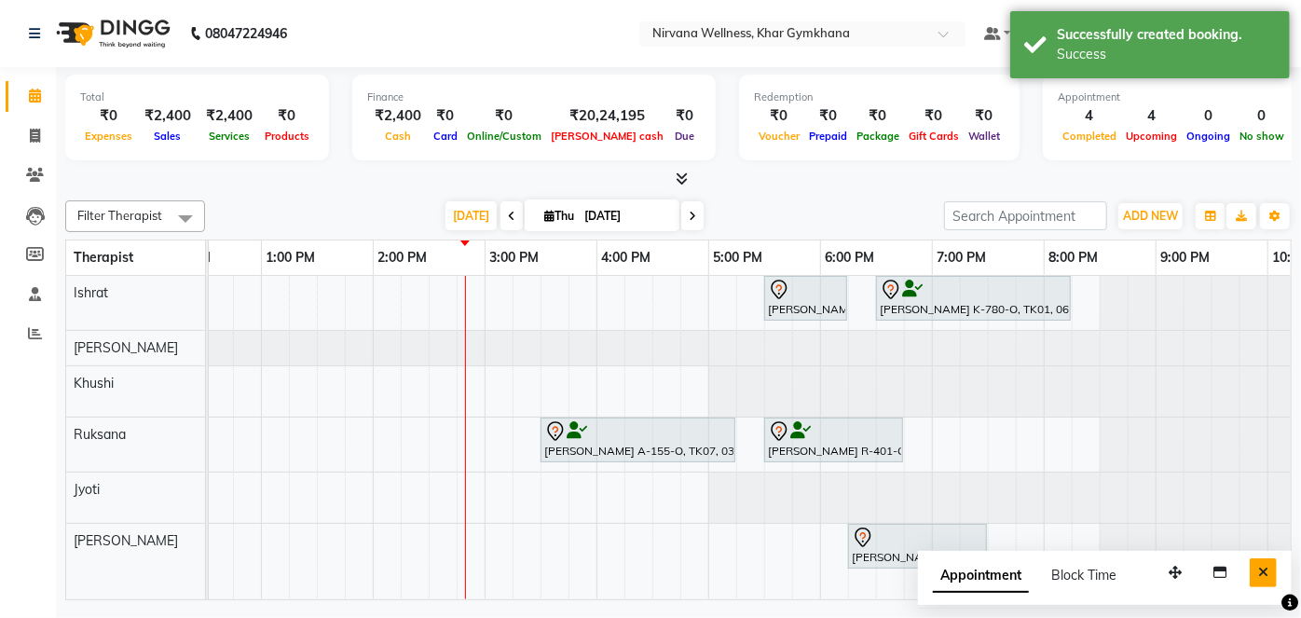
click at [1264, 575] on icon "Close" at bounding box center [1263, 572] width 10 height 13
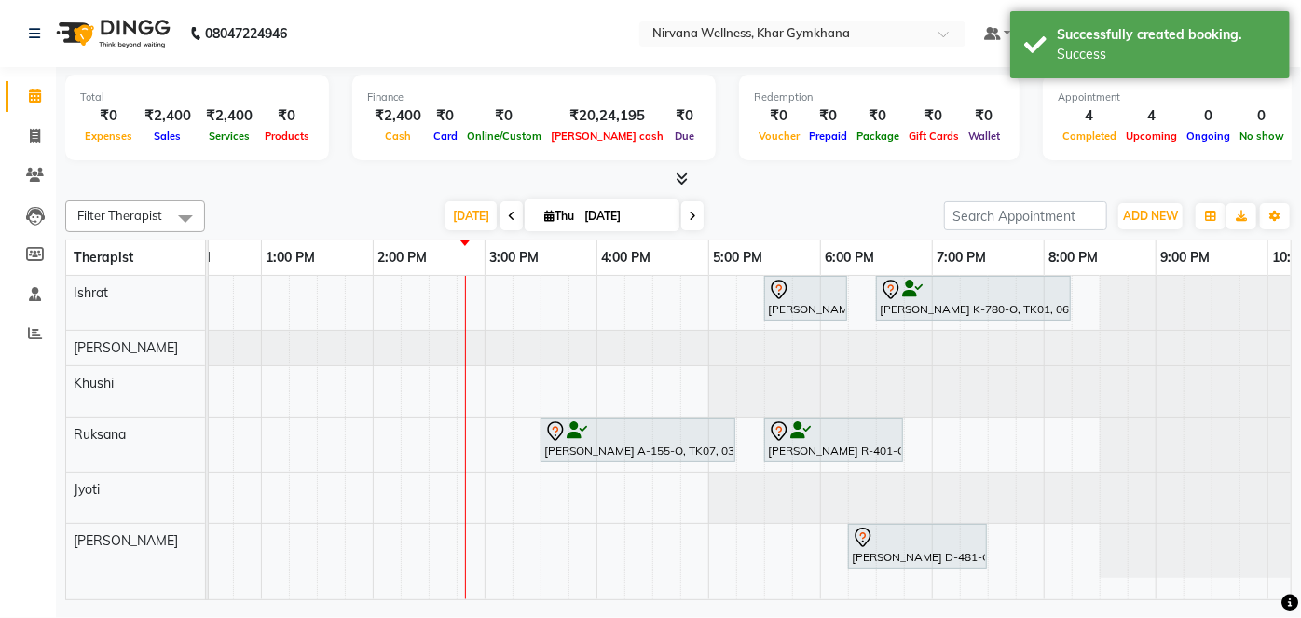
scroll to position [0, 705]
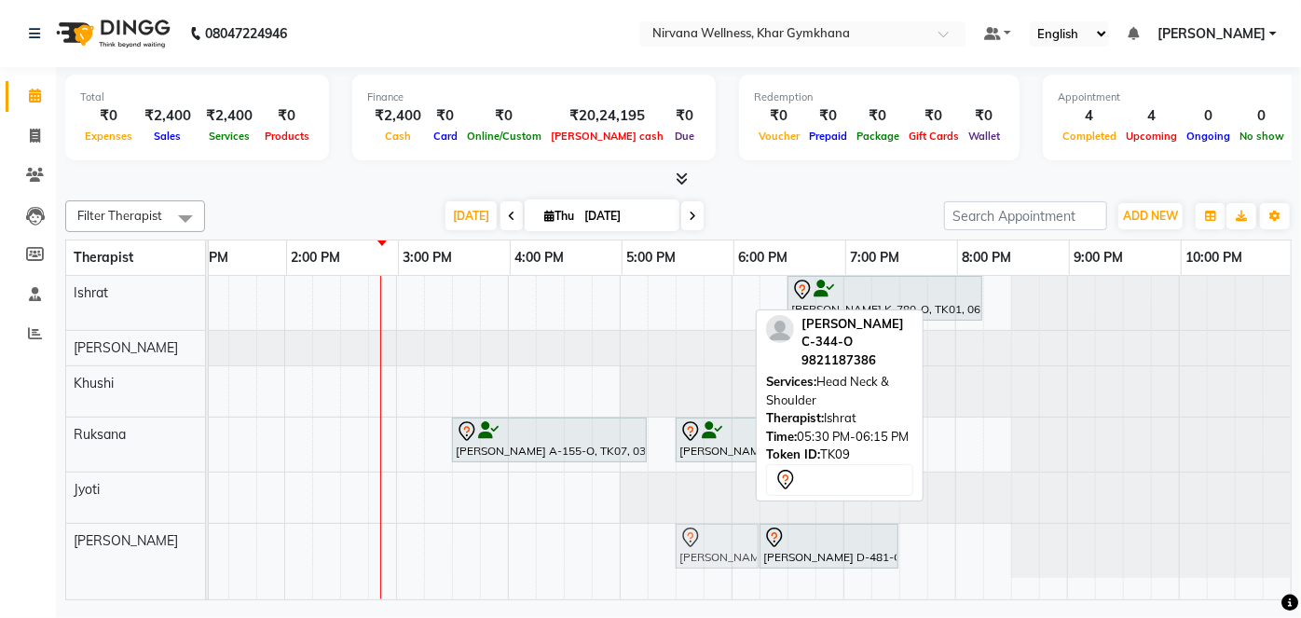
drag, startPoint x: 695, startPoint y: 300, endPoint x: 703, endPoint y: 551, distance: 250.7
click at [703, 551] on tbody "Deyasini Choudhury C-344-O, TK09, 05:30 PM-06:15 PM, Head Neck & Shoulder Nilim…" at bounding box center [396, 427] width 1789 height 302
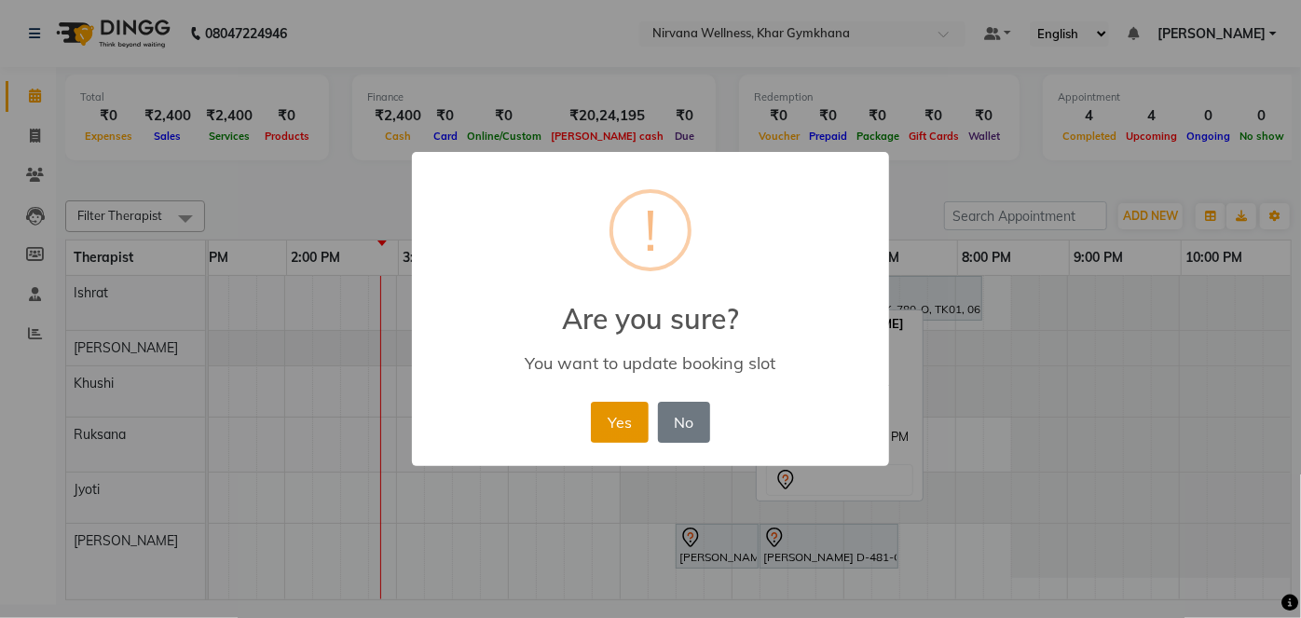
click at [641, 416] on button "Yes" at bounding box center [619, 422] width 57 height 41
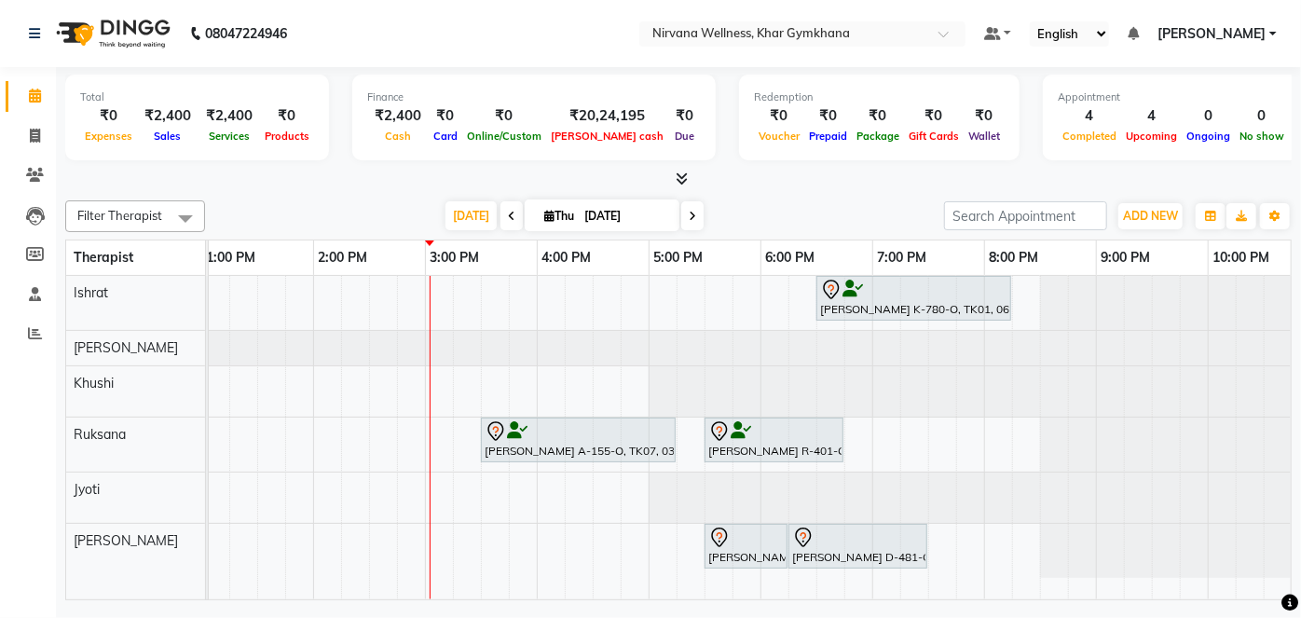
scroll to position [0, 674]
click at [1228, 171] on div at bounding box center [678, 180] width 1226 height 20
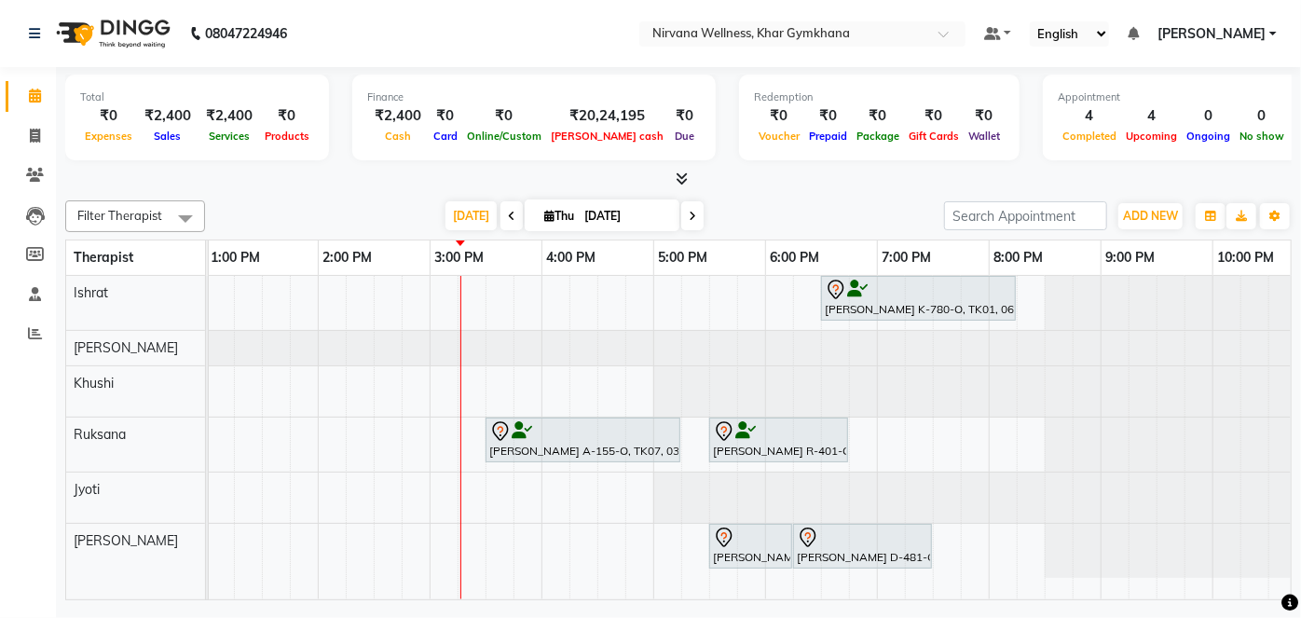
drag, startPoint x: 1300, startPoint y: 55, endPoint x: 1300, endPoint y: 105, distance: 50.3
click at [1300, 77] on app-home "08047224946 Select Location × Nirvana Wellness, Khar Gymkhana Default Panel My …" at bounding box center [650, 302] width 1301 height 605
click at [812, 202] on div "Today Thu 04-09-2025" at bounding box center [574, 216] width 720 height 28
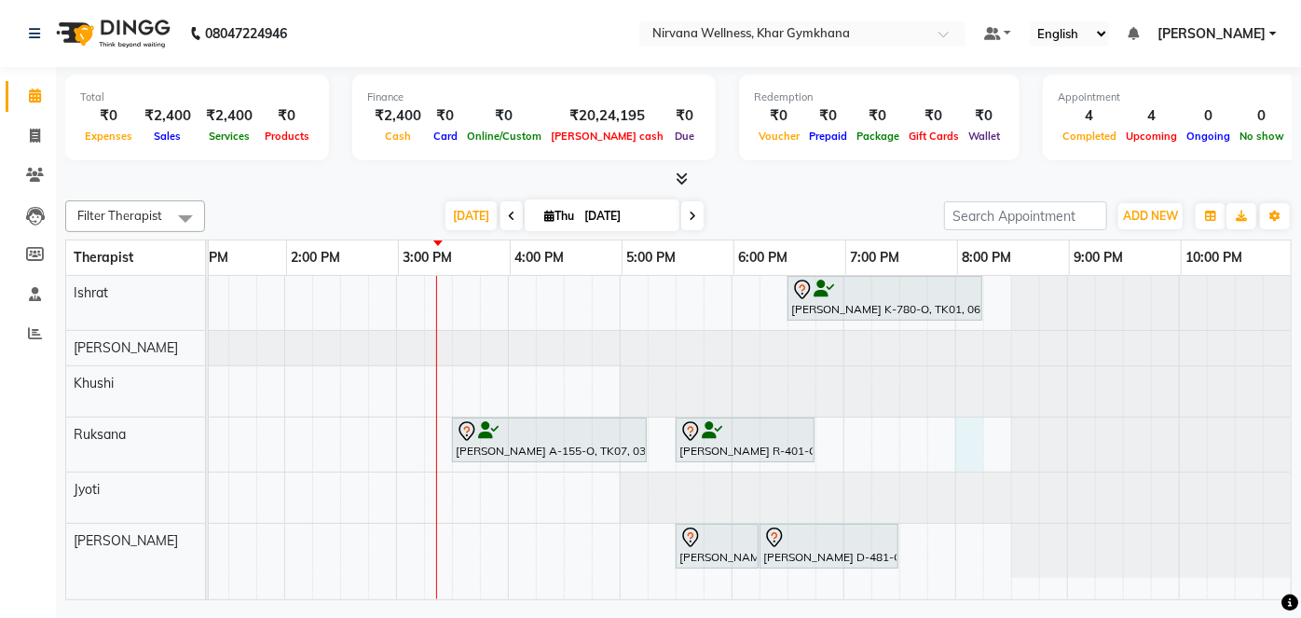
click at [948, 438] on div "Nilima K-780-O, TK01, 06:30 PM-08:15 PM, Swedish / Aroma / Deep tissue- 90 min …" at bounding box center [396, 437] width 1789 height 323
select select "1200"
select select "tentative"
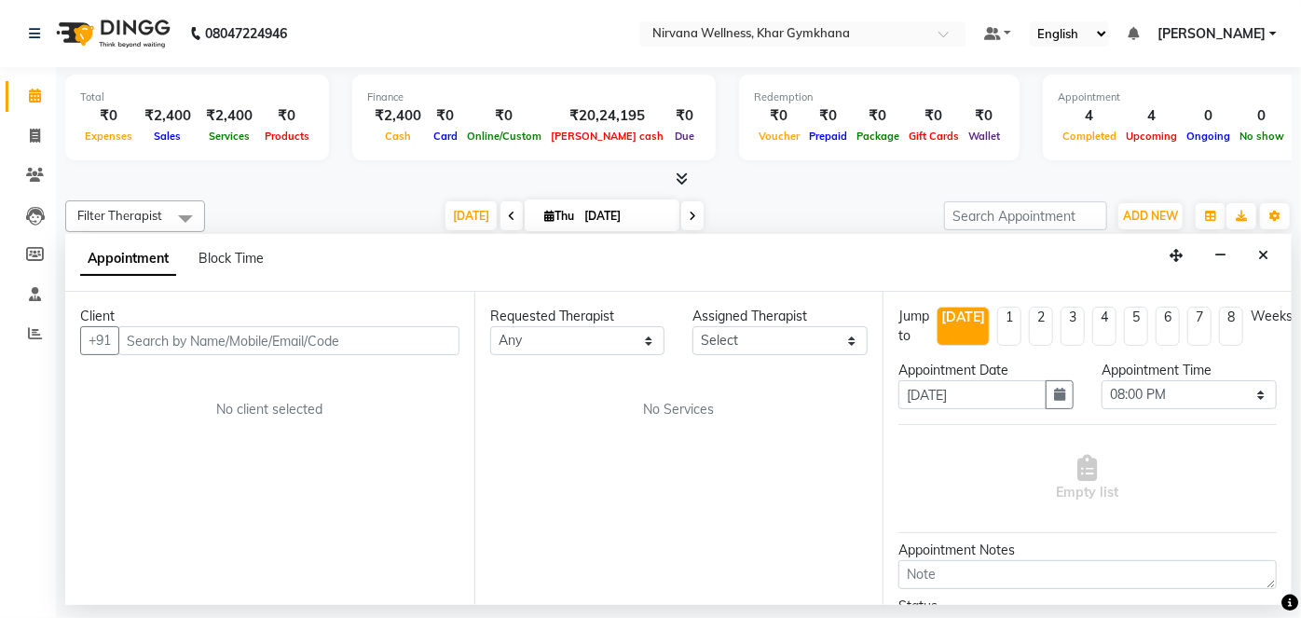
click at [364, 346] on input "text" at bounding box center [288, 340] width 341 height 29
type input "9819499875"
click at [440, 326] on button "Add Client" at bounding box center [420, 340] width 77 height 29
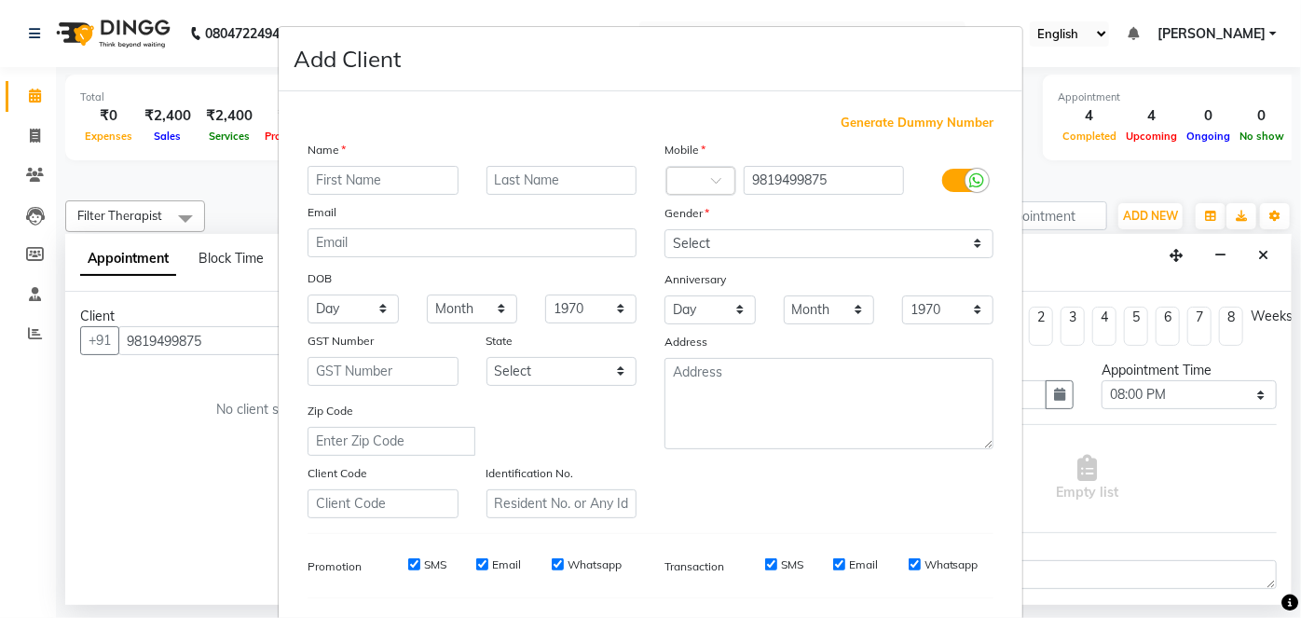
click at [380, 199] on div "Name Email DOB Day 01 02 03 04 05 06 07 08 09 10 11 12 13 14 15 16 17 18 19 20 …" at bounding box center [471, 329] width 357 height 378
click at [379, 177] on input "text" at bounding box center [382, 180] width 151 height 29
type input "Neeta"
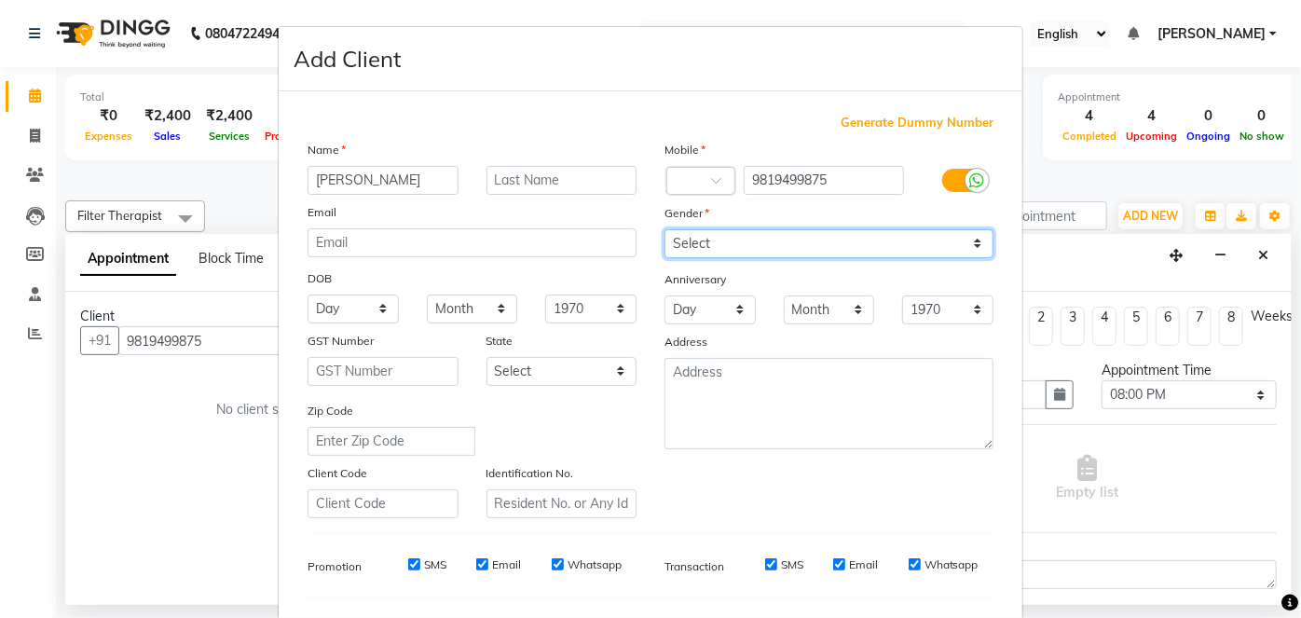
click at [813, 256] on select "Select Male Female Other Prefer Not To Say" at bounding box center [828, 243] width 329 height 29
select select "female"
click at [664, 229] on select "Select Male Female Other Prefer Not To Say" at bounding box center [828, 243] width 329 height 29
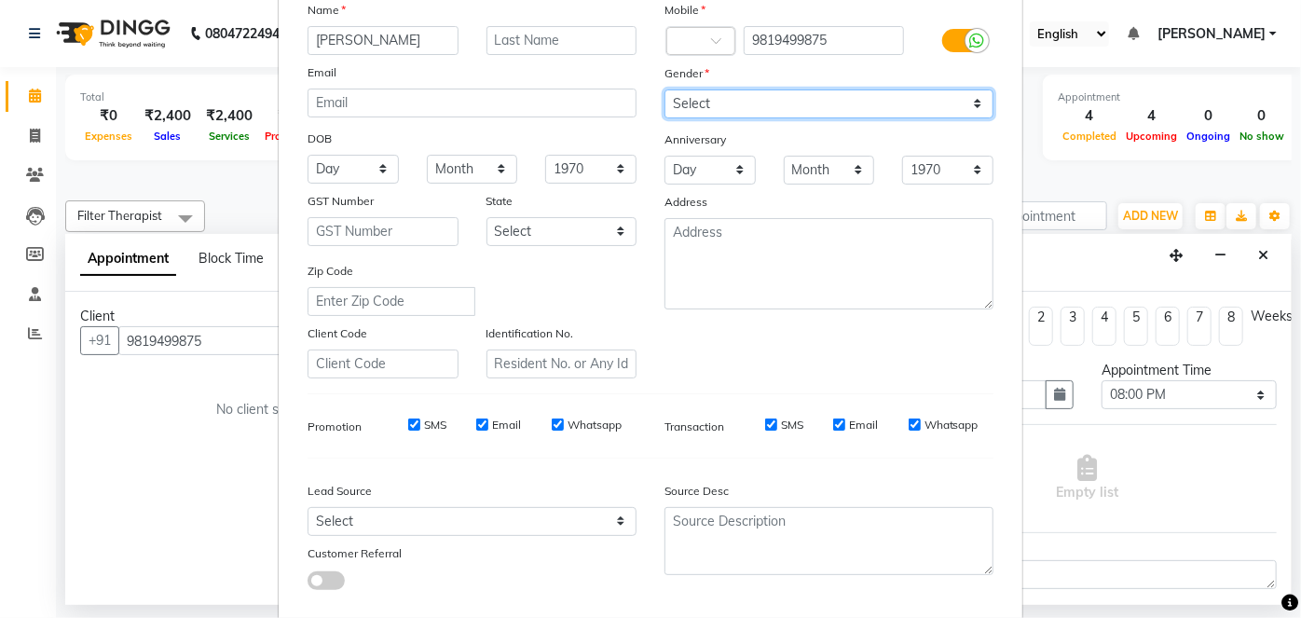
scroll to position [240, 0]
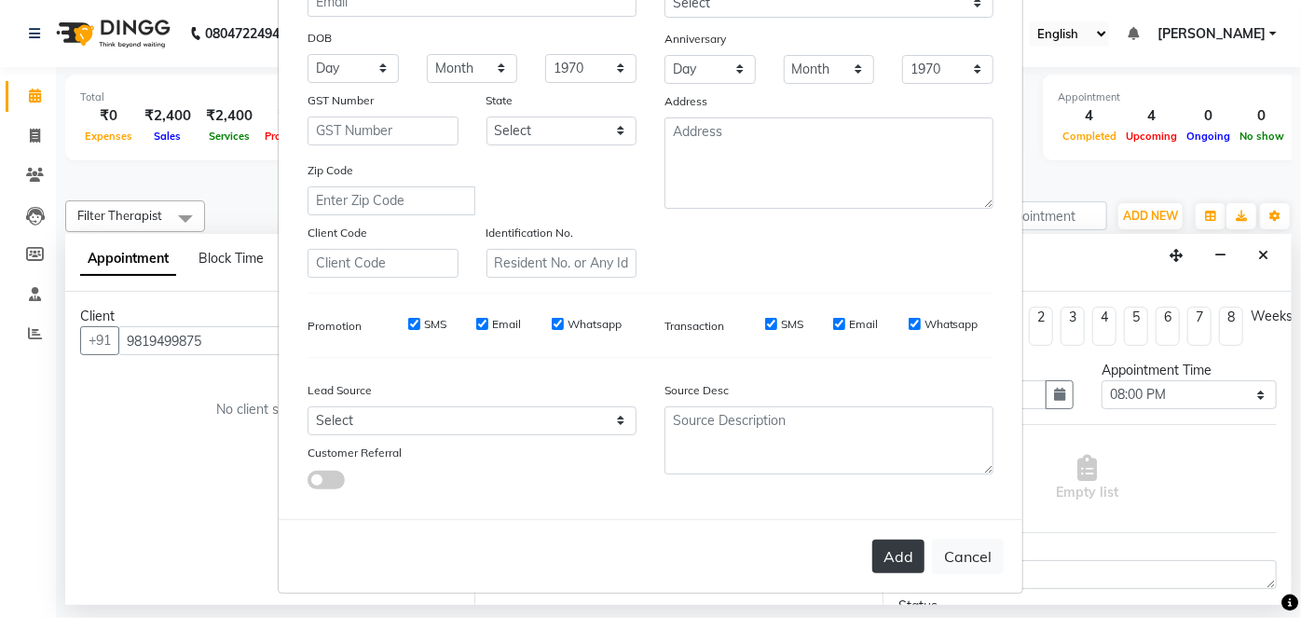
click at [894, 551] on button "Add" at bounding box center [898, 556] width 52 height 34
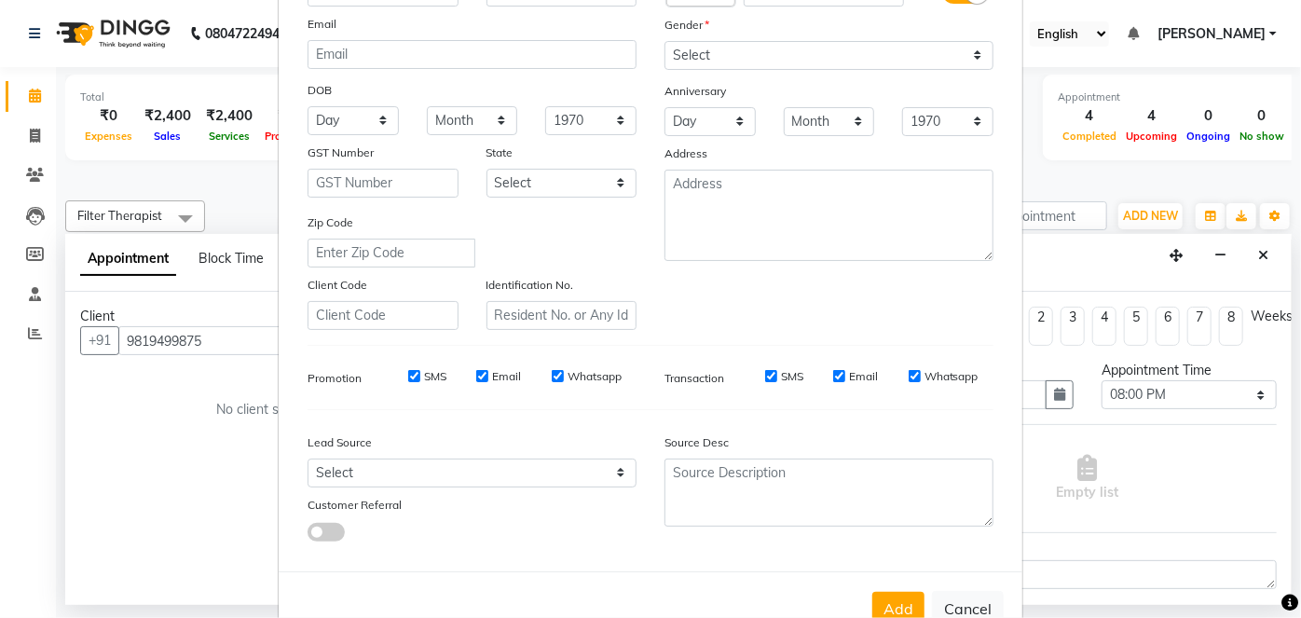
scroll to position [0, 0]
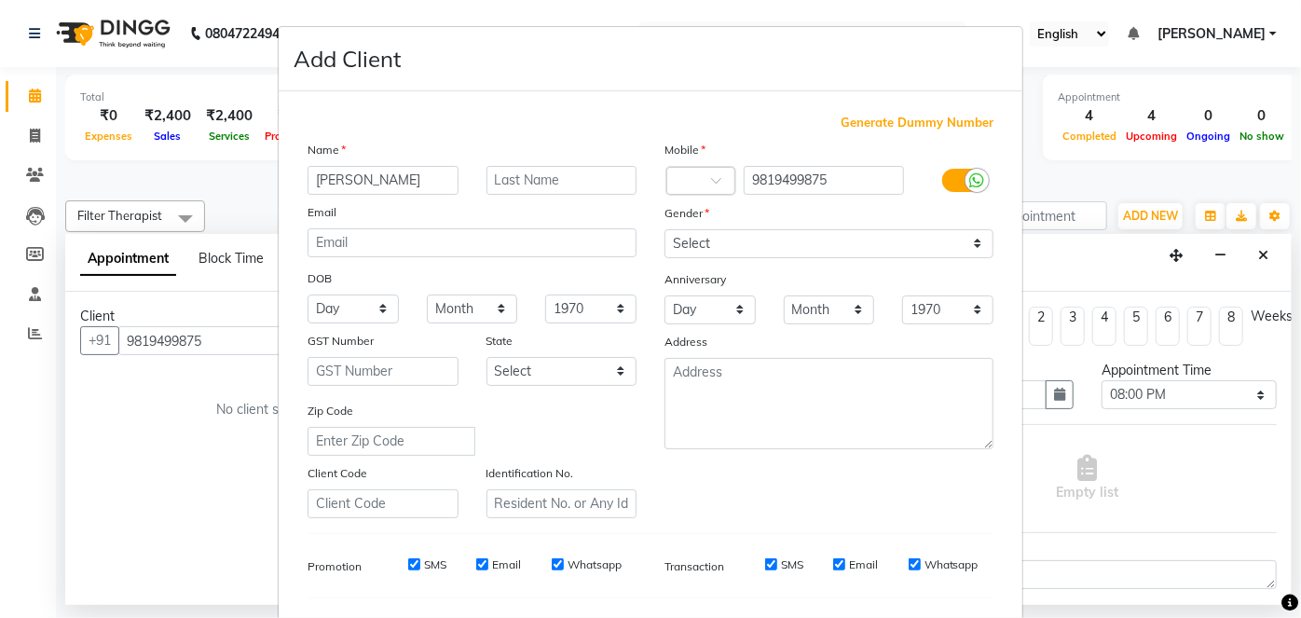
click at [1098, 185] on ngb-modal-window "Add Client Generate Dummy Number Name Neeta Email DOB Day 01 02 03 04 05 06 07 …" at bounding box center [650, 309] width 1301 height 618
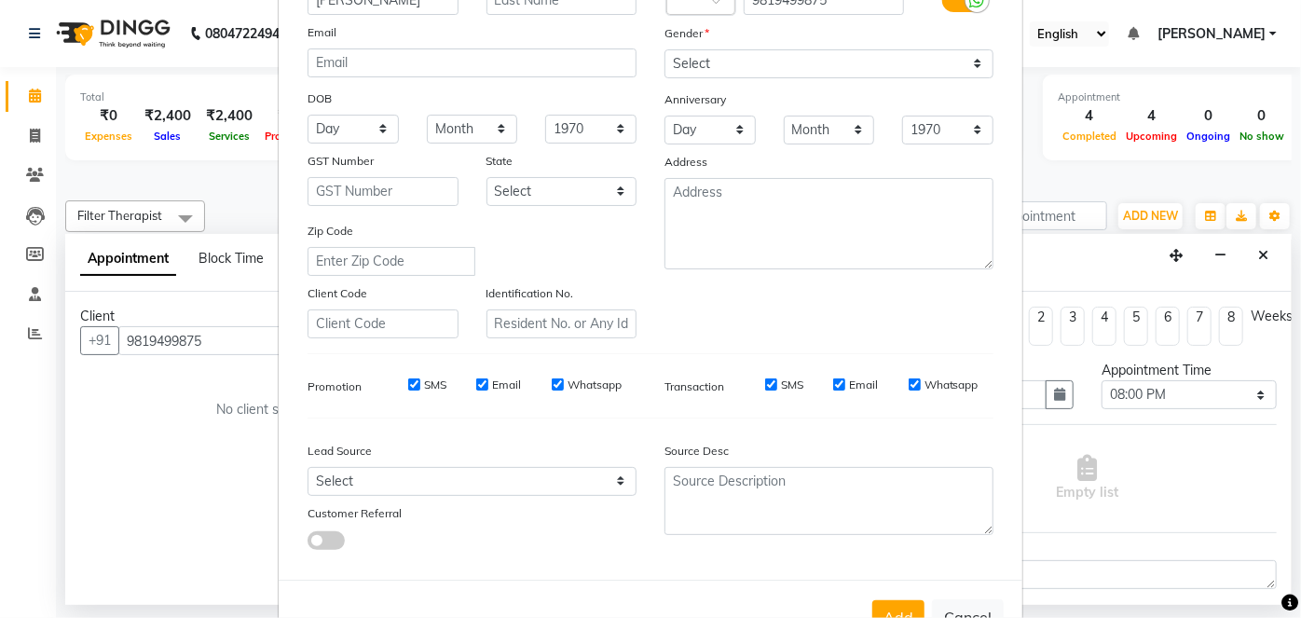
scroll to position [240, 0]
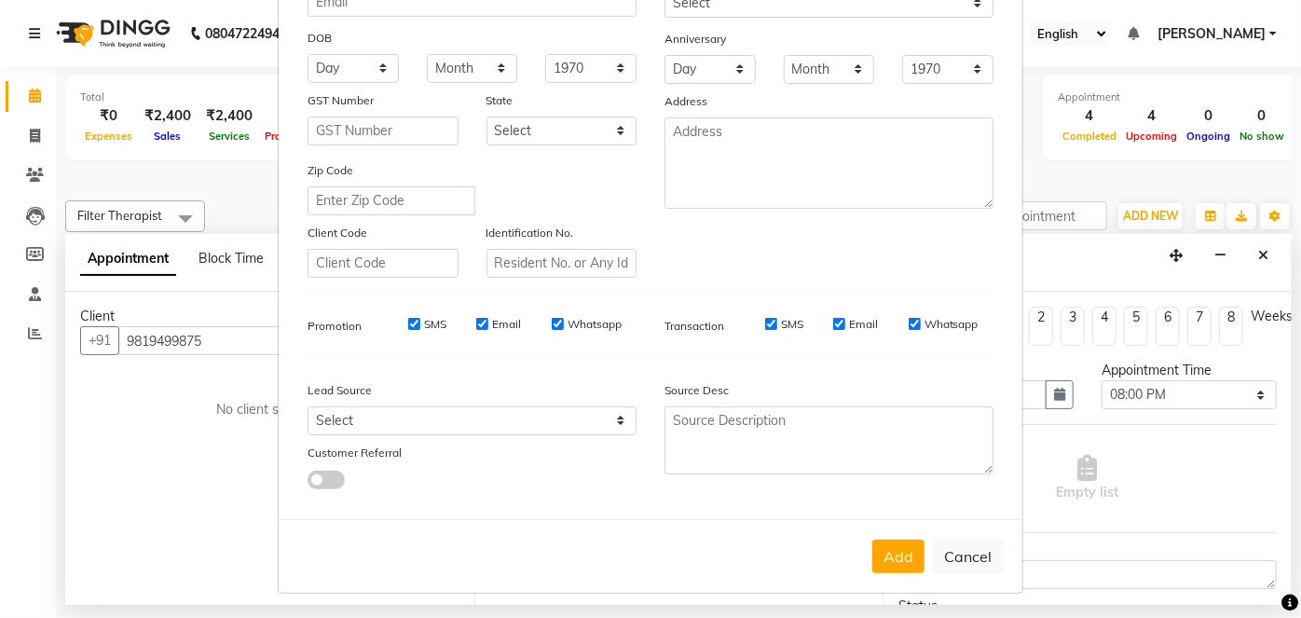
click at [964, 553] on button "Cancel" at bounding box center [968, 556] width 72 height 35
select select
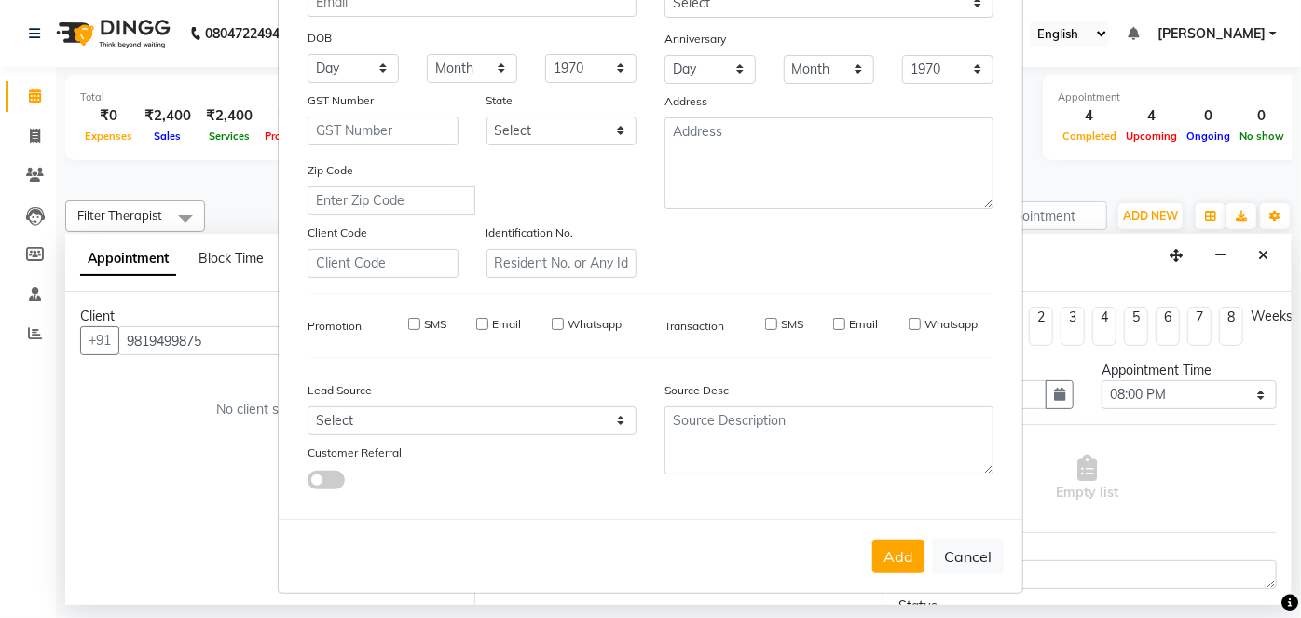
select select
checkbox input "false"
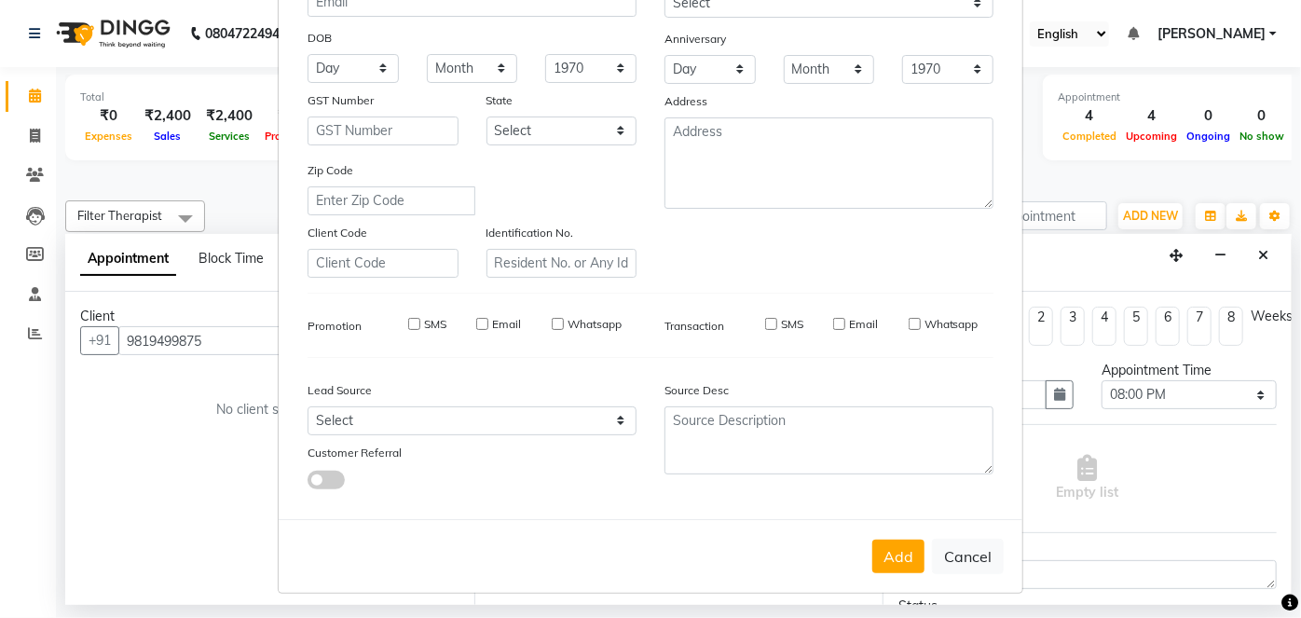
checkbox input "false"
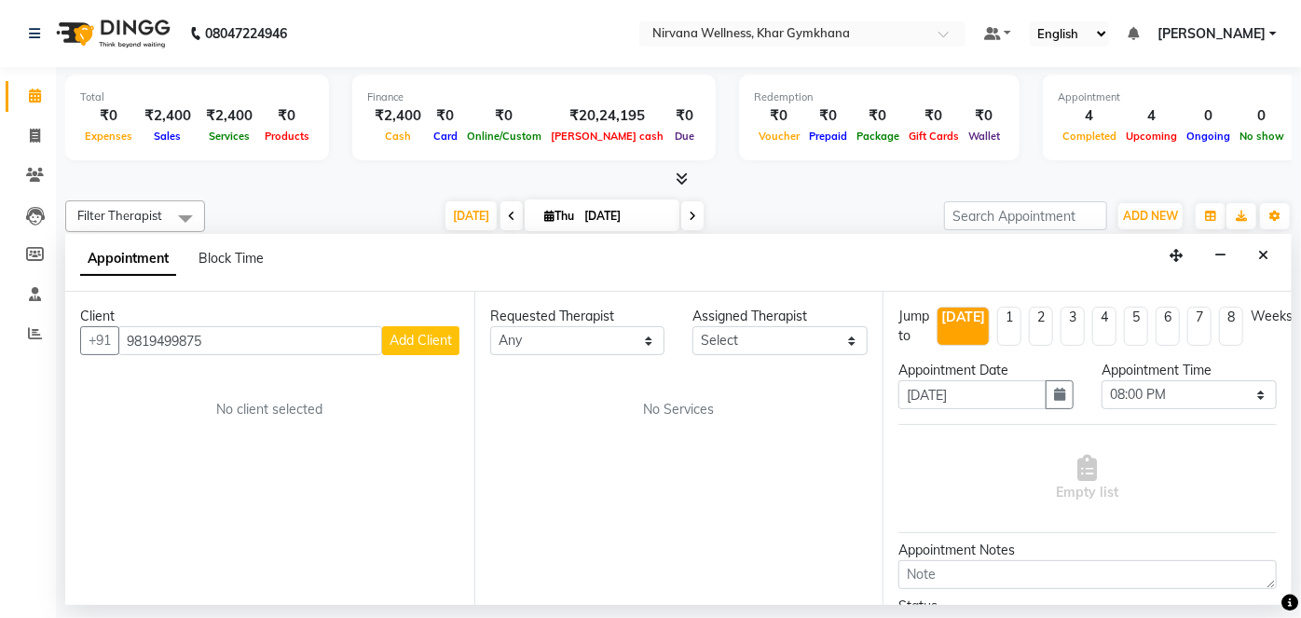
drag, startPoint x: 820, startPoint y: 425, endPoint x: 806, endPoint y: 425, distance: 14.0
click at [820, 425] on div "Requested Therapist Any Assigned Therapist Select No Services" at bounding box center [678, 448] width 409 height 313
click at [206, 337] on input "9819499875" at bounding box center [250, 340] width 264 height 29
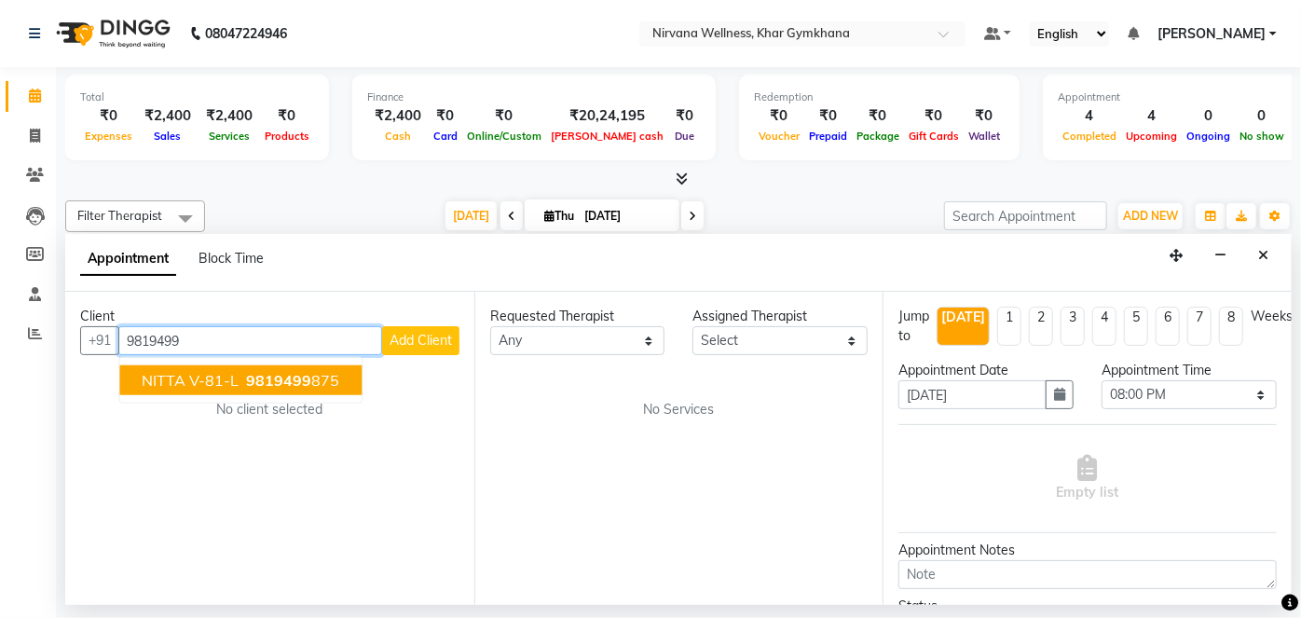
click at [198, 373] on span "NITTA V-81-L" at bounding box center [190, 380] width 97 height 19
type input "9819499875"
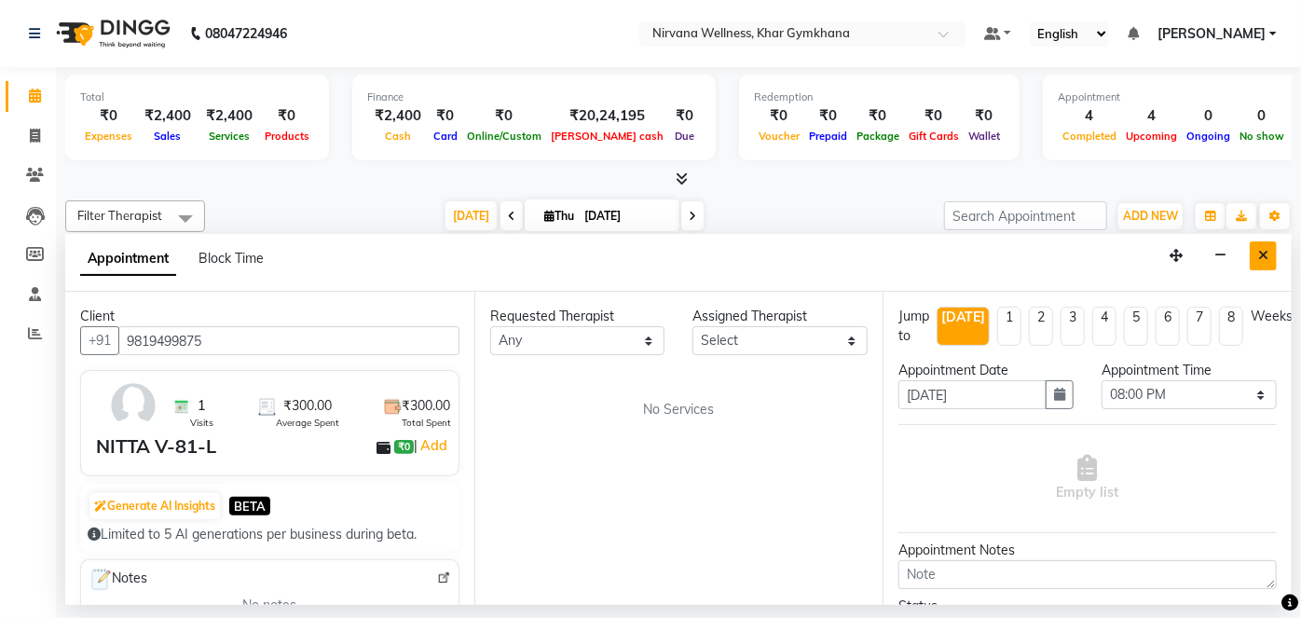
click at [1250, 252] on button "Close" at bounding box center [1262, 255] width 27 height 29
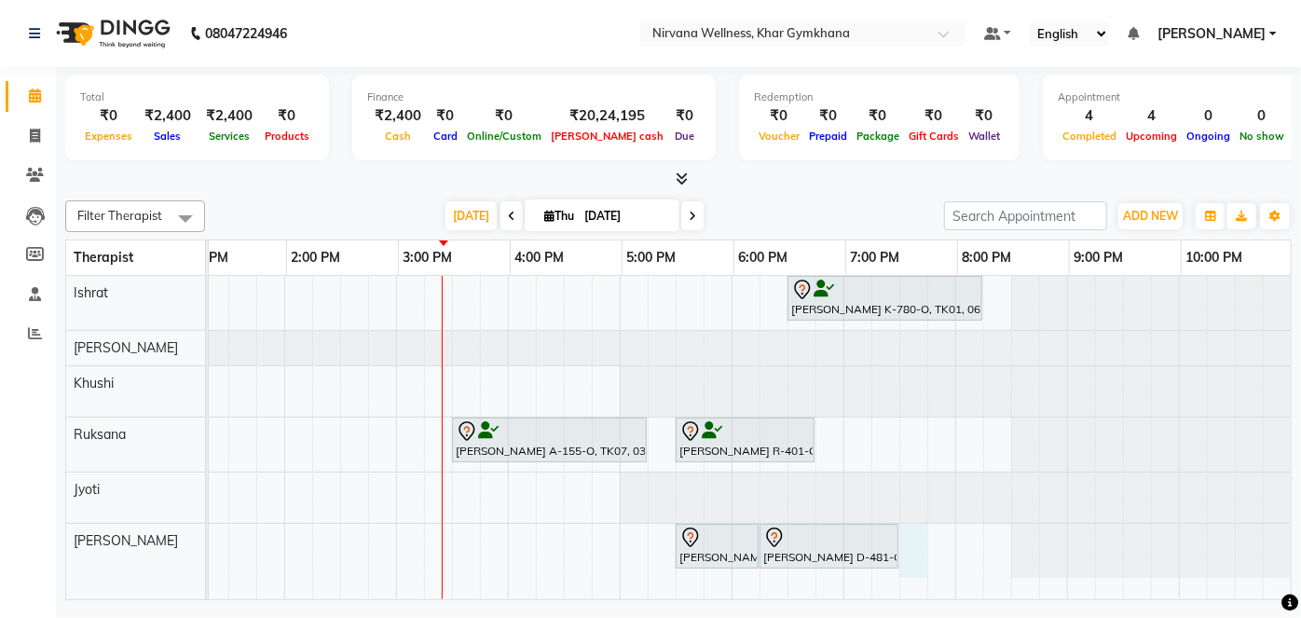
click at [900, 535] on div "Nilima K-780-O, TK01, 06:30 PM-08:15 PM, Swedish / Aroma / Deep tissue- 90 min …" at bounding box center [396, 437] width 1789 height 323
select select "79305"
select select "1170"
select select "tentative"
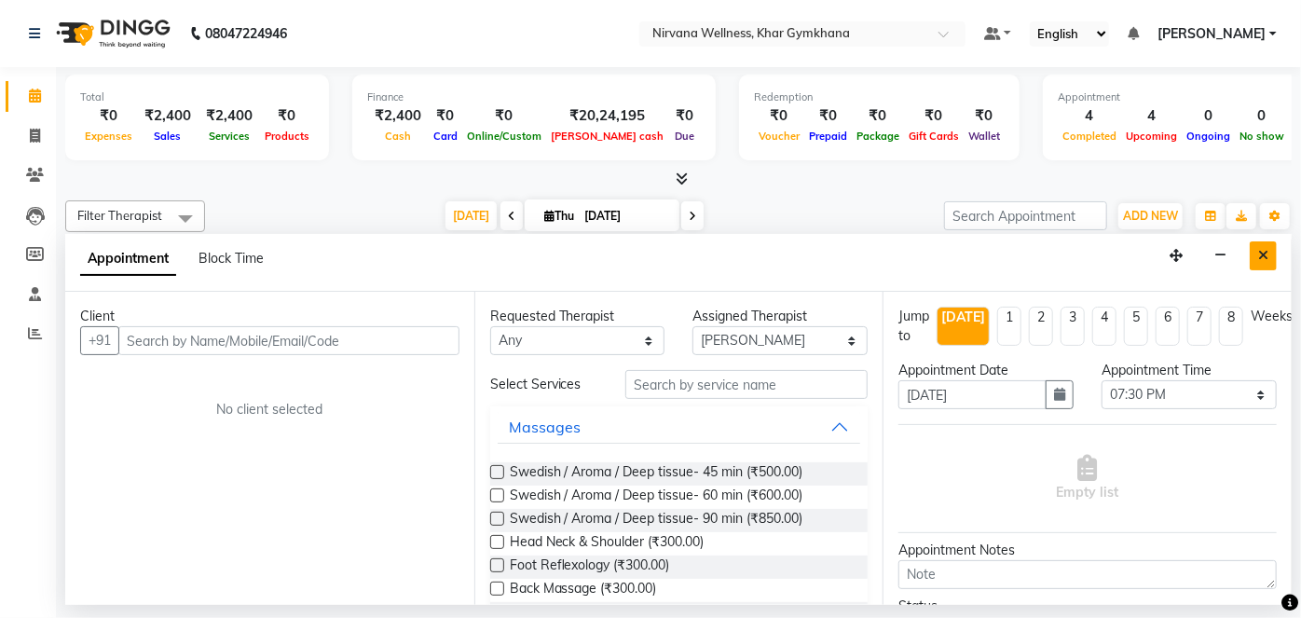
click at [1267, 249] on icon "Close" at bounding box center [1263, 255] width 10 height 13
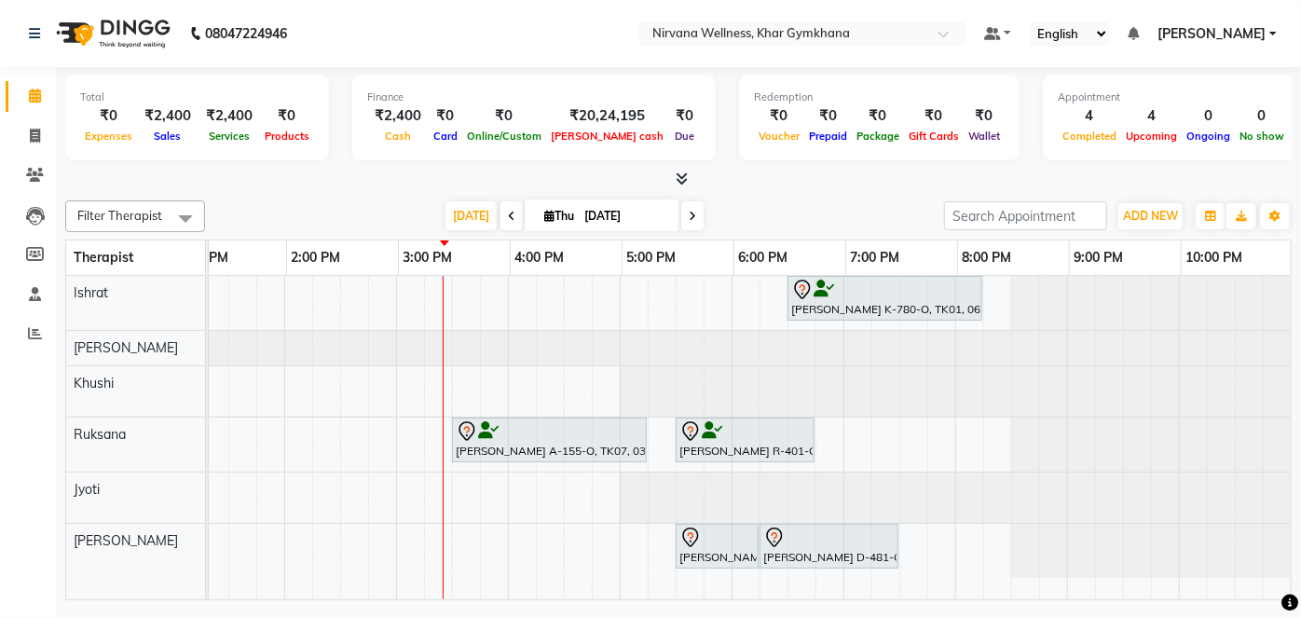
click at [976, 442] on div "Nilima K-780-O, TK01, 06:30 PM-08:15 PM, Swedish / Aroma / Deep tissue- 90 min …" at bounding box center [396, 437] width 1789 height 323
select select "72486"
select select "tentative"
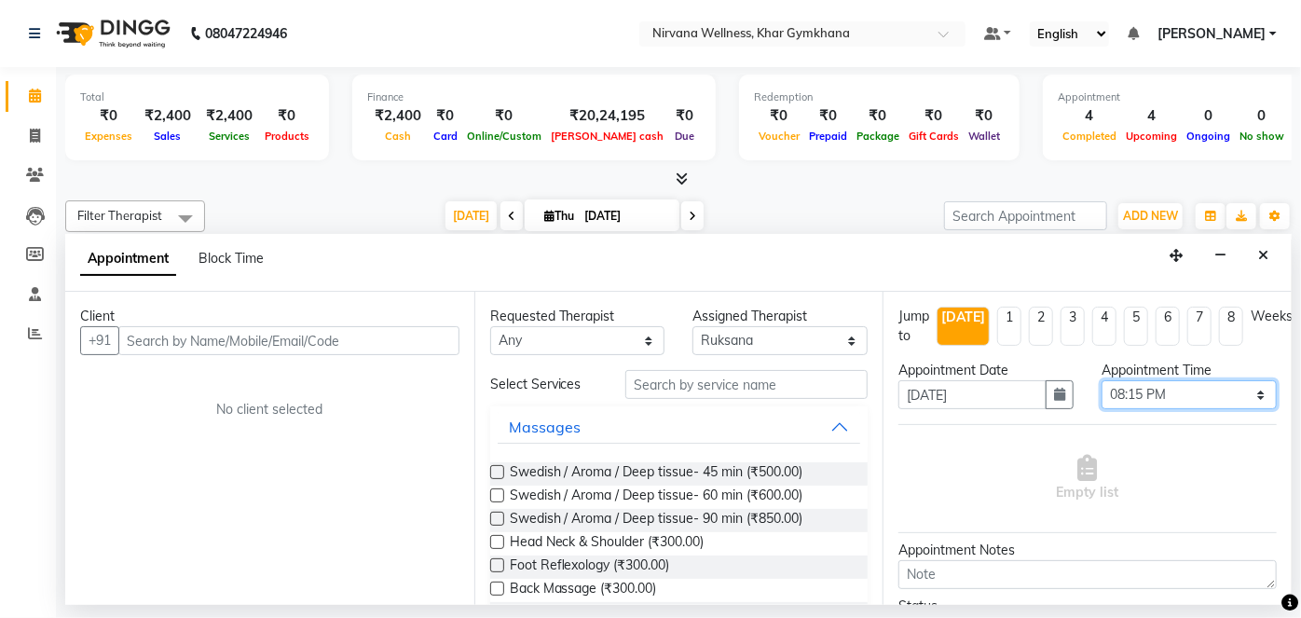
click at [1174, 395] on select "Select 08:00 AM 08:15 AM 08:30 AM 08:45 AM 09:00 AM 09:15 AM 09:30 AM 09:45 AM …" at bounding box center [1188, 394] width 175 height 29
select select "1200"
click at [1101, 380] on select "Select 08:00 AM 08:15 AM 08:30 AM 08:45 AM 09:00 AM 09:15 AM 09:30 AM 09:45 AM …" at bounding box center [1188, 394] width 175 height 29
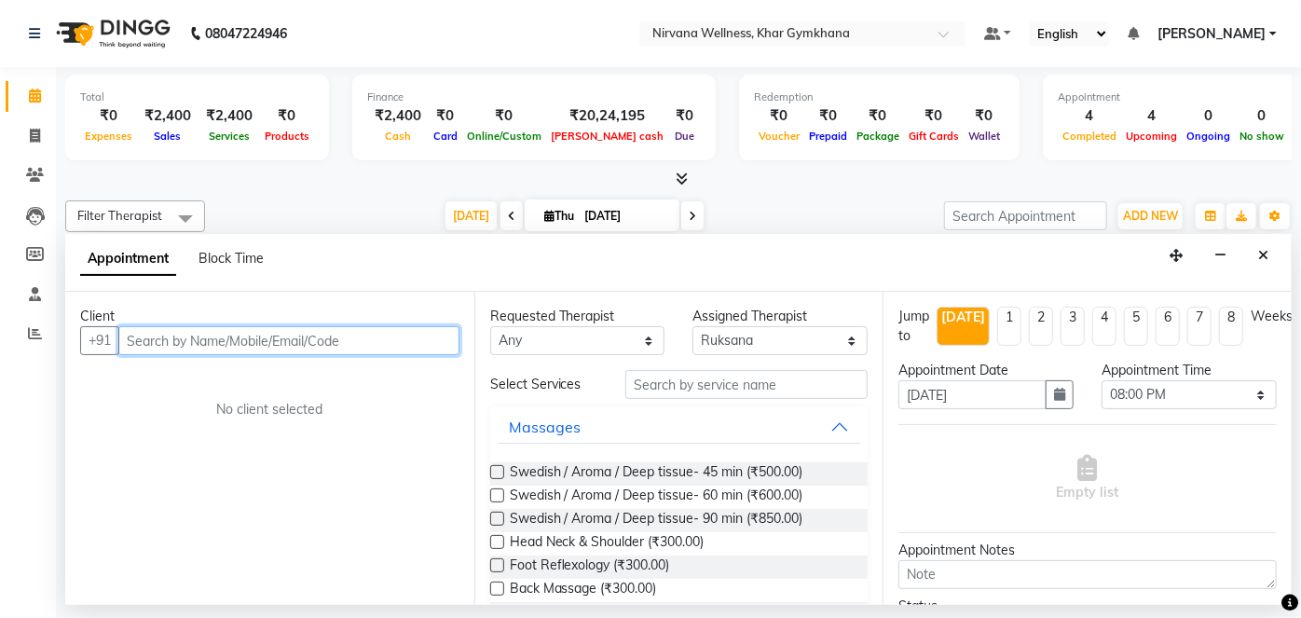
click at [380, 343] on input "text" at bounding box center [288, 340] width 341 height 29
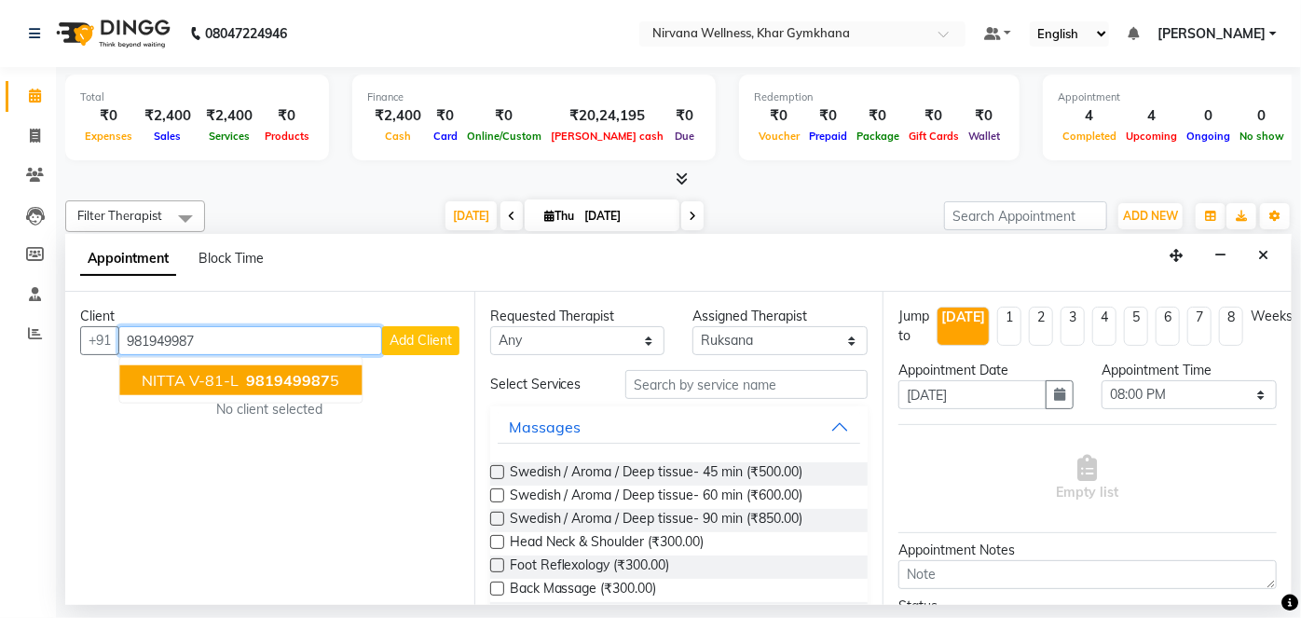
drag, startPoint x: 307, startPoint y: 367, endPoint x: 314, endPoint y: 383, distance: 17.1
click at [308, 365] on button "NITTA V-81-L 981949987 5" at bounding box center [240, 380] width 242 height 30
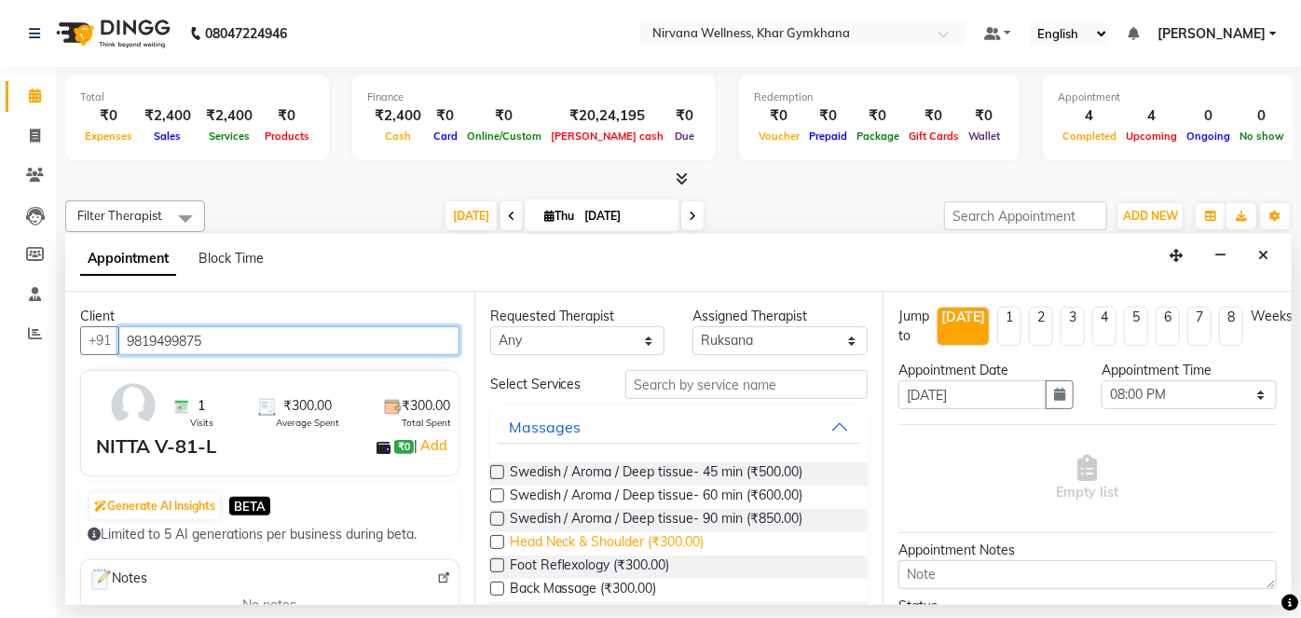
type input "9819499875"
click at [618, 535] on span "Head Neck & Shoulder (₹300.00)" at bounding box center [607, 543] width 195 height 23
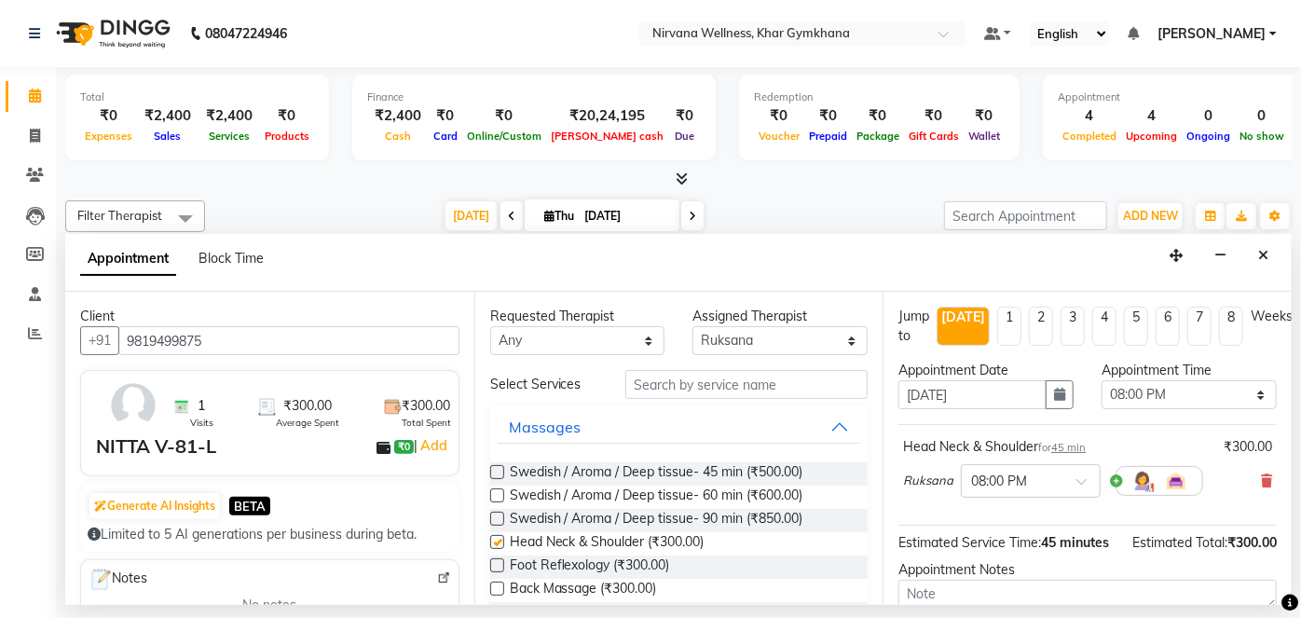
checkbox input "false"
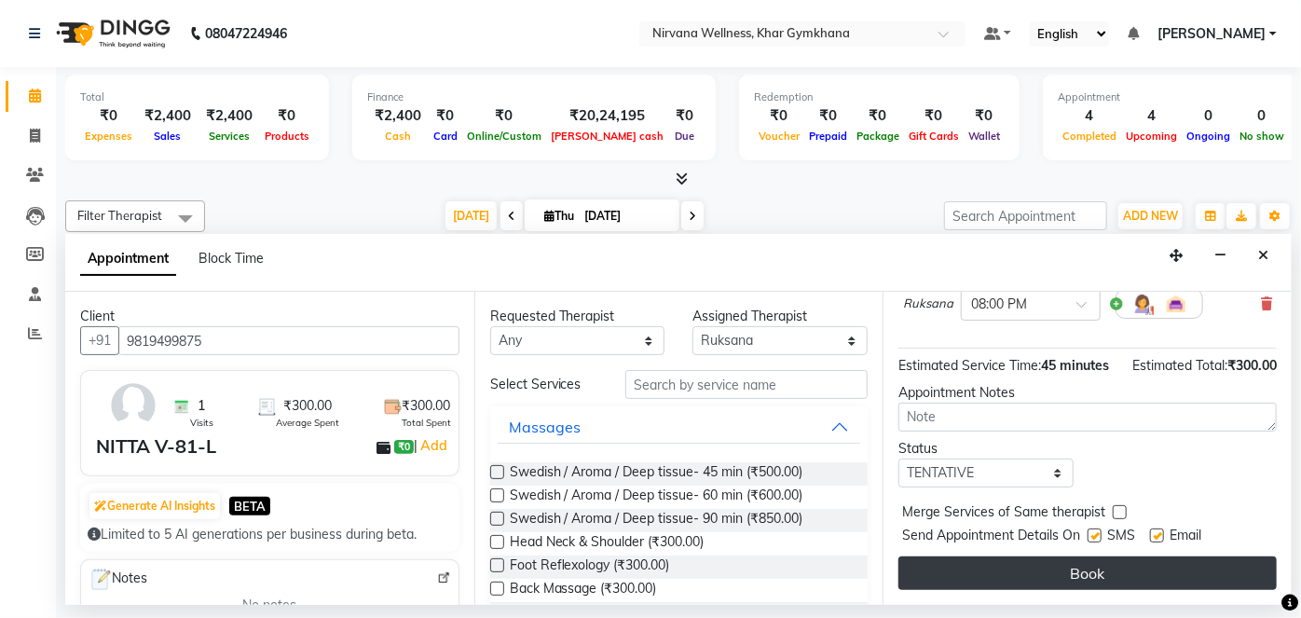
click at [935, 578] on button "Book" at bounding box center [1087, 573] width 378 height 34
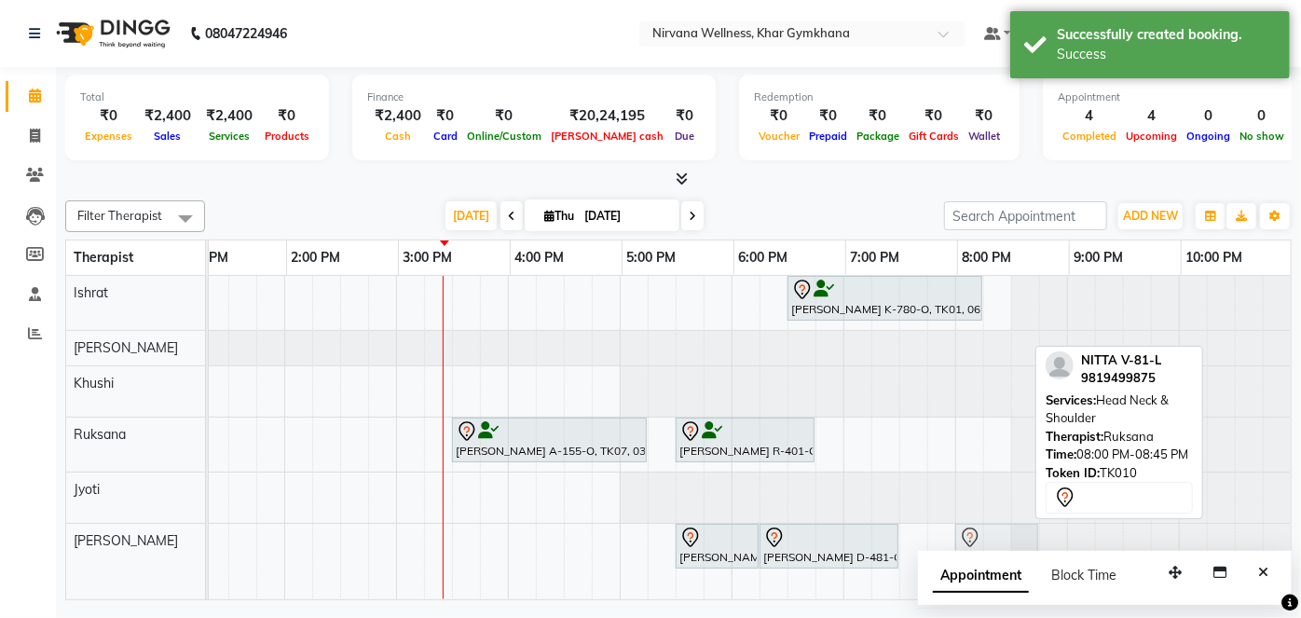
drag, startPoint x: 983, startPoint y: 438, endPoint x: 985, endPoint y: 539, distance: 101.6
click at [985, 539] on tbody "Nilima K-780-O, TK01, 06:30 PM-08:15 PM, Swedish / Aroma / Deep tissue- 90 min …" at bounding box center [396, 427] width 1789 height 302
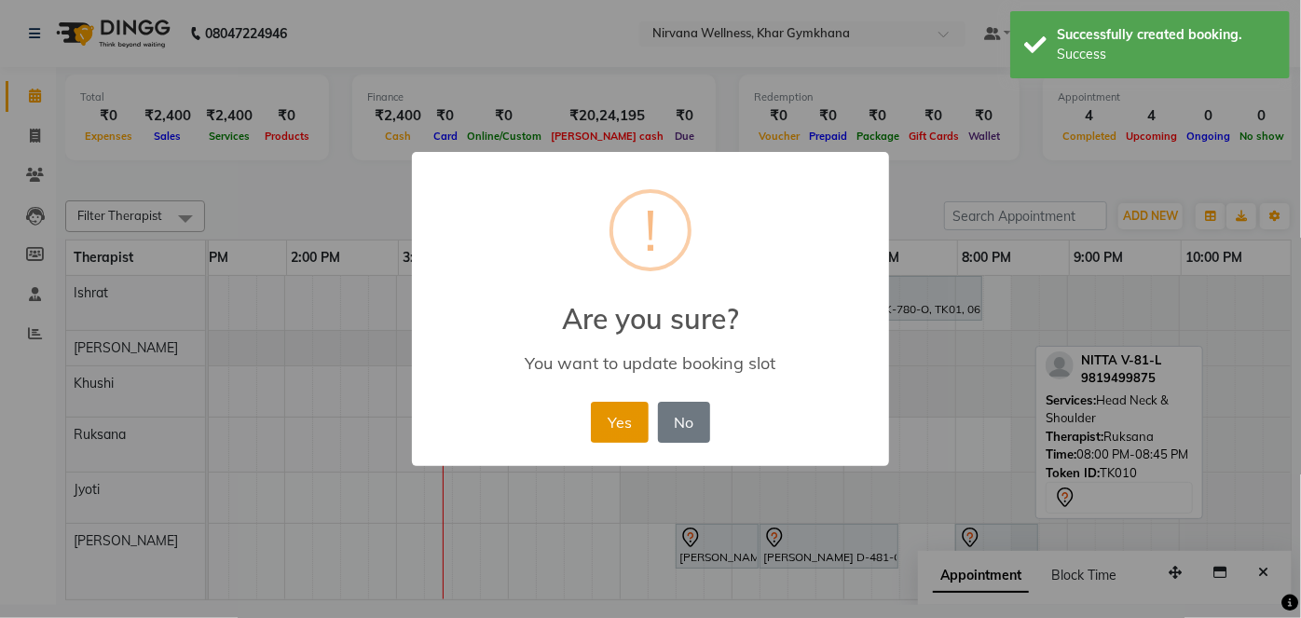
click at [601, 416] on button "Yes" at bounding box center [619, 422] width 57 height 41
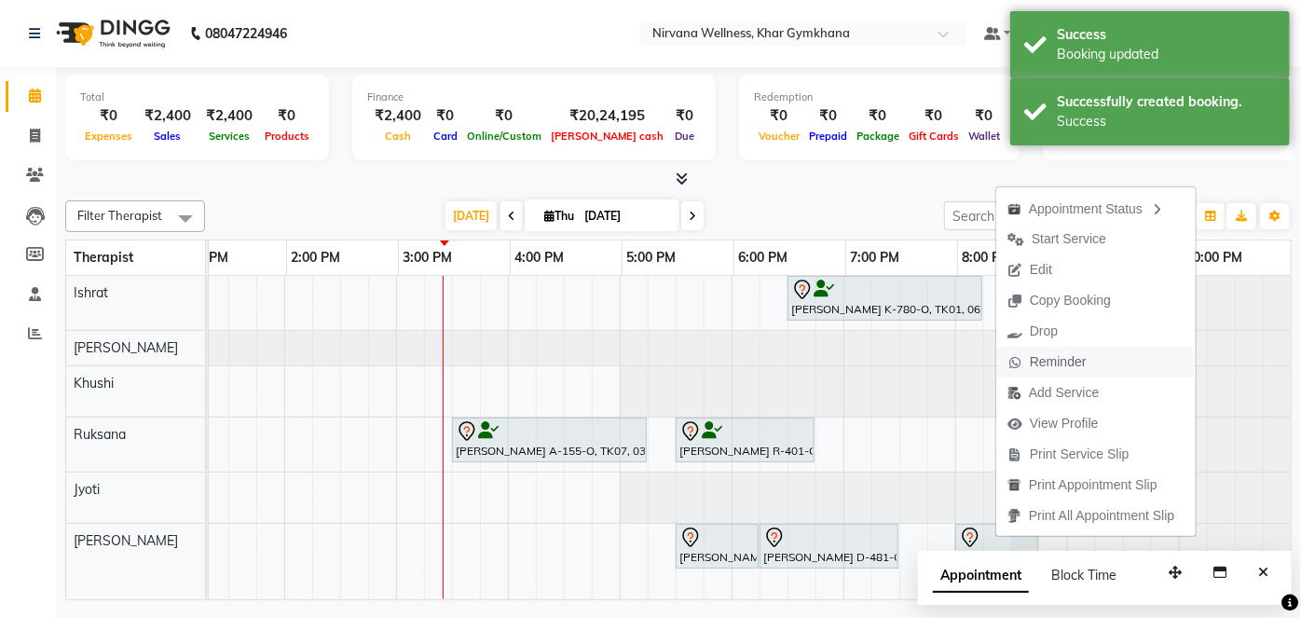
click at [1030, 356] on span "Reminder" at bounding box center [1058, 362] width 57 height 20
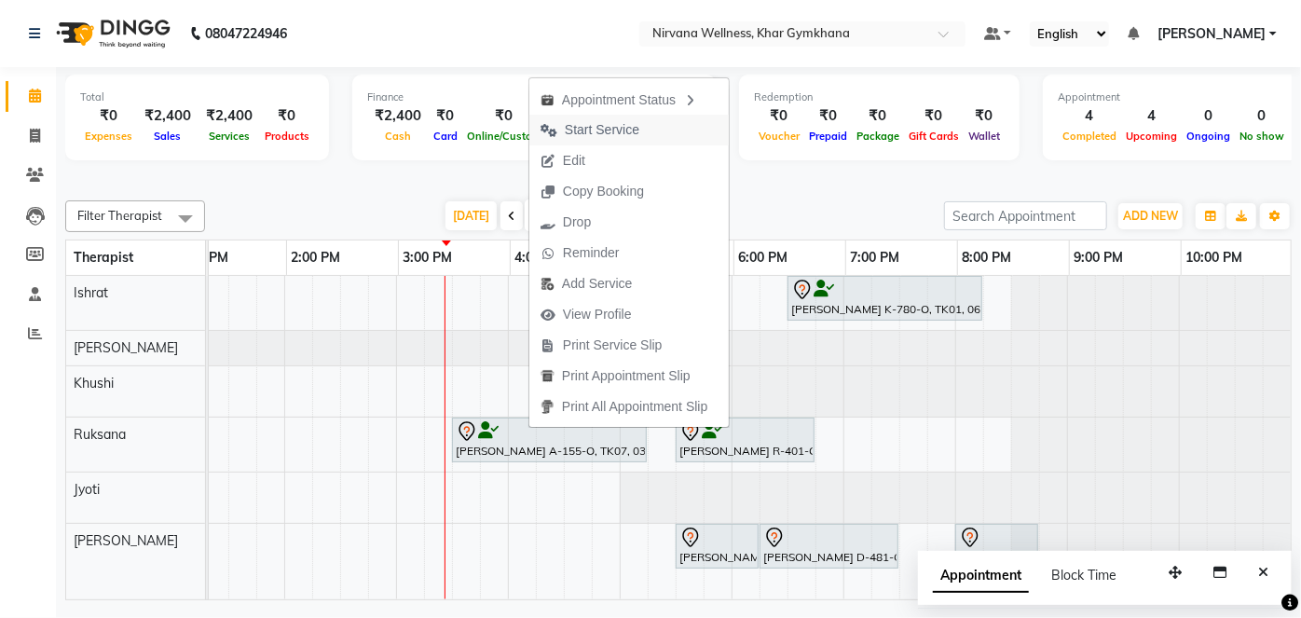
click at [587, 131] on span "Start Service" at bounding box center [602, 130] width 75 height 20
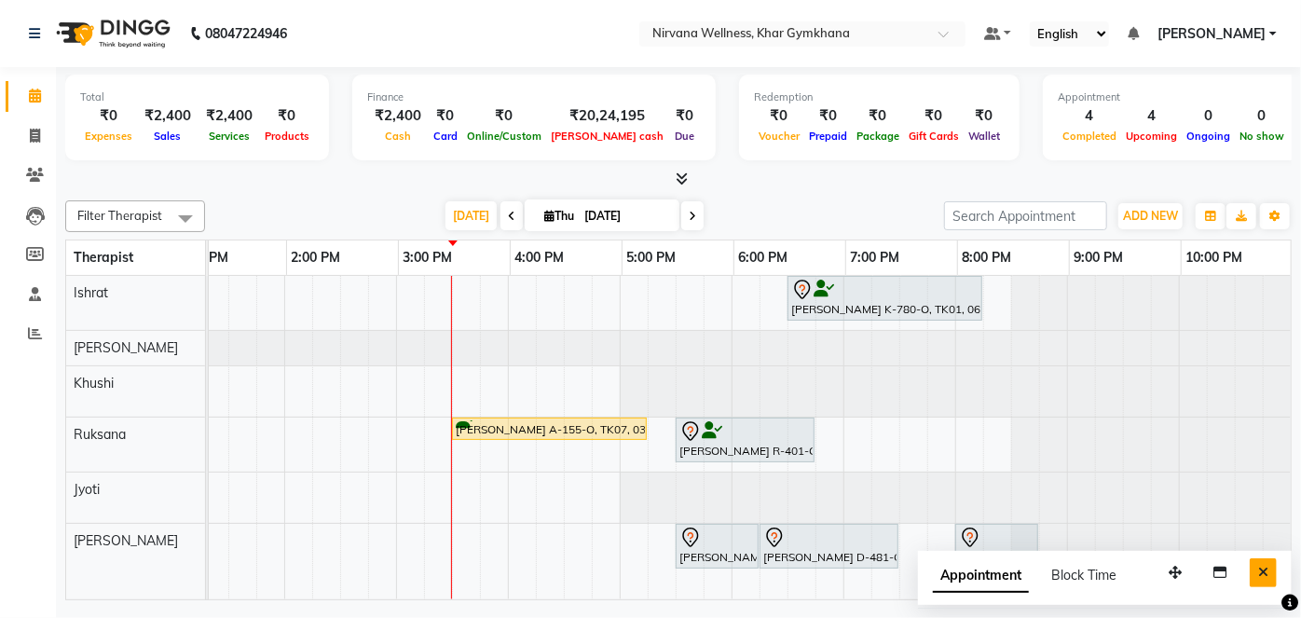
click at [1254, 565] on button "Close" at bounding box center [1262, 572] width 27 height 29
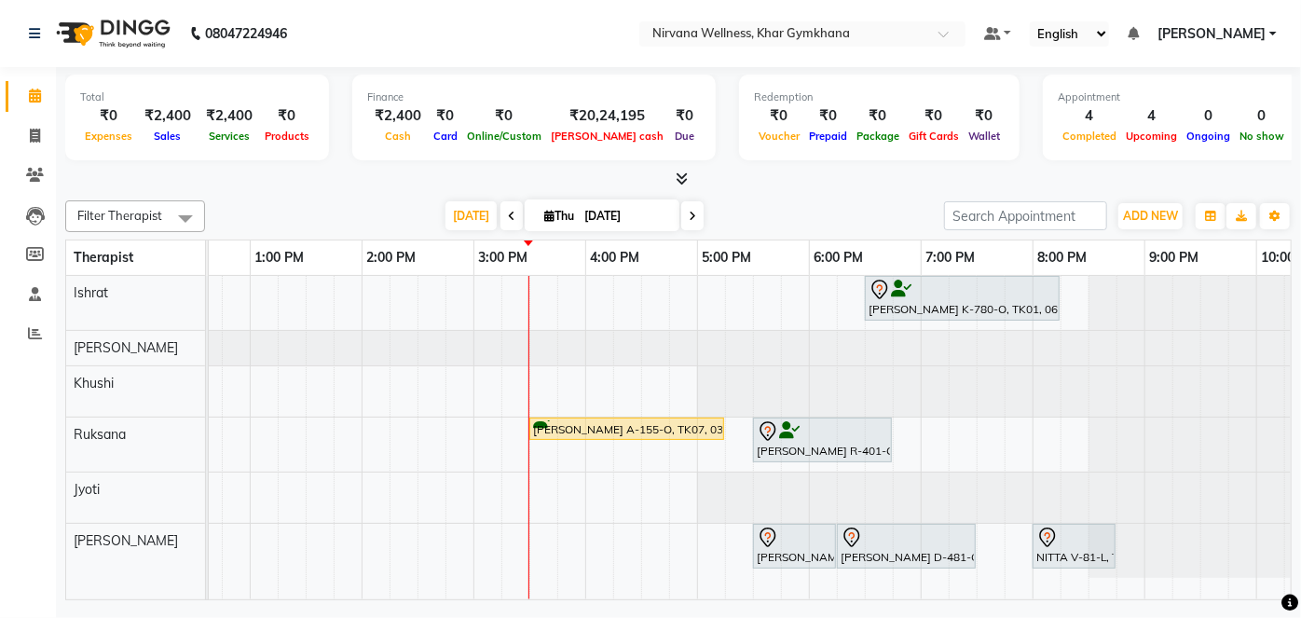
scroll to position [0, 514]
